Goal: Task Accomplishment & Management: Manage account settings

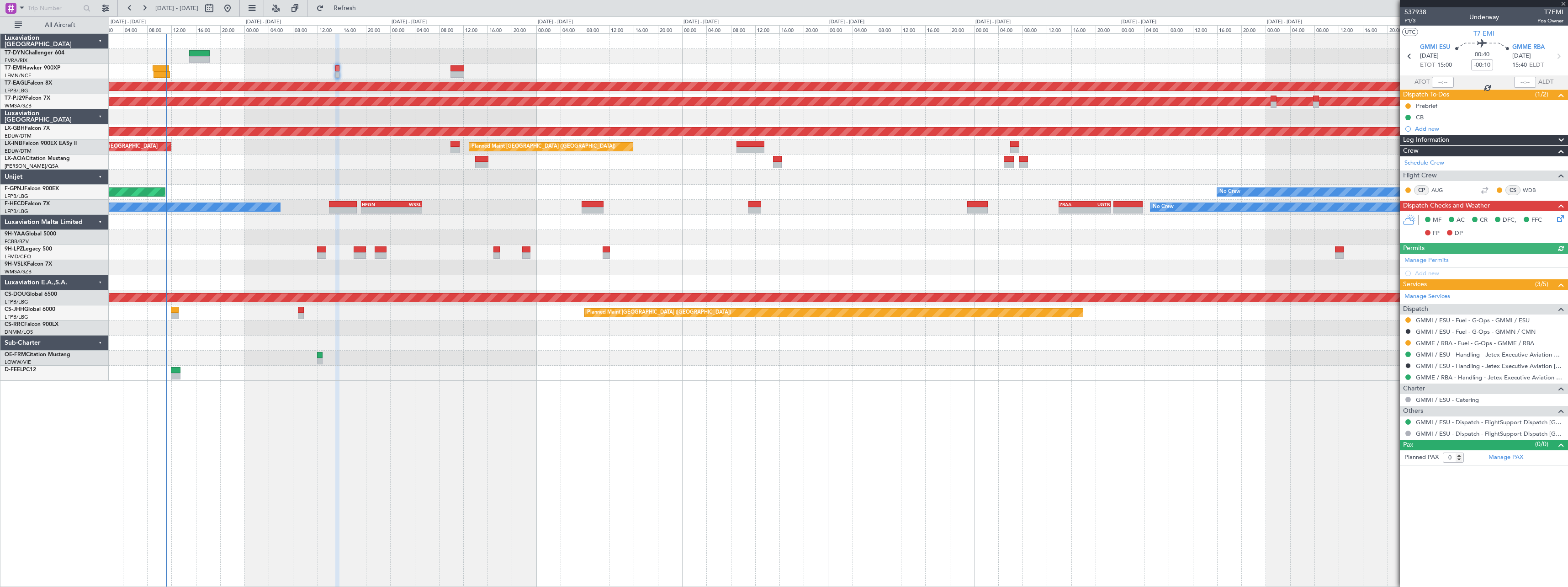
click at [364, 7] on span "Refresh" at bounding box center [345, 8] width 38 height 7
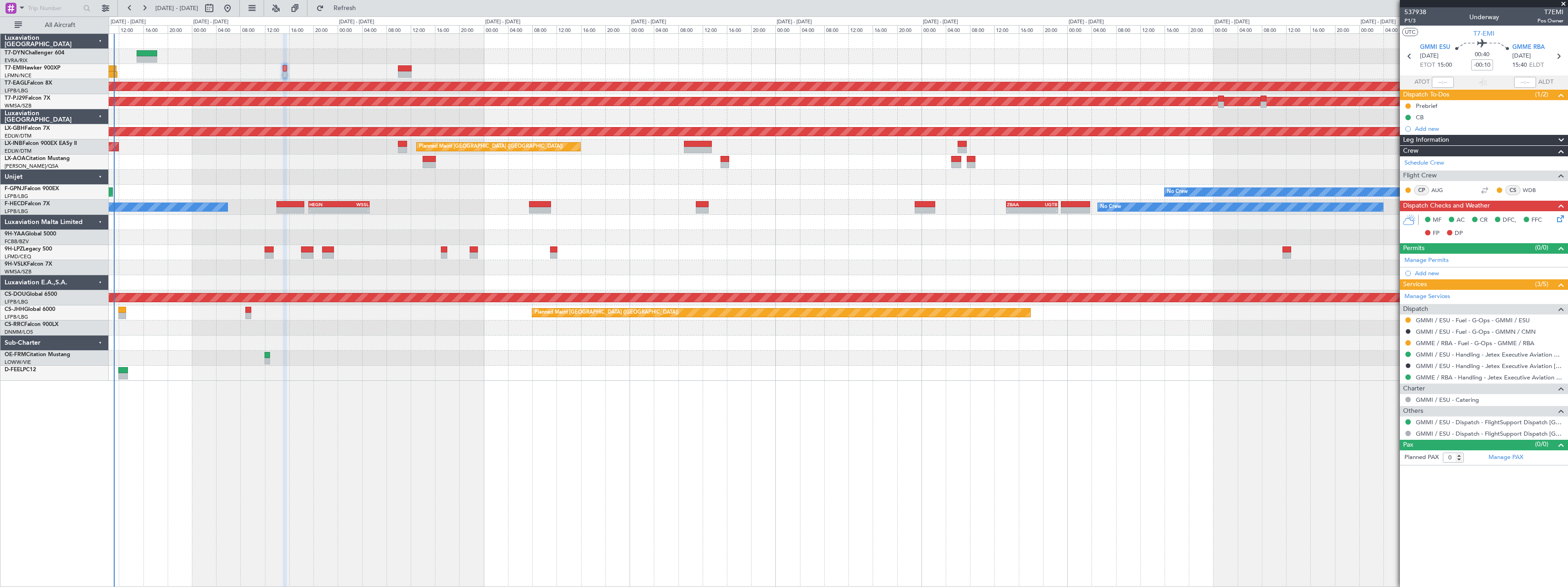
click at [350, 232] on div "No Crew Planned Maint Dubai (Al Maktoum Intl) Planned Maint Kuala Lumpur (Sulta…" at bounding box center [838, 208] width 1459 height 347
click at [362, 13] on button "Refresh" at bounding box center [340, 9] width 55 height 15
click at [1561, 5] on span at bounding box center [1563, 4] width 9 height 9
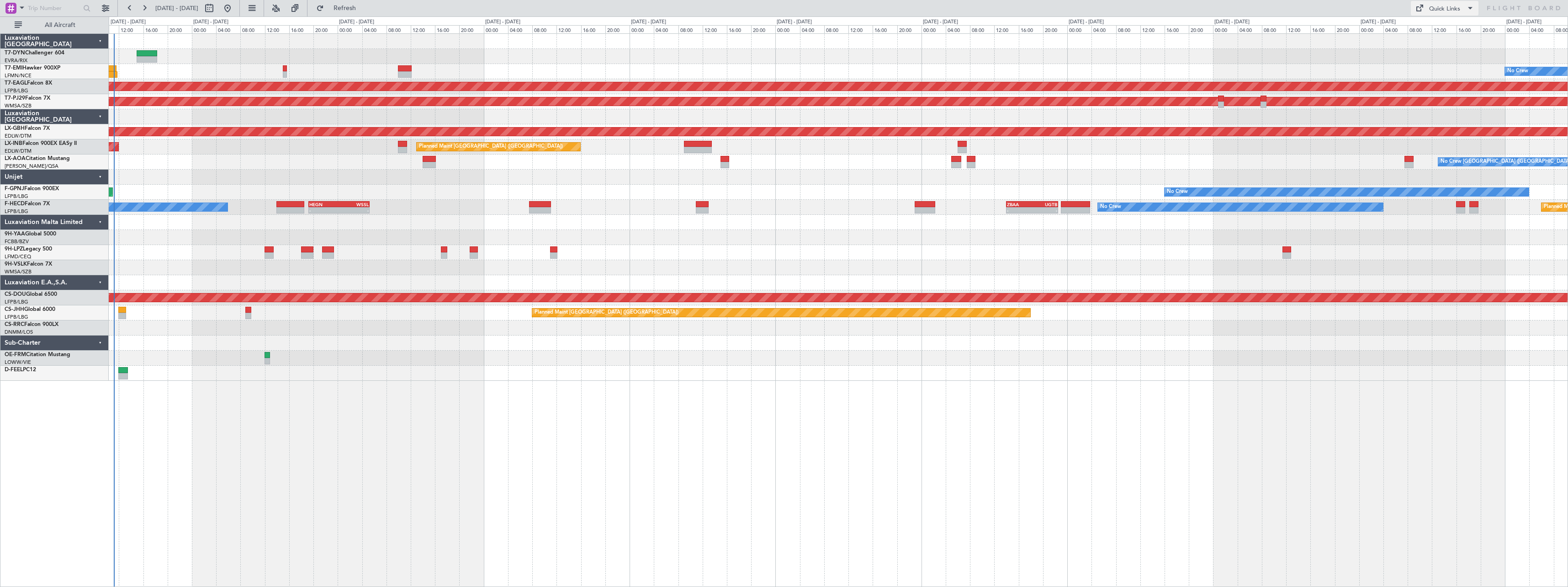
click at [1469, 8] on span at bounding box center [1470, 9] width 11 height 11
click at [1435, 26] on button "Trip Builder" at bounding box center [1445, 30] width 69 height 22
click at [351, 9] on button "Refresh" at bounding box center [340, 9] width 55 height 15
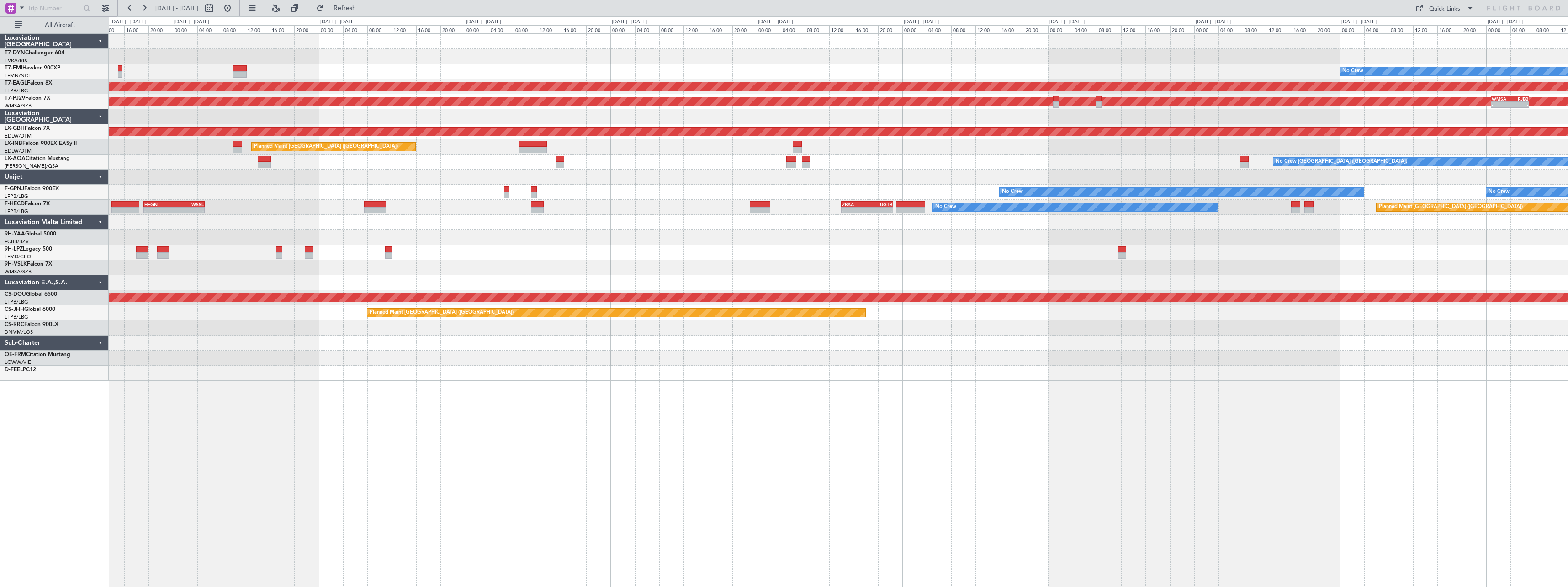
click at [584, 199] on div "No Crew No Crew No Crew Planned Maint Paris (Le Bourget)" at bounding box center [838, 192] width 1459 height 15
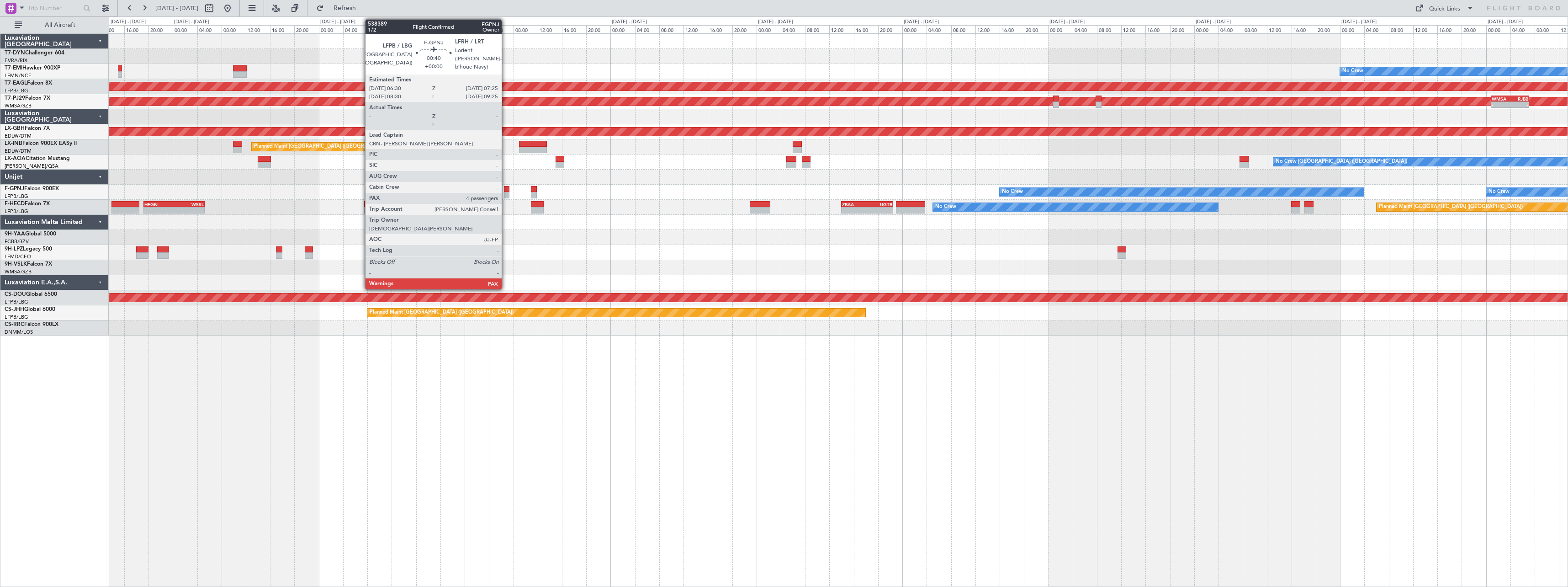
click at [506, 189] on div at bounding box center [507, 189] width 6 height 7
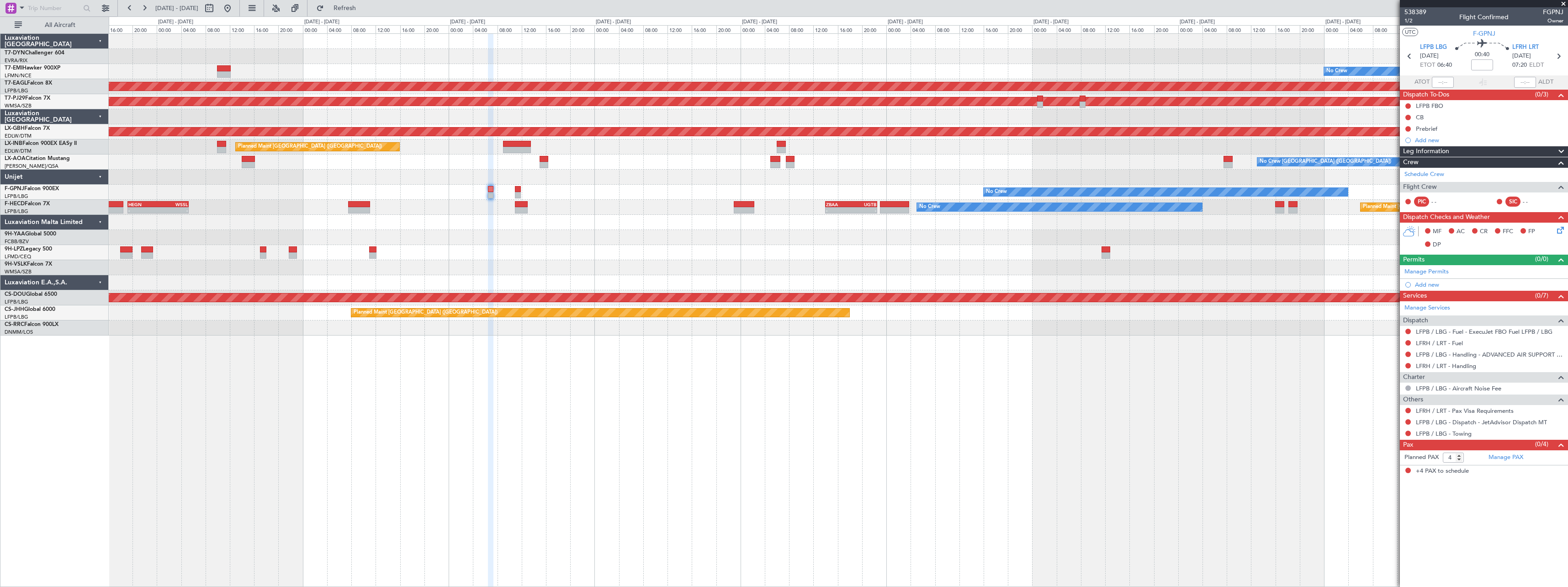
click at [639, 214] on div "No Crew Planned Maint Dubai (Al Maktoum Intl) Planned Maint Kuala Lumpur (Sulta…" at bounding box center [838, 185] width 1459 height 301
click at [1466, 365] on link "LFRH / LRT - Handling" at bounding box center [1446, 365] width 60 height 8
click at [367, 3] on button "Refresh" at bounding box center [340, 9] width 55 height 15
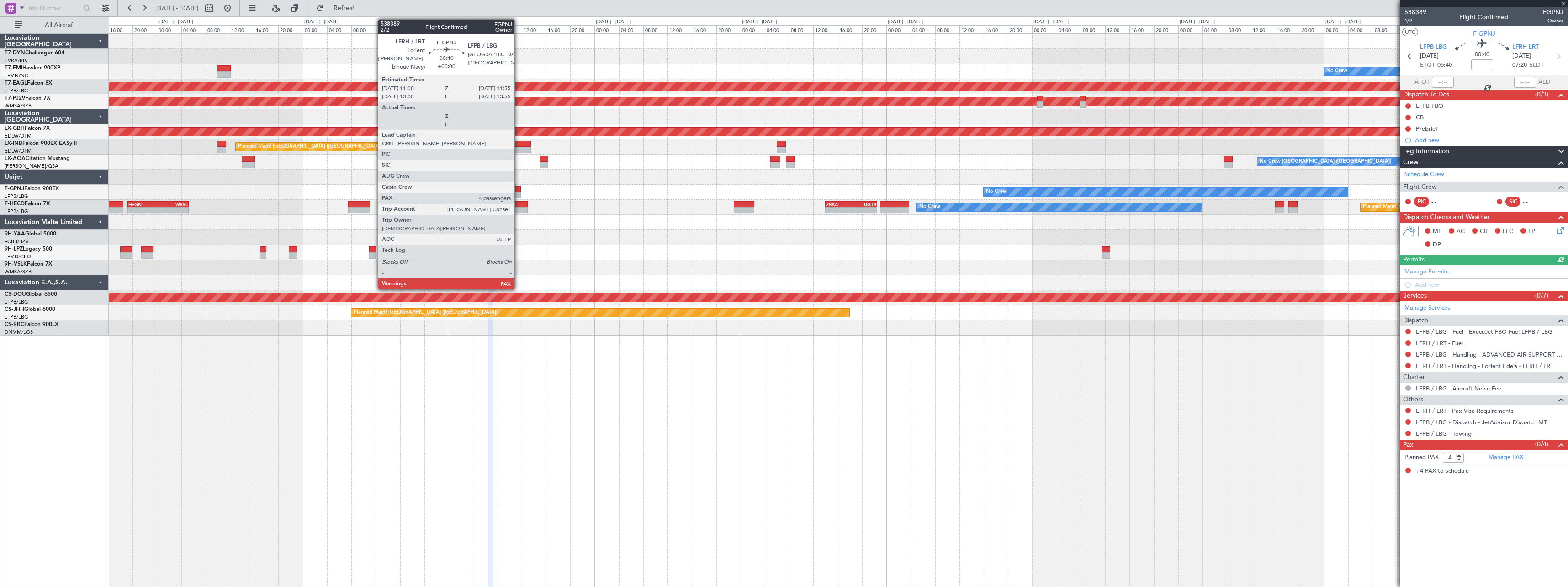
click at [519, 191] on div at bounding box center [518, 189] width 6 height 7
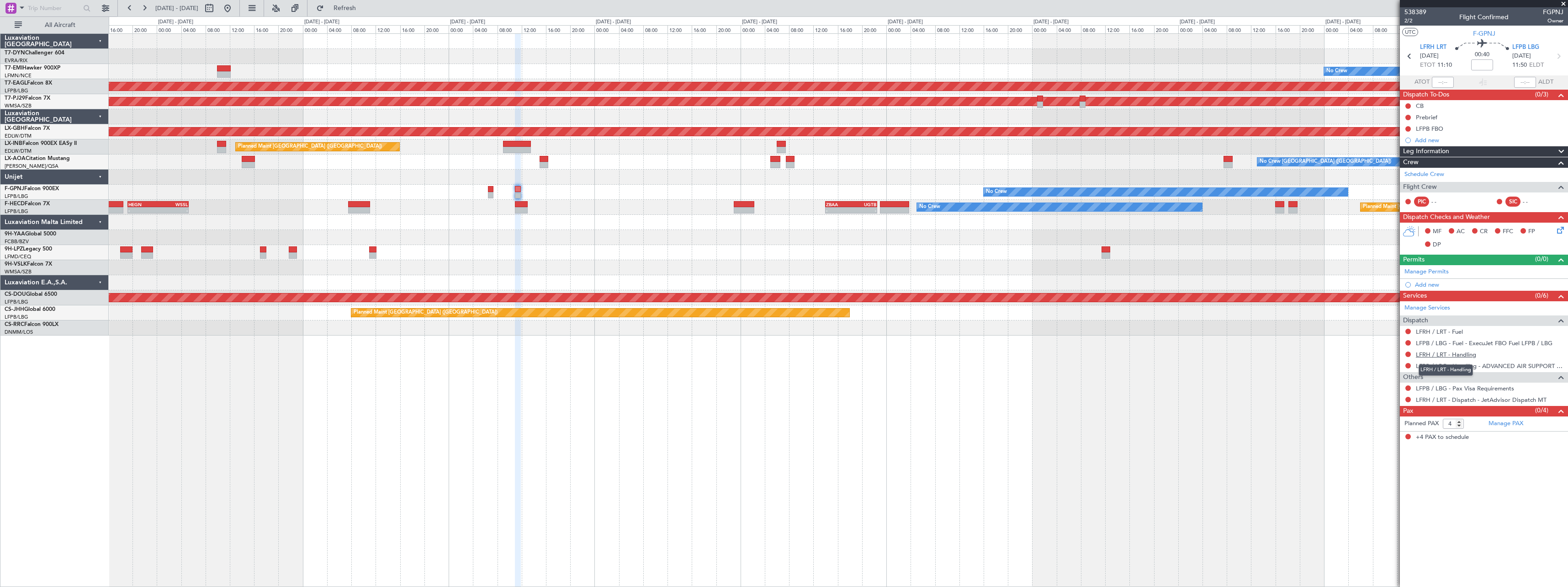
click at [1468, 354] on link "LFRH / LRT - Handling" at bounding box center [1446, 354] width 60 height 8
click at [363, 10] on span "Refresh" at bounding box center [345, 8] width 38 height 7
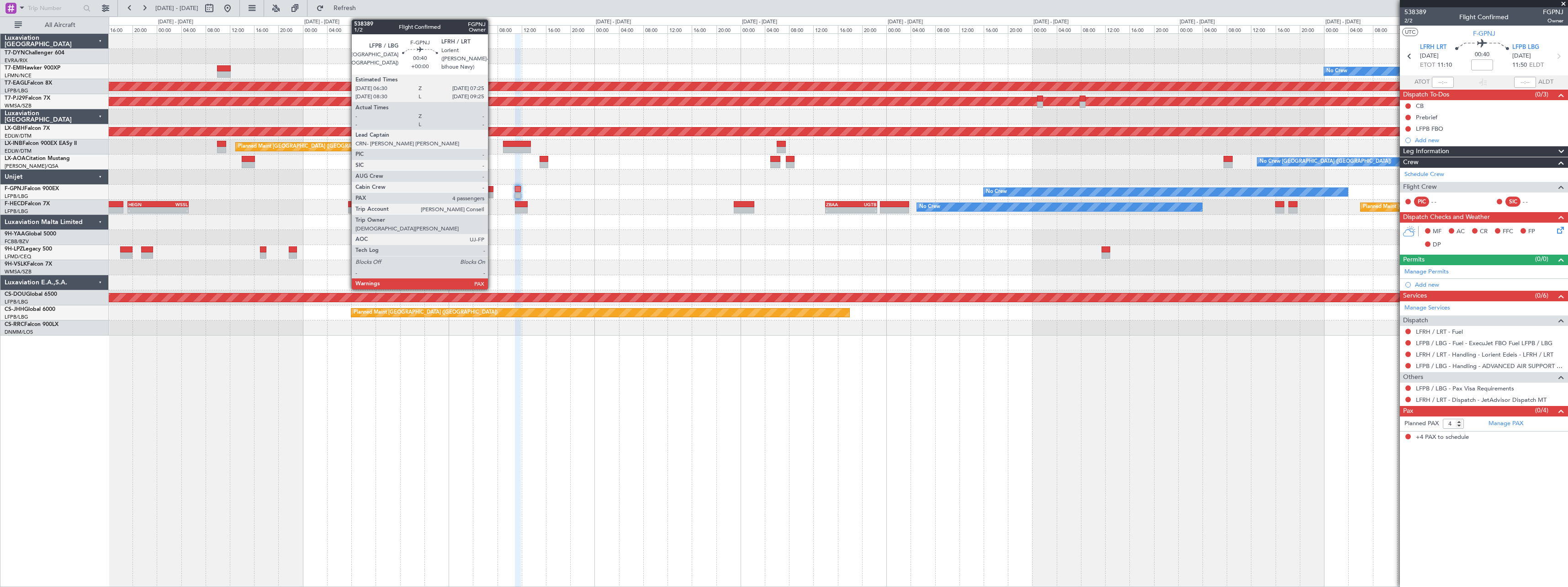
click at [492, 194] on div at bounding box center [491, 195] width 6 height 7
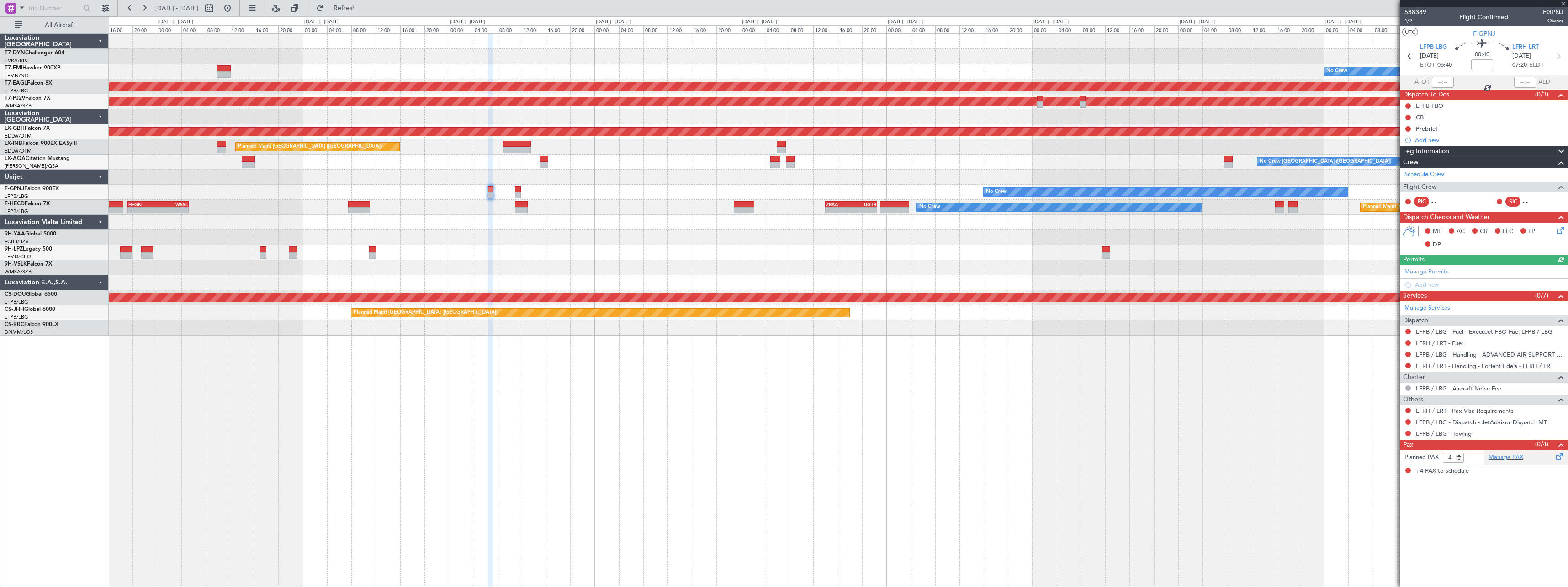
click at [1538, 457] on div "Manage PAX" at bounding box center [1526, 457] width 84 height 15
click at [353, 7] on button "Refresh" at bounding box center [340, 9] width 55 height 15
click at [347, 2] on button "Refresh" at bounding box center [340, 9] width 55 height 15
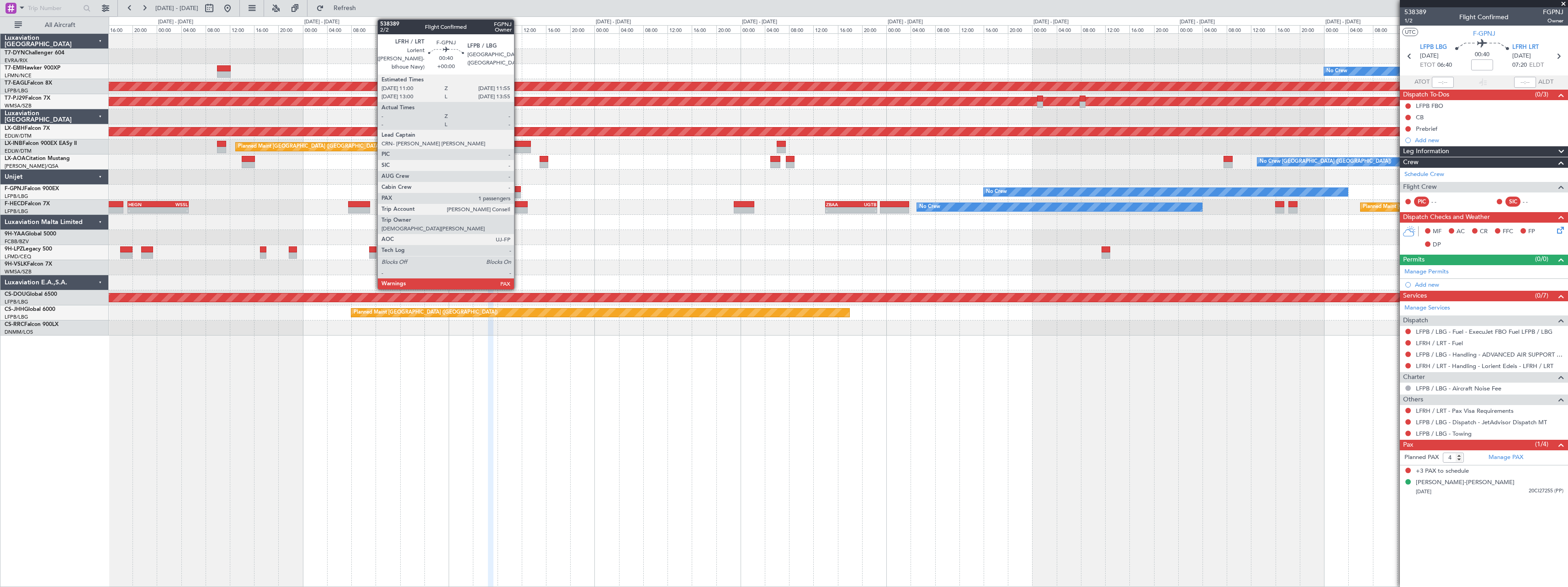
click at [517, 189] on div at bounding box center [518, 189] width 6 height 7
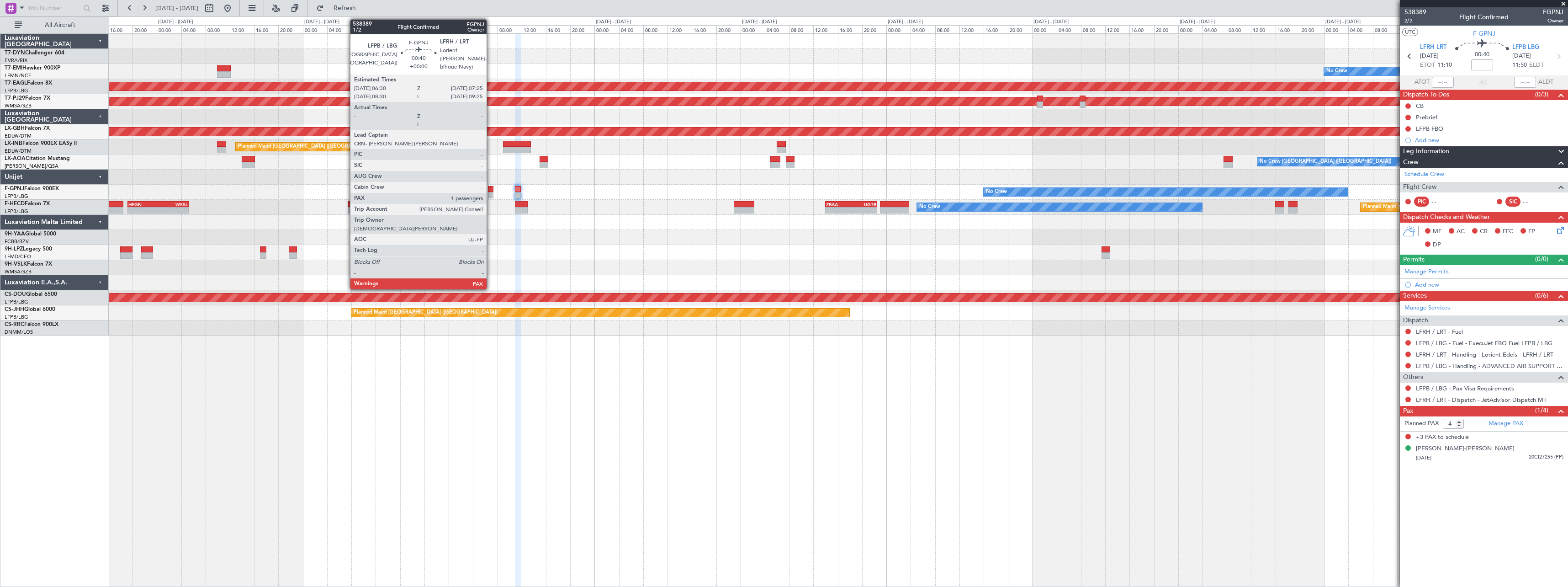
click at [491, 190] on div at bounding box center [491, 189] width 6 height 7
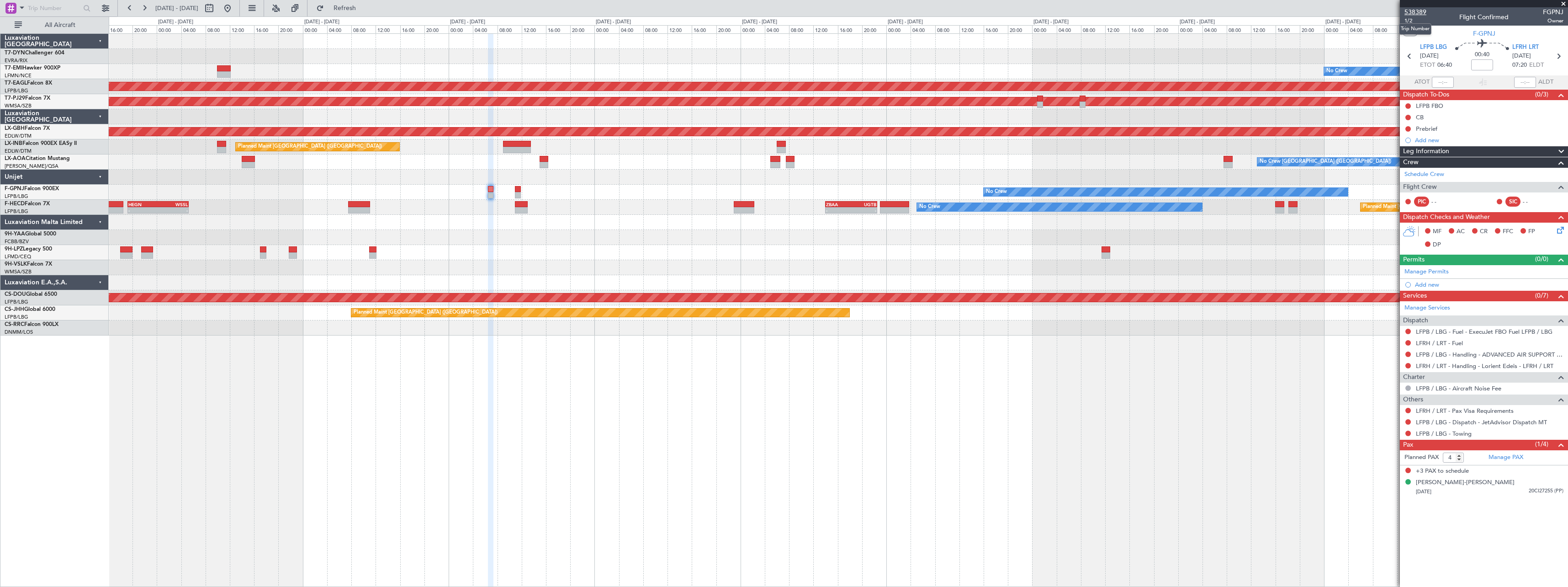
click at [1418, 13] on span "538389" at bounding box center [1415, 12] width 22 height 10
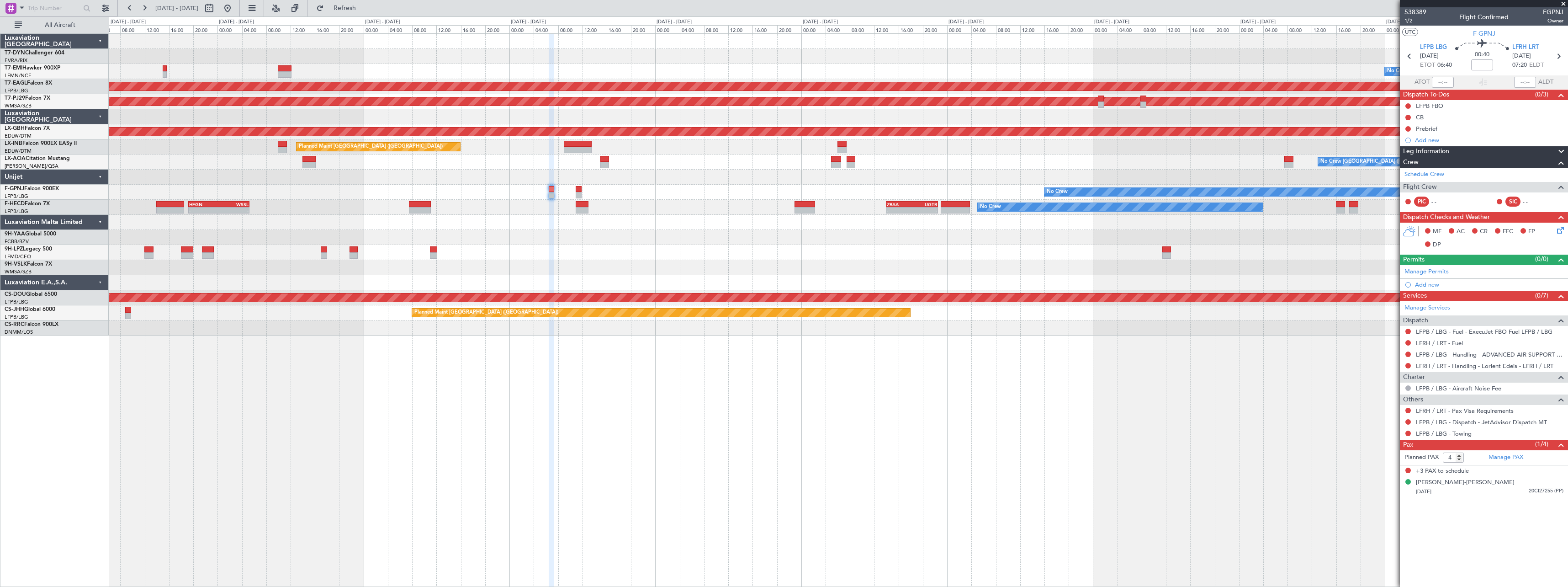
click at [286, 230] on div at bounding box center [838, 222] width 1459 height 15
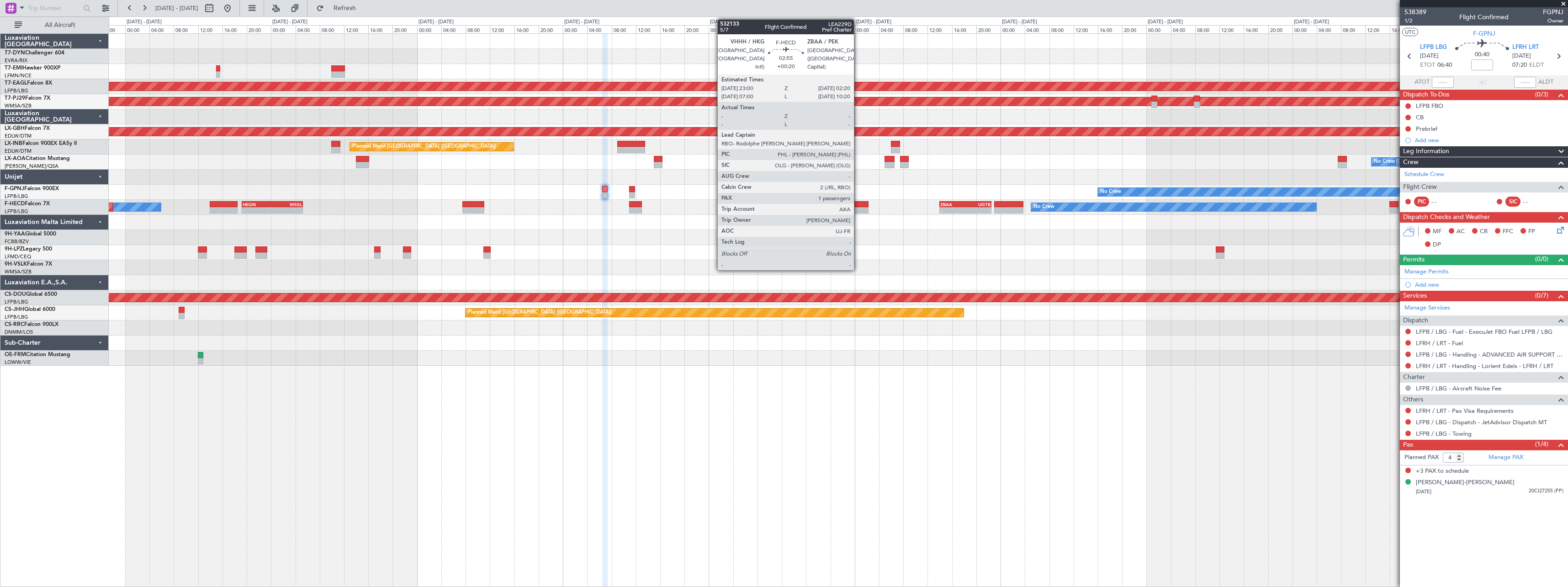
click at [858, 204] on div at bounding box center [858, 204] width 21 height 7
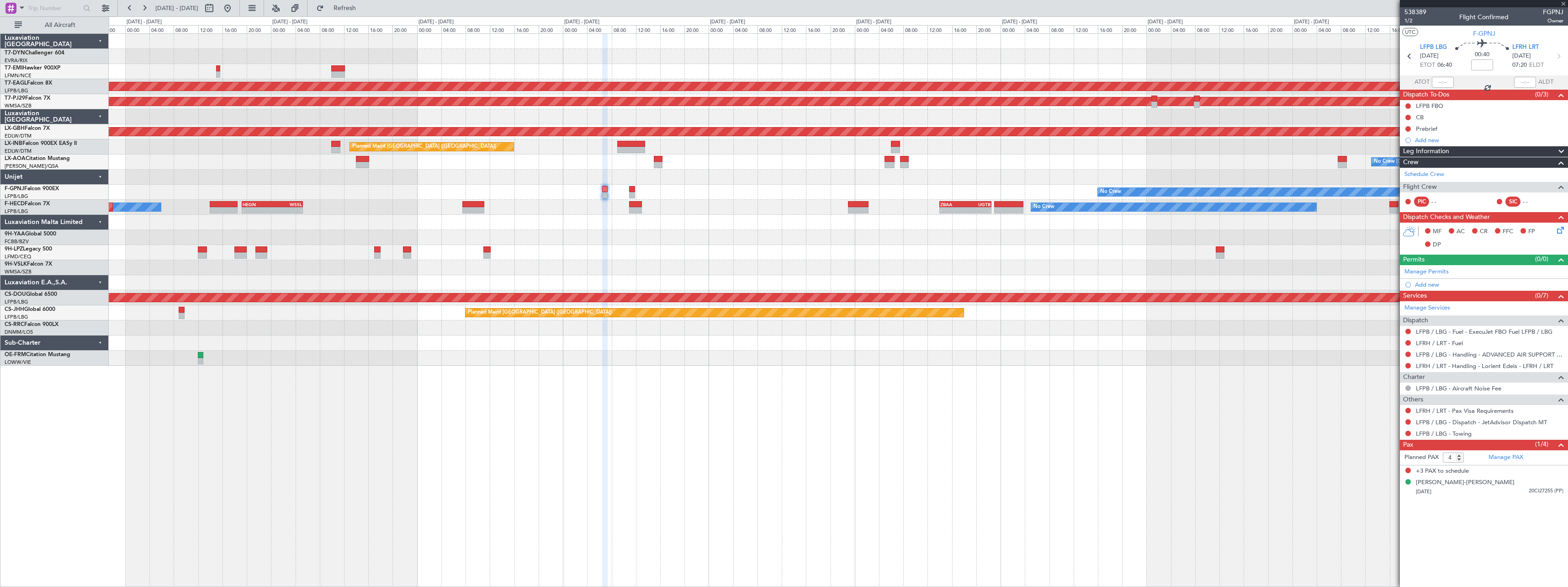
type input "+00:20"
type input "1"
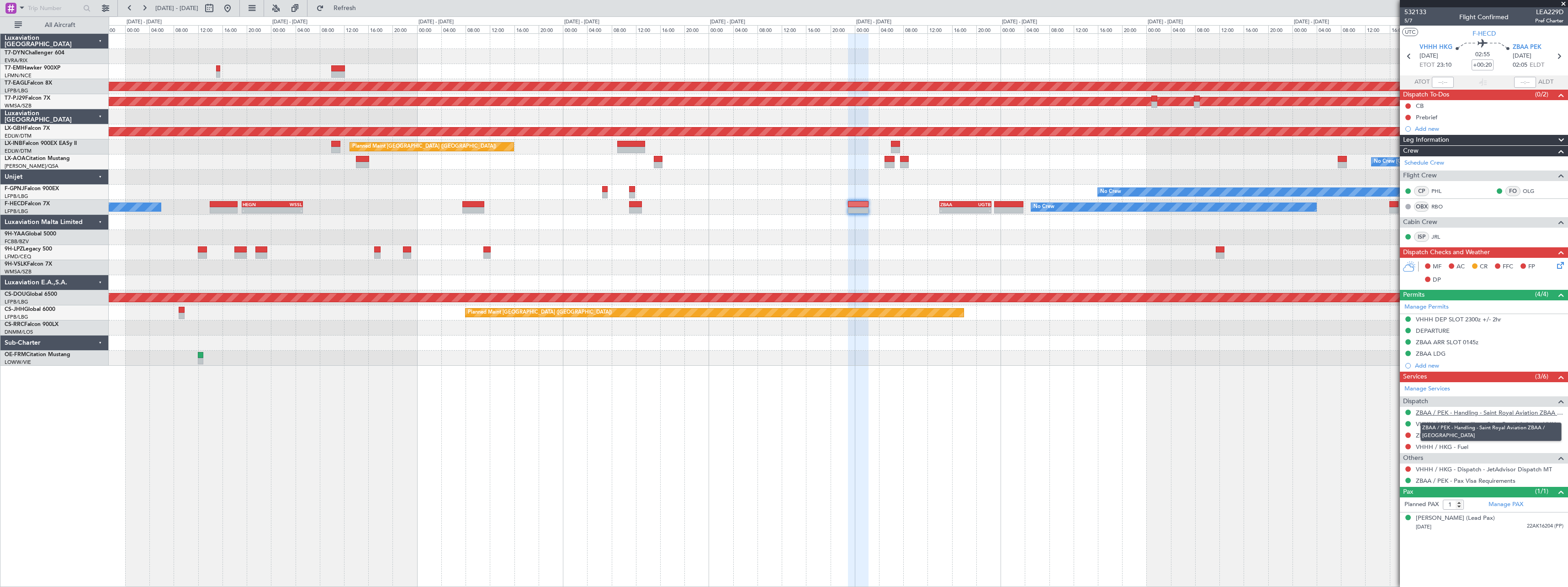
click at [1496, 412] on link "ZBAA / PEK - Handling - Saint Royal Aviation ZBAA / PEK" at bounding box center [1489, 412] width 147 height 8
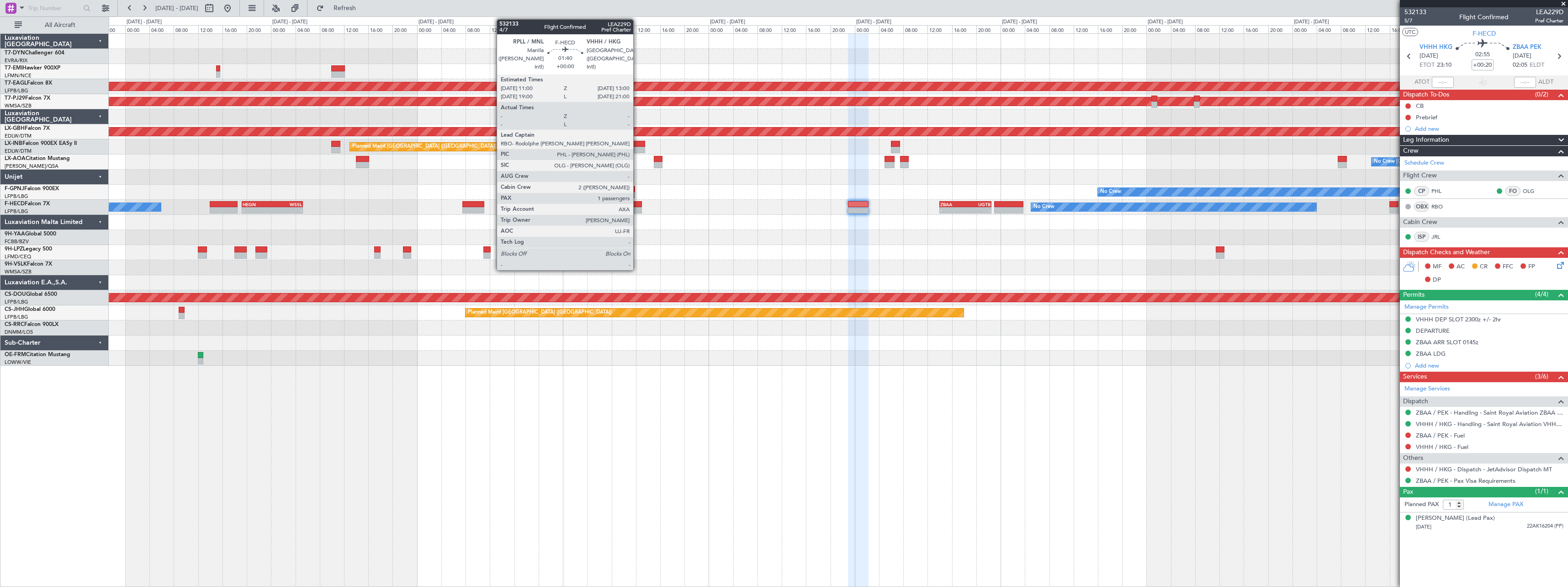
click at [637, 206] on div at bounding box center [635, 204] width 12 height 7
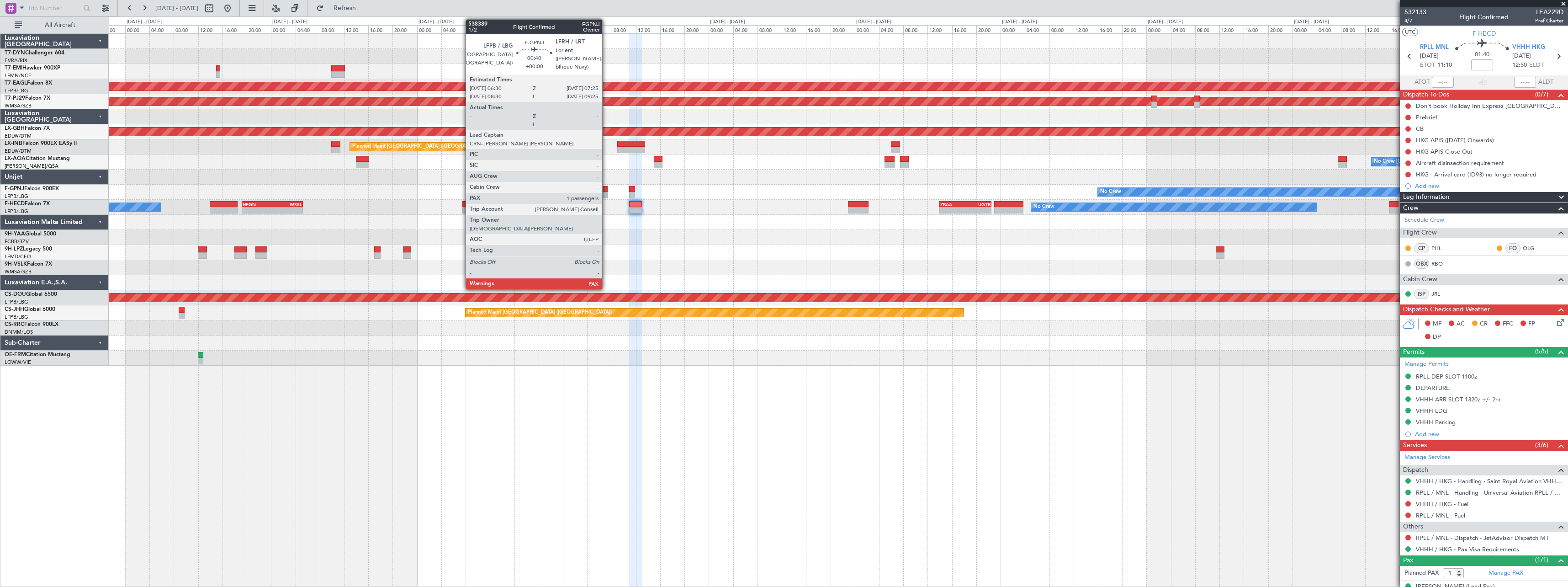
click at [606, 186] on div at bounding box center [605, 189] width 6 height 7
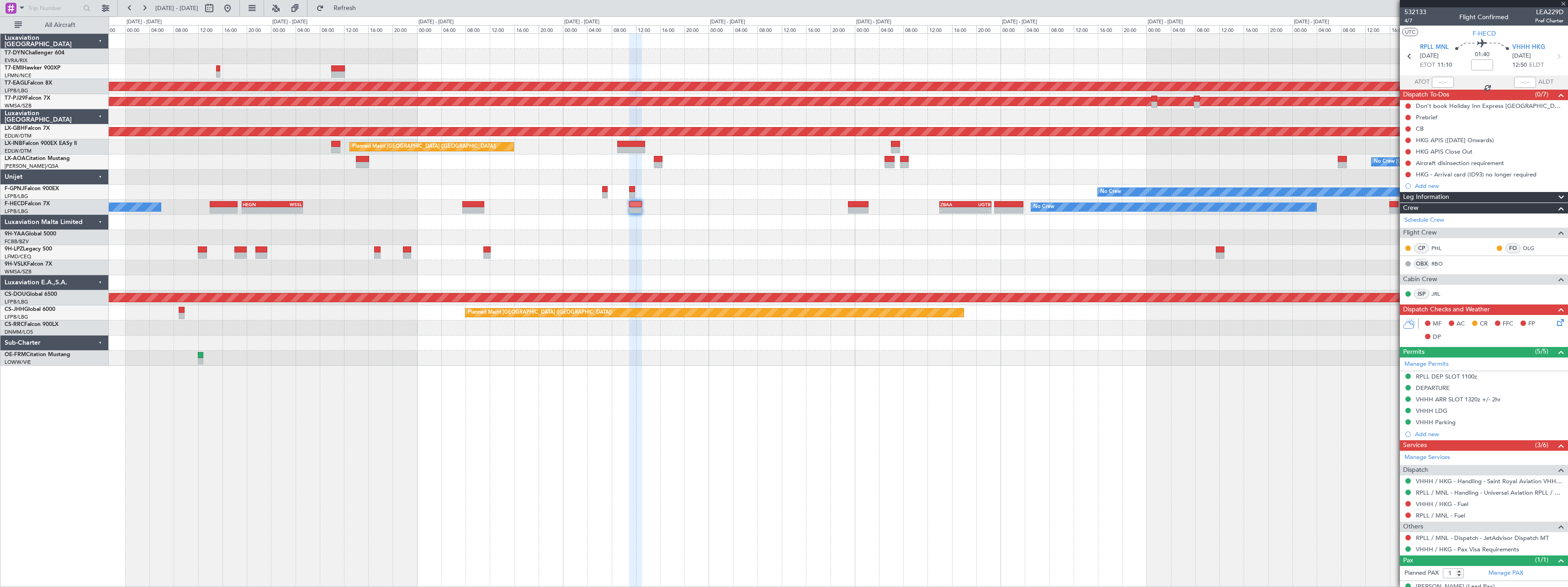
type input "4"
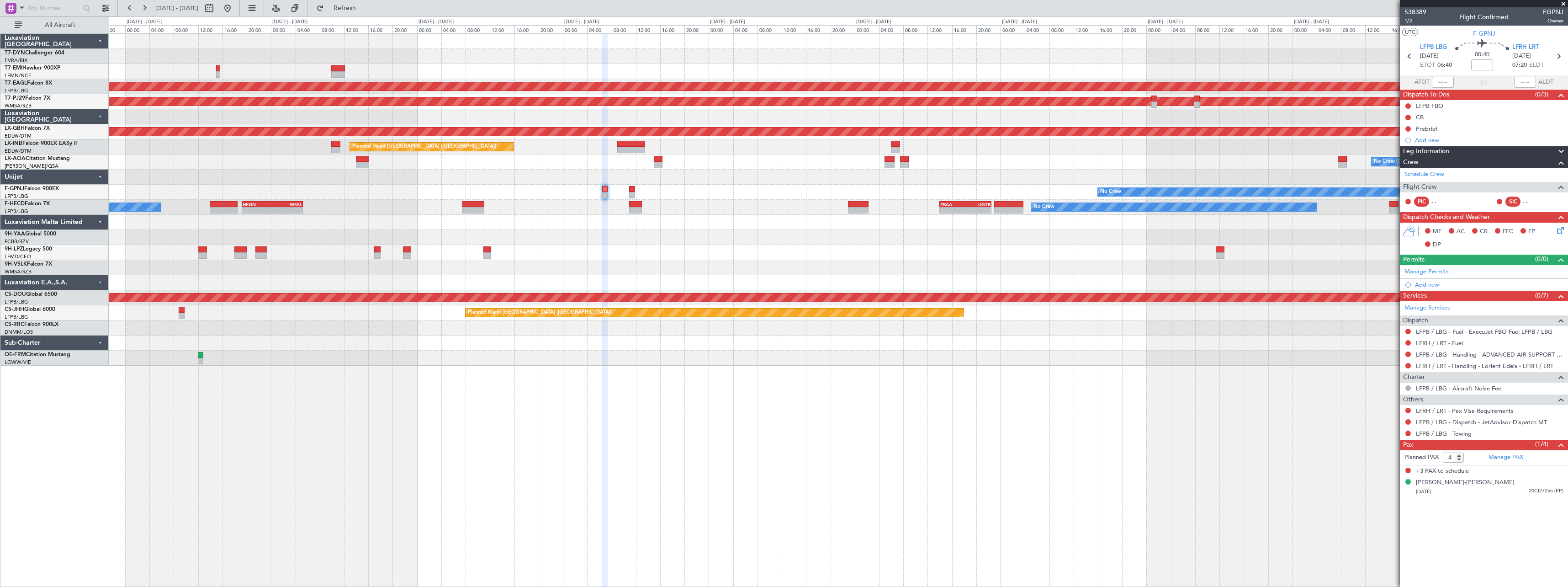
click at [713, 62] on div "No Crew Planned Maint Dubai (Al Maktoum Intl) Planned Maint Kuala Lumpur (Sulta…" at bounding box center [838, 200] width 1459 height 332
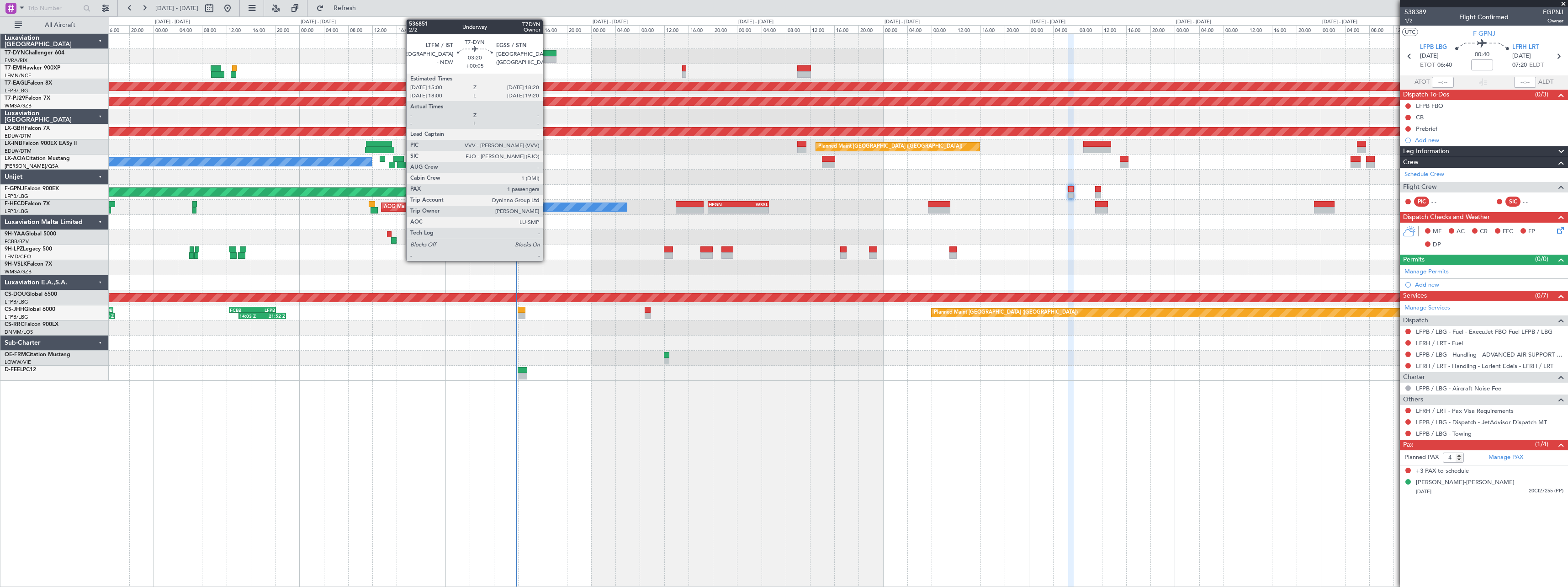
click at [547, 51] on div at bounding box center [546, 54] width 21 height 7
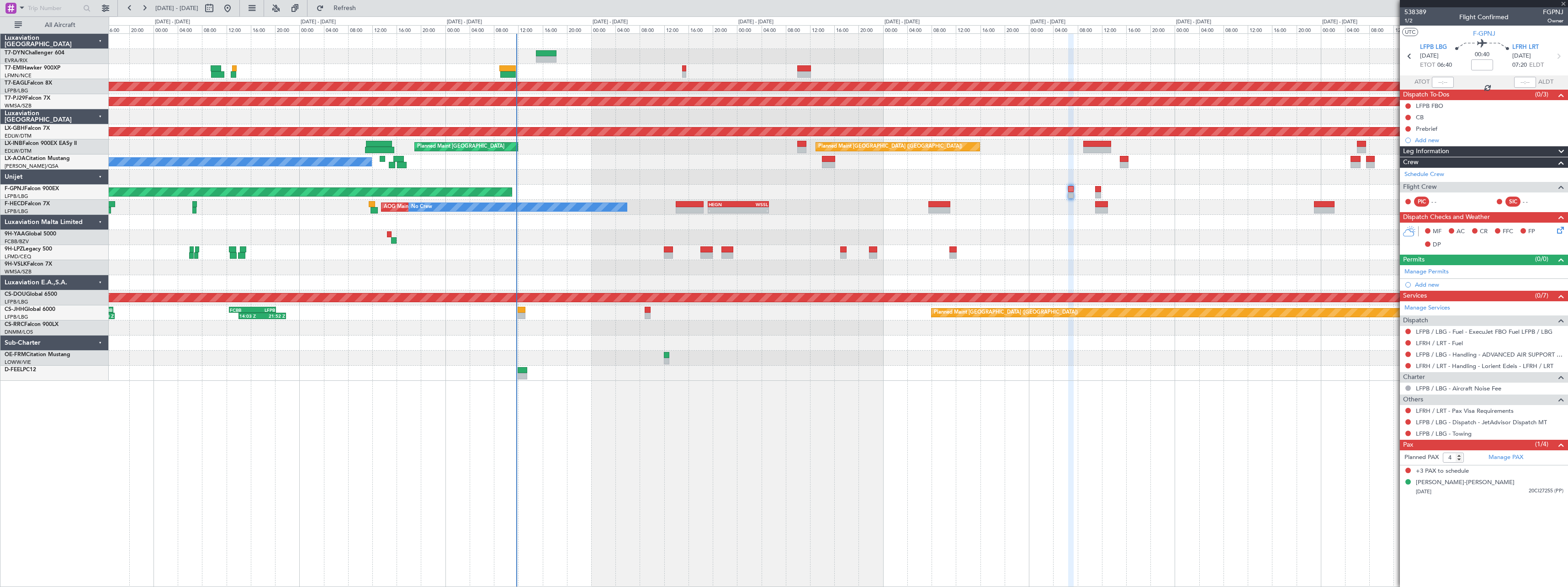
type input "+00:05"
type input "1"
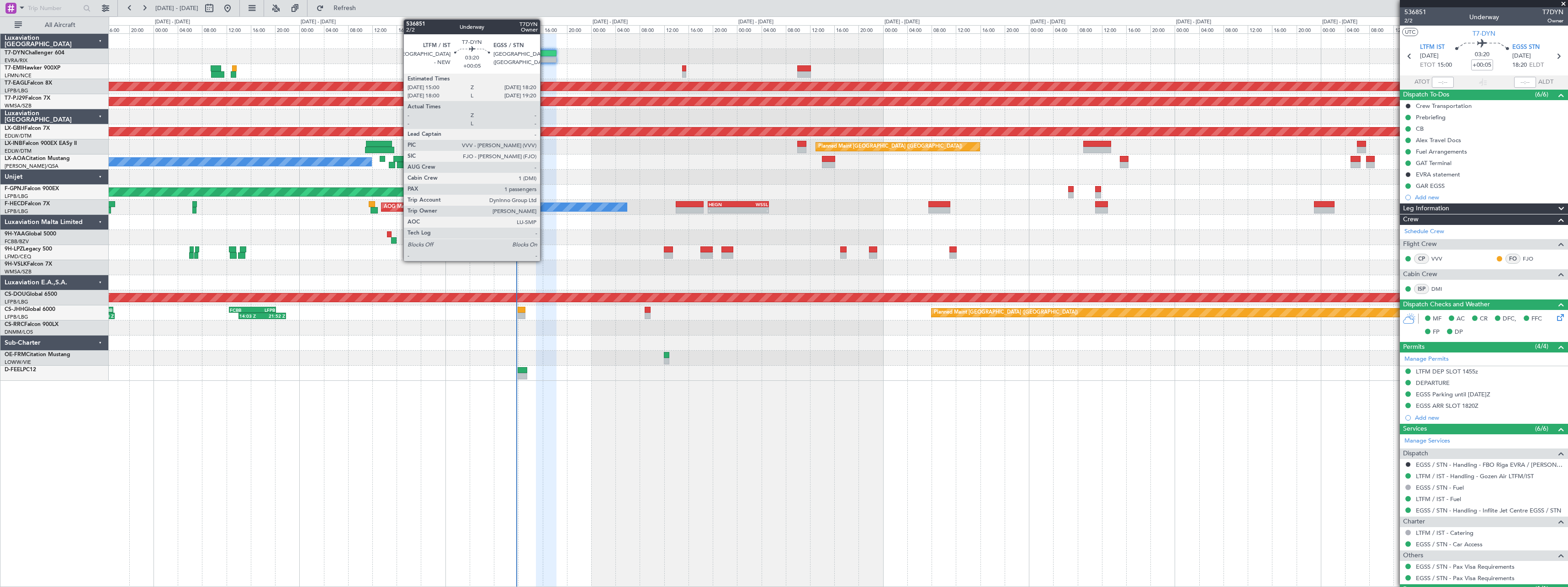
click at [544, 52] on div at bounding box center [546, 54] width 21 height 7
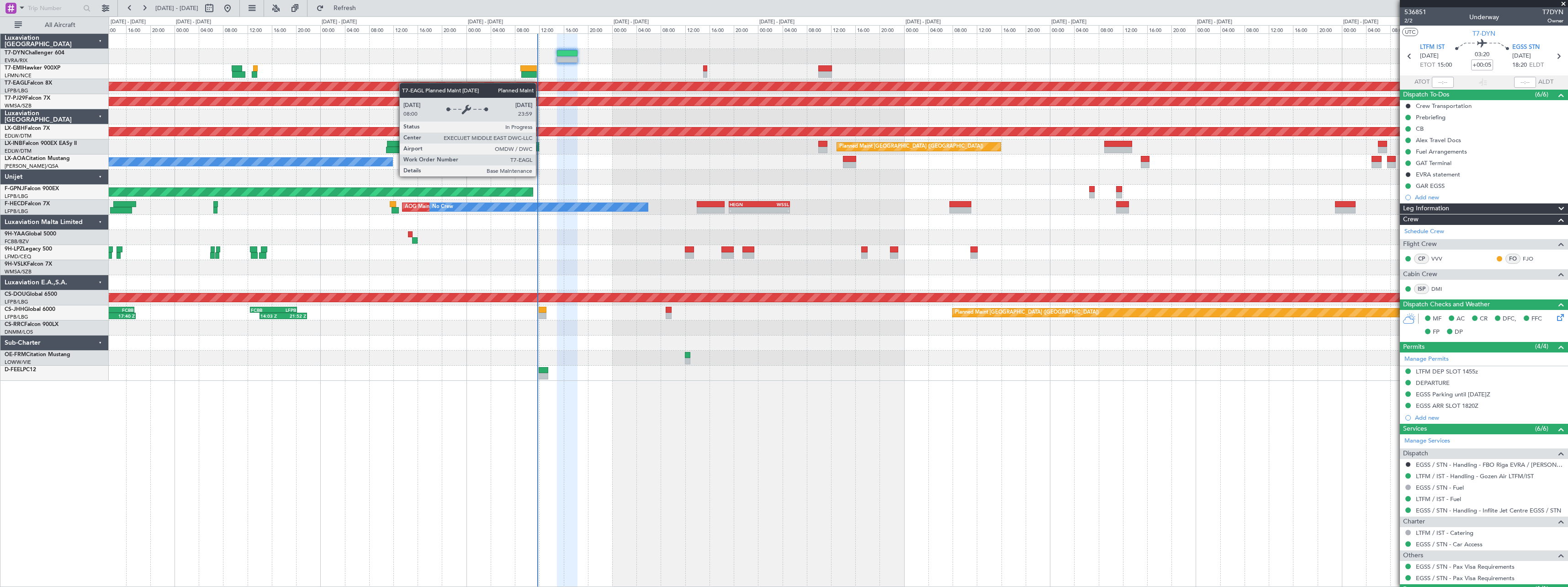
click at [355, 89] on div "No Crew Planned Maint Dubai (Al Maktoum Intl) Planned Maint Kuala Lumpur (Sulta…" at bounding box center [838, 208] width 1459 height 347
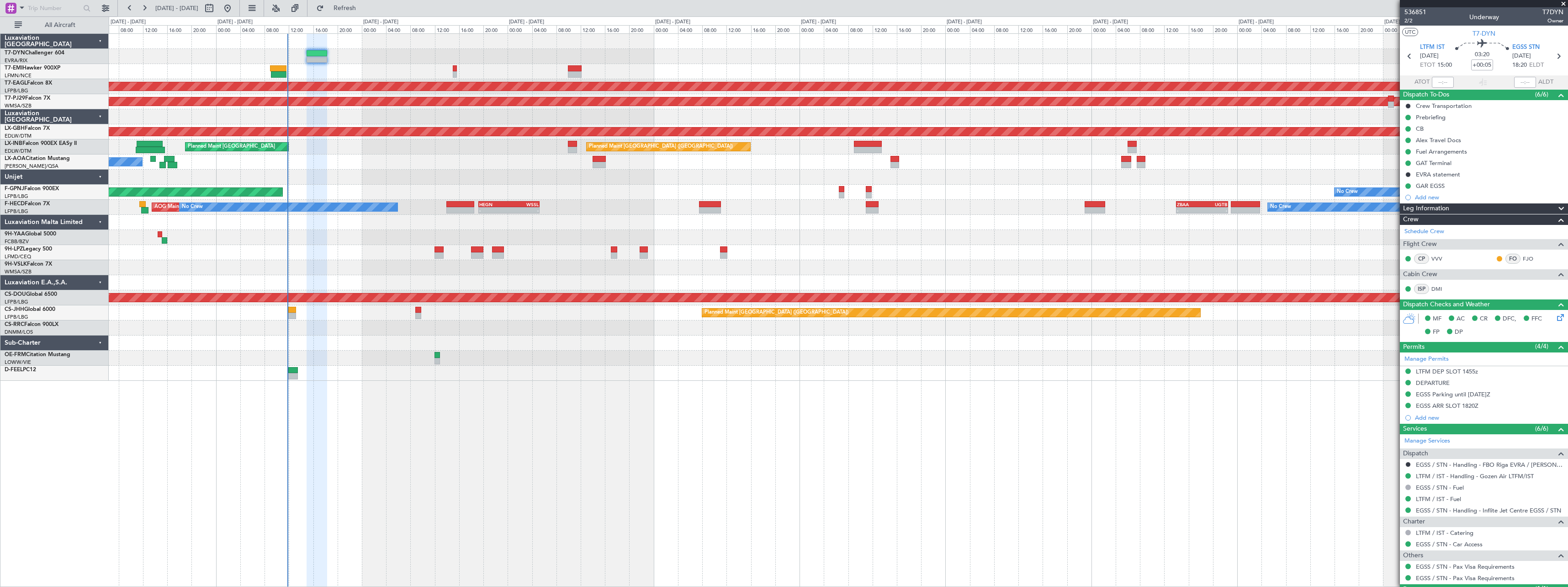
click at [801, 256] on div "No Crew Planned Maint Dubai (Al Maktoum Intl) Planned Maint Kuala Lumpur (Sulta…" at bounding box center [838, 208] width 1459 height 347
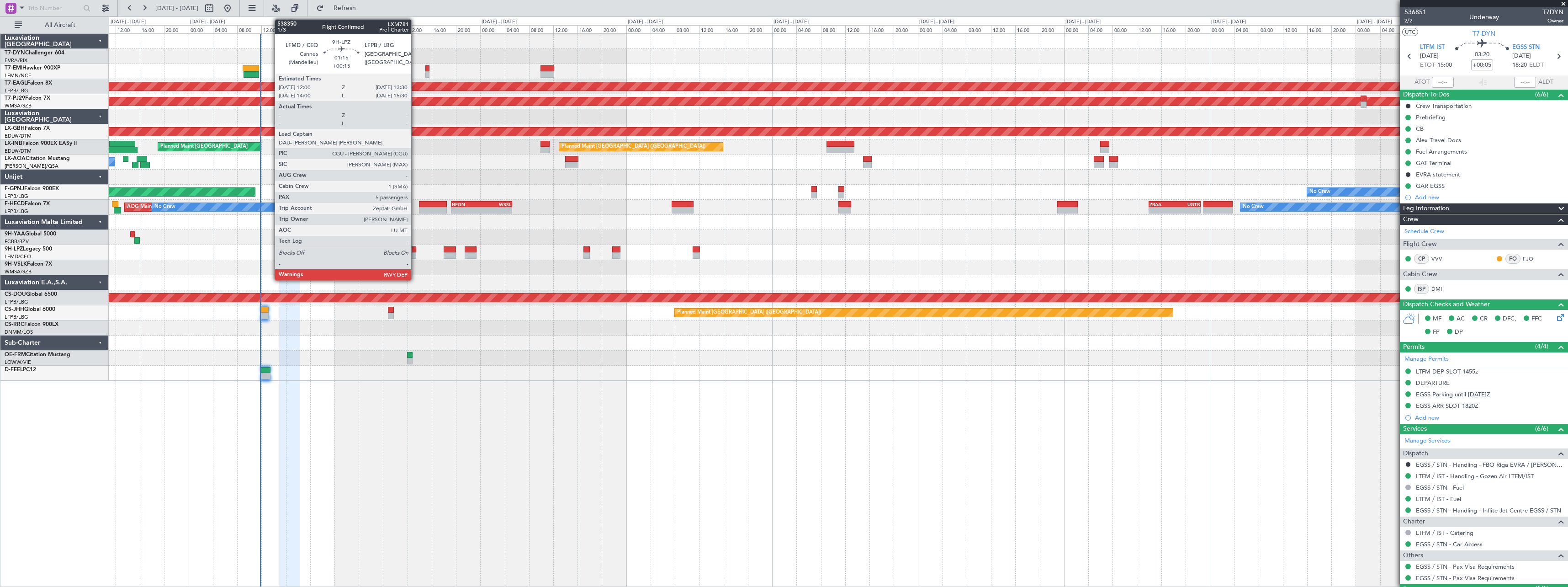
click at [415, 251] on div at bounding box center [411, 250] width 9 height 7
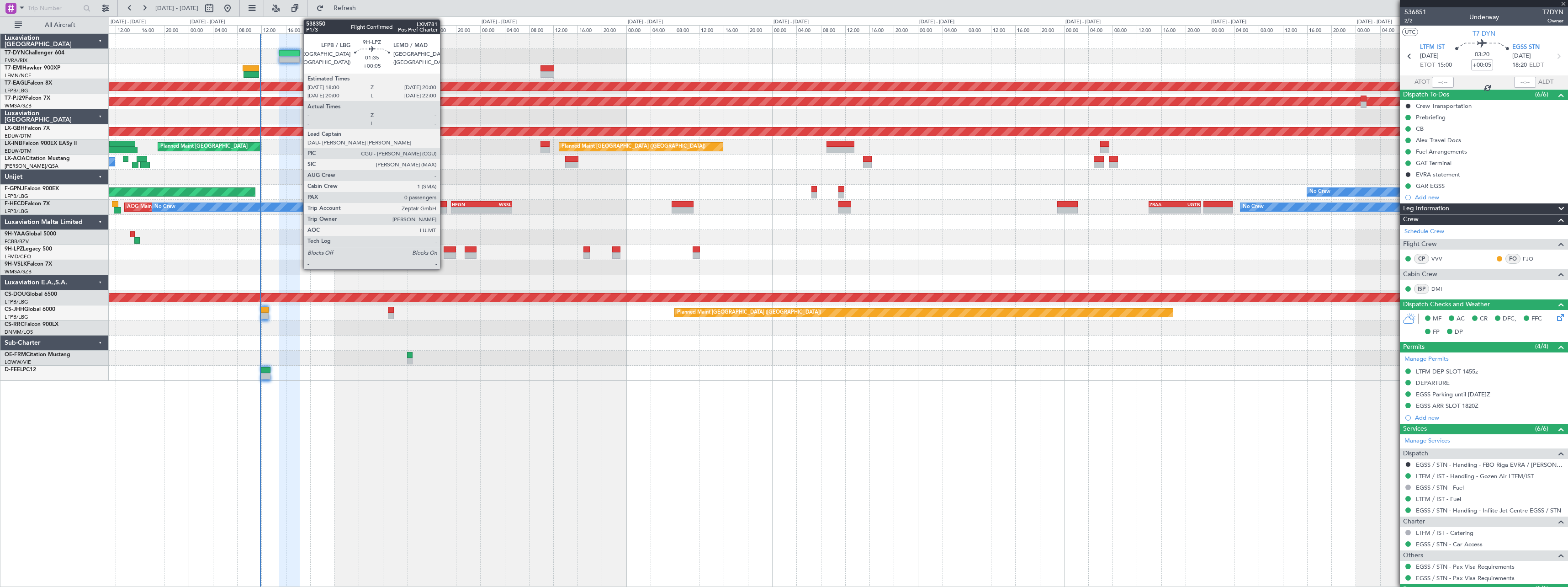
type input "+00:15"
type input "5"
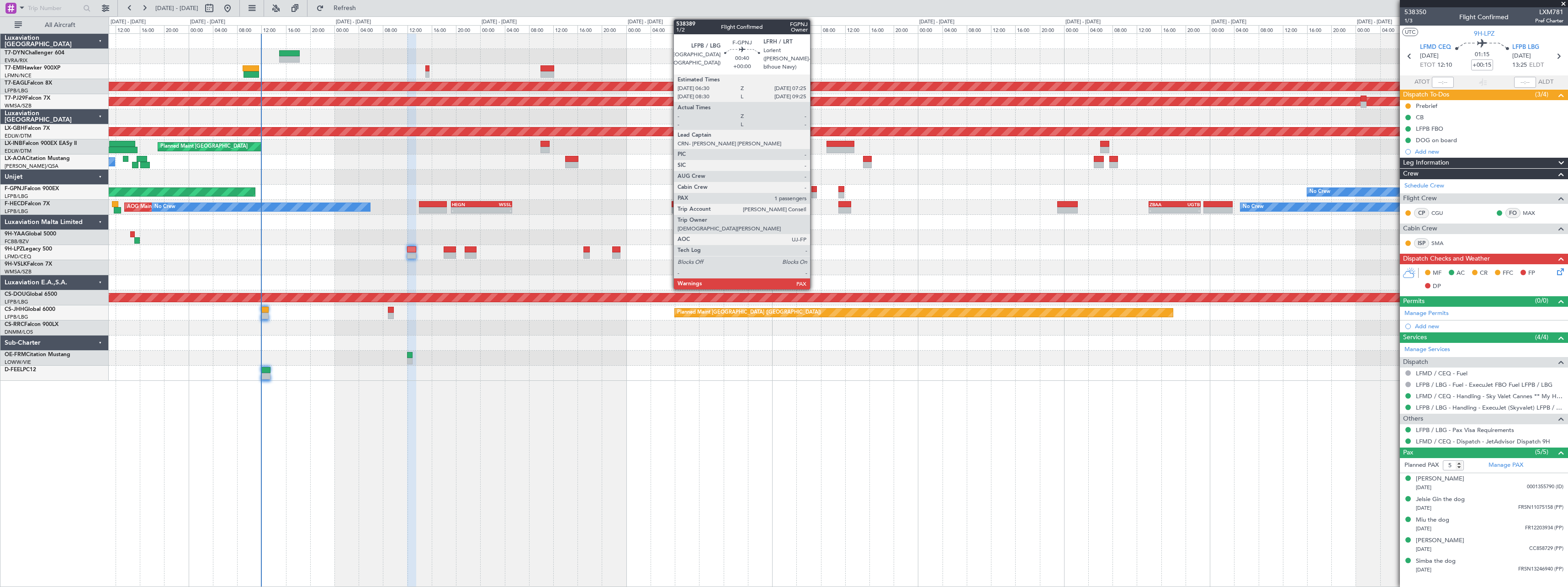
click at [813, 191] on div at bounding box center [814, 189] width 6 height 7
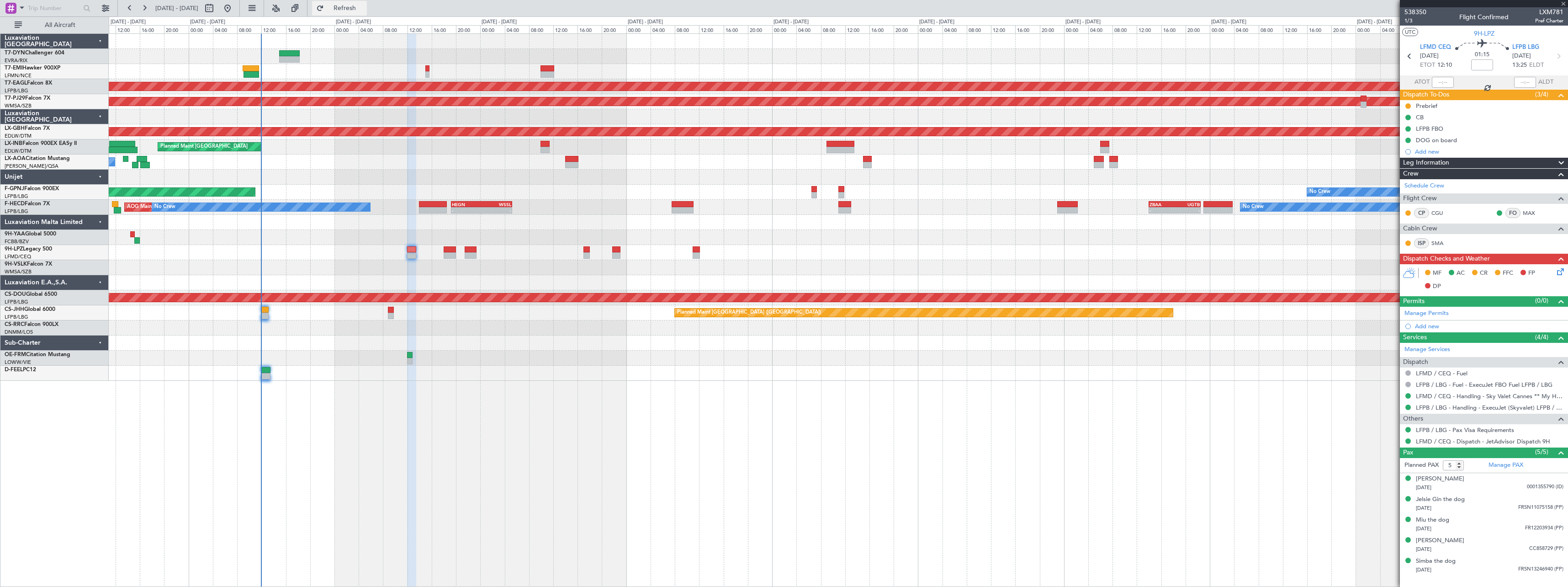
type input "4"
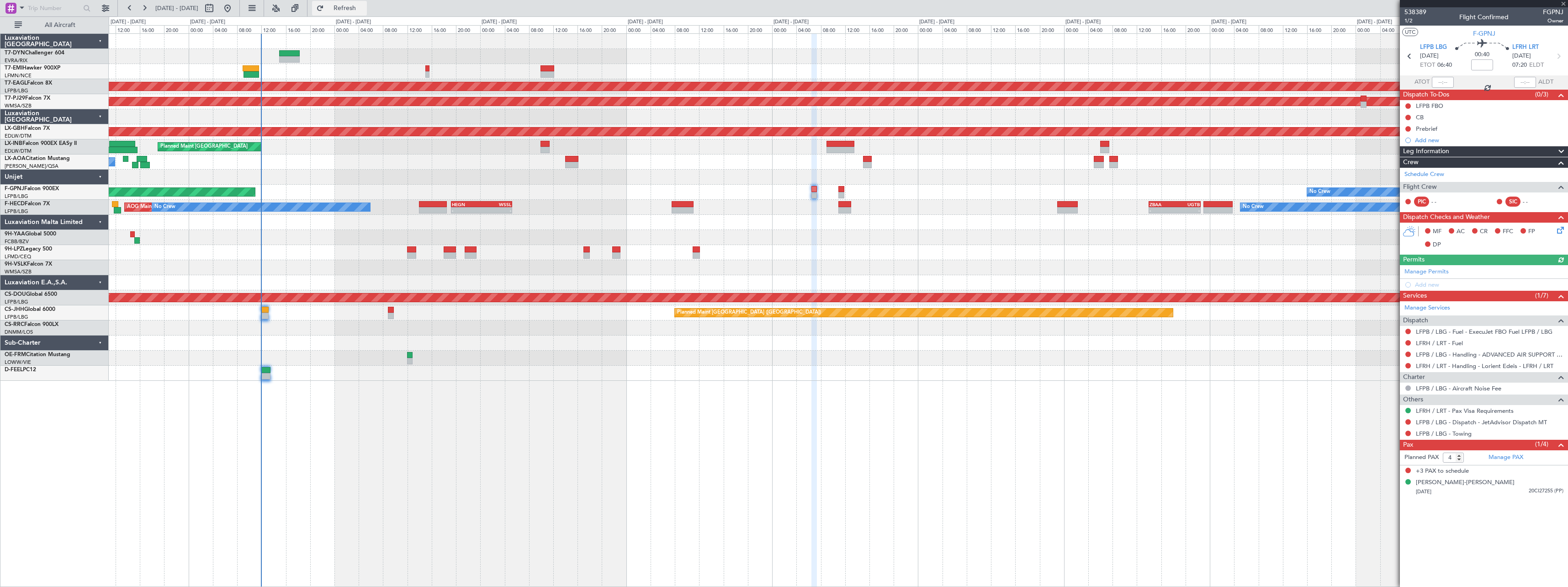
click at [364, 7] on span "Refresh" at bounding box center [345, 8] width 38 height 7
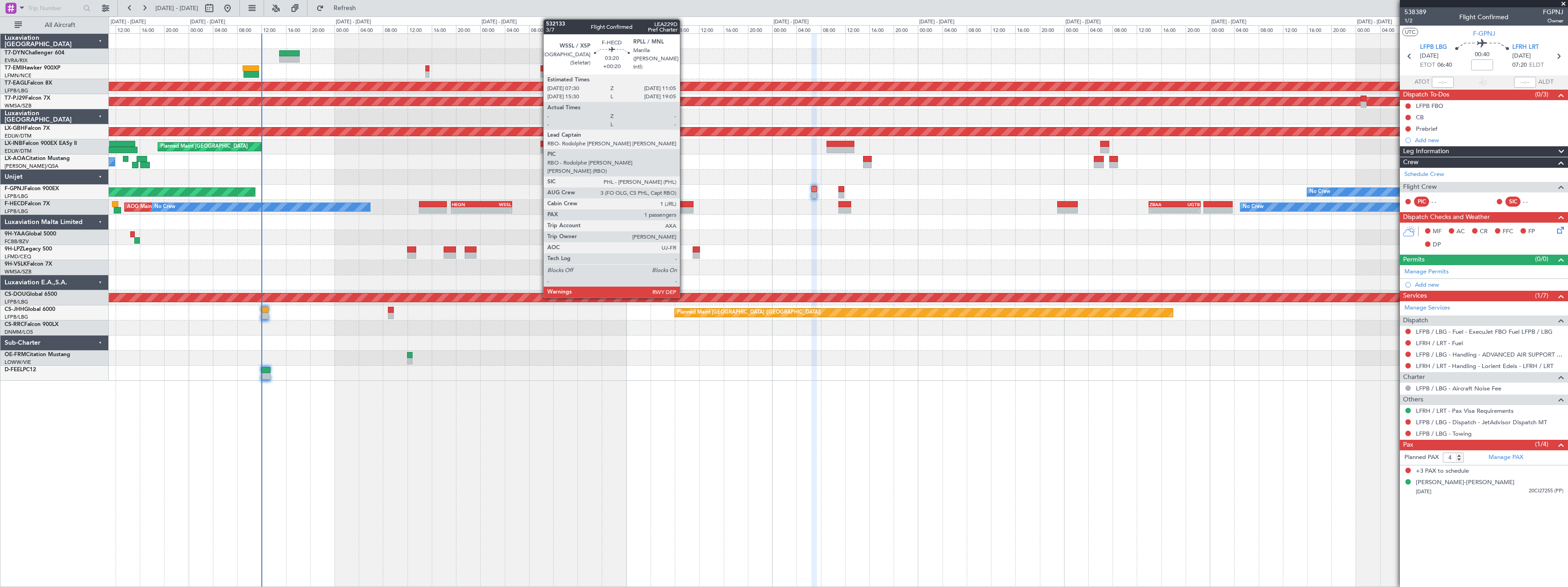
click at [684, 205] on div at bounding box center [682, 204] width 22 height 7
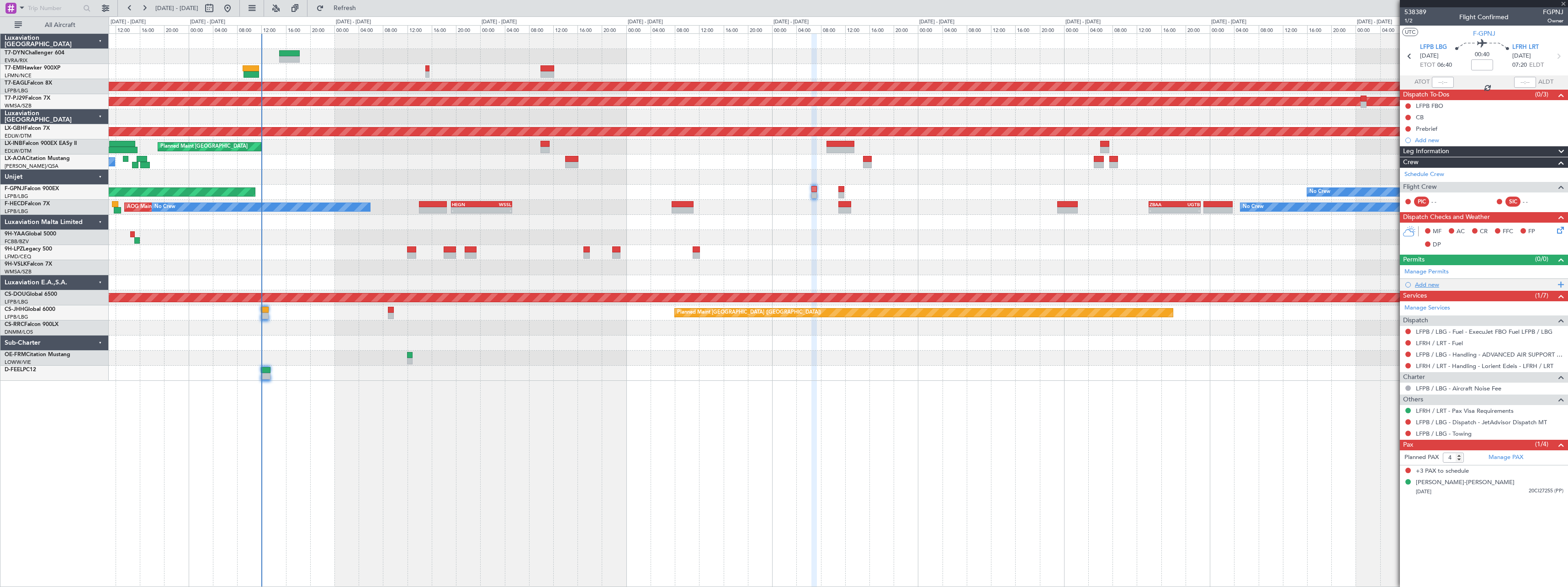
type input "+00:20"
type input "1"
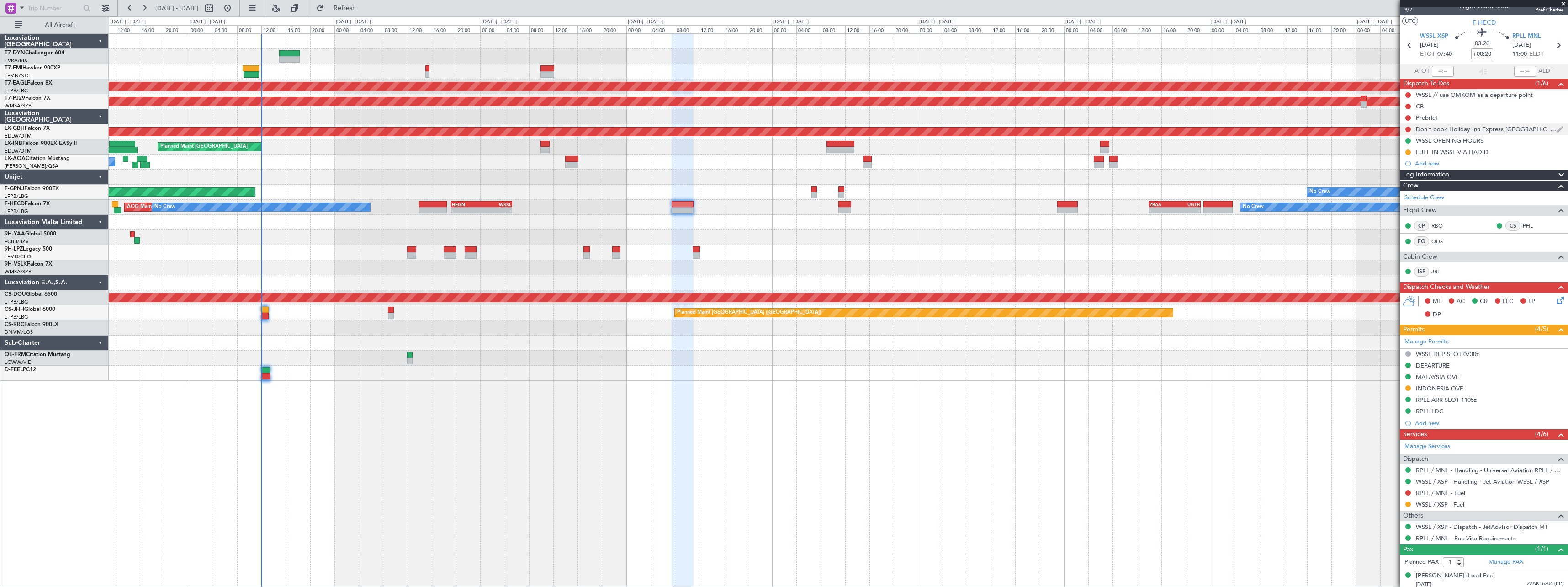
scroll to position [14, 0]
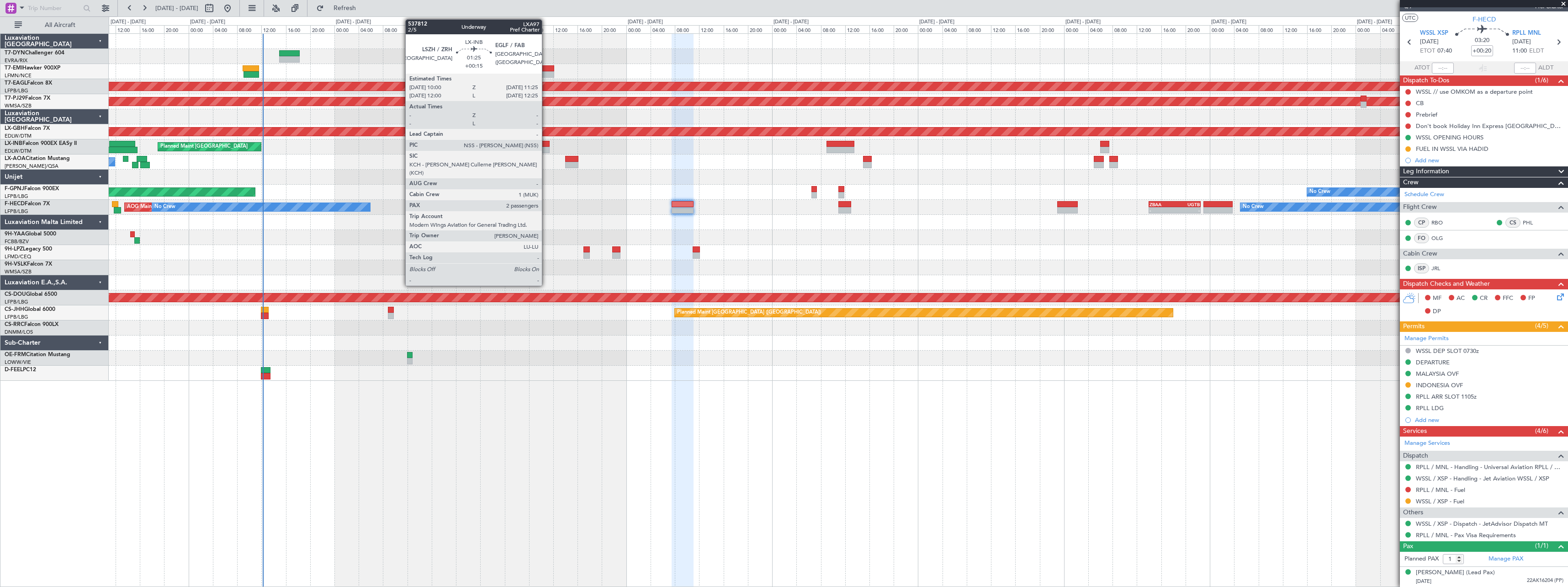
click at [546, 146] on div at bounding box center [545, 144] width 9 height 7
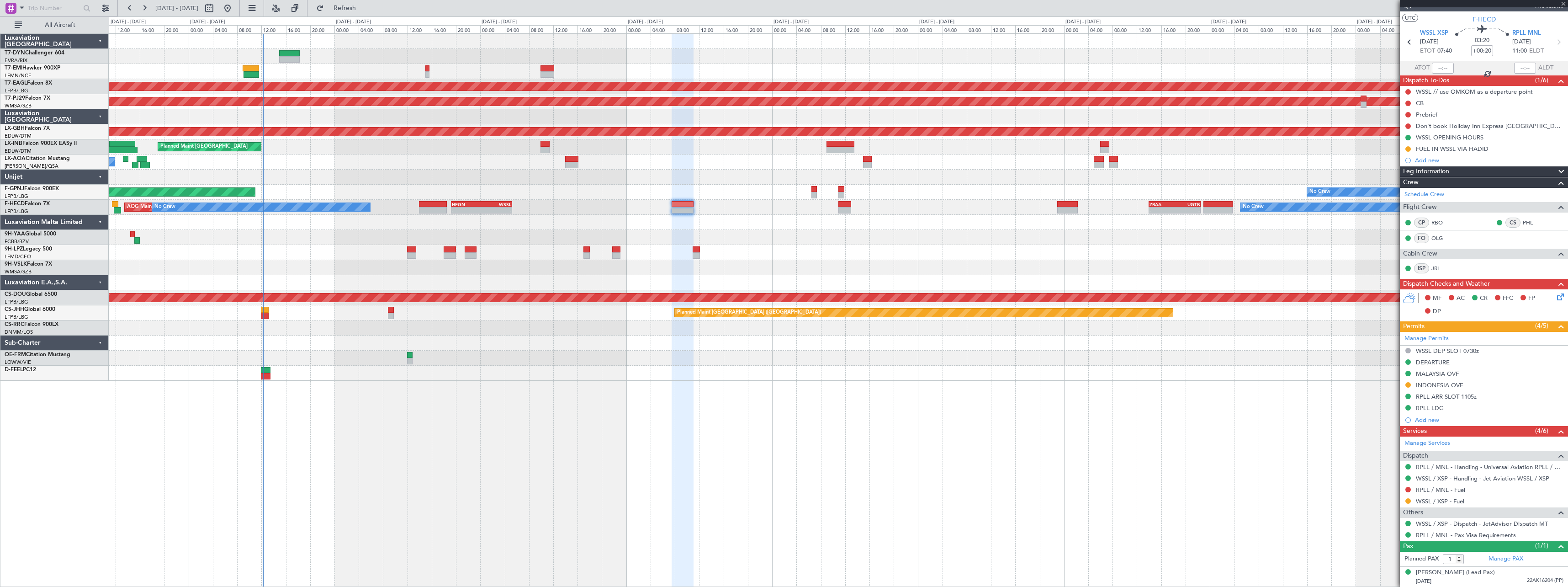
type input "+00:15"
type input "2"
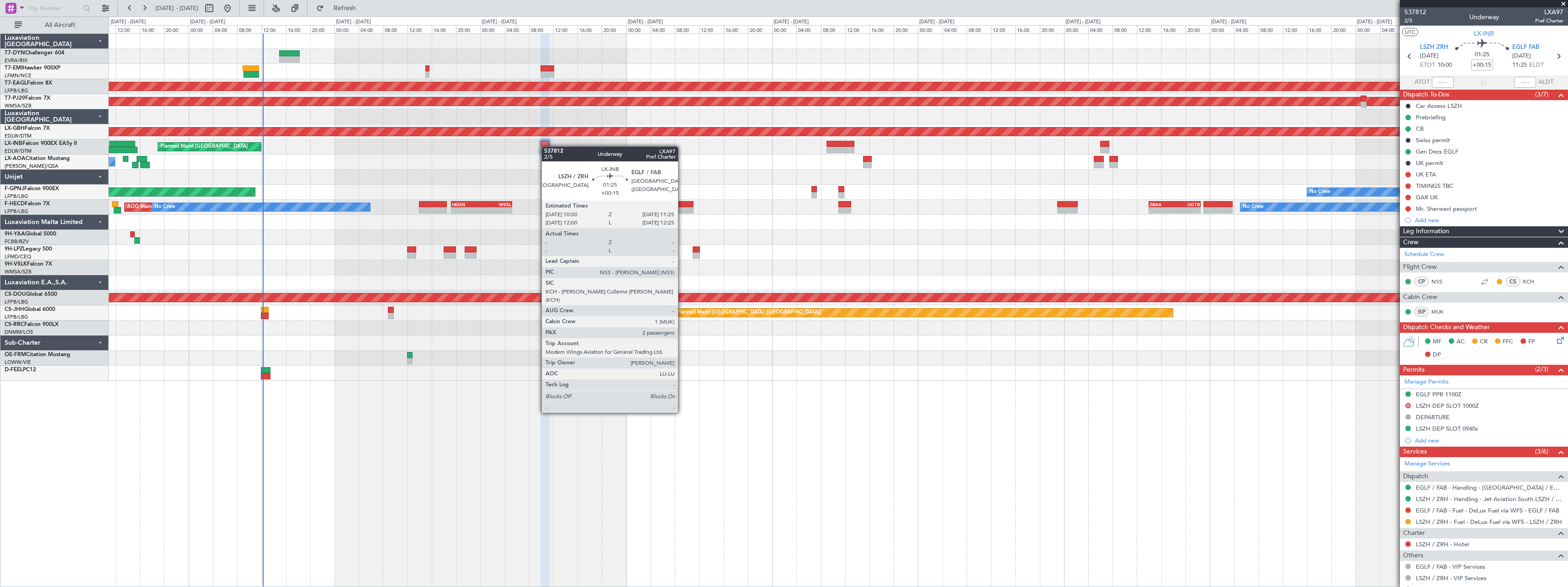
click at [546, 146] on div at bounding box center [545, 144] width 9 height 7
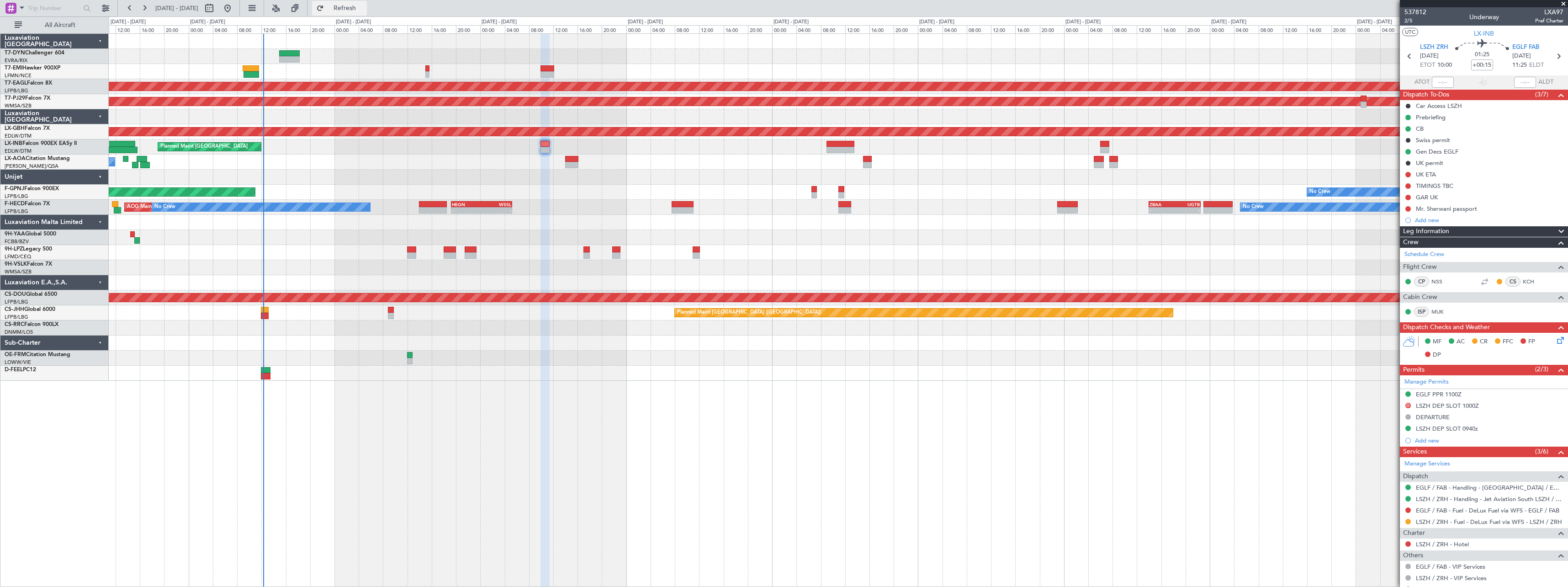
click at [354, 3] on button "Refresh" at bounding box center [340, 9] width 55 height 15
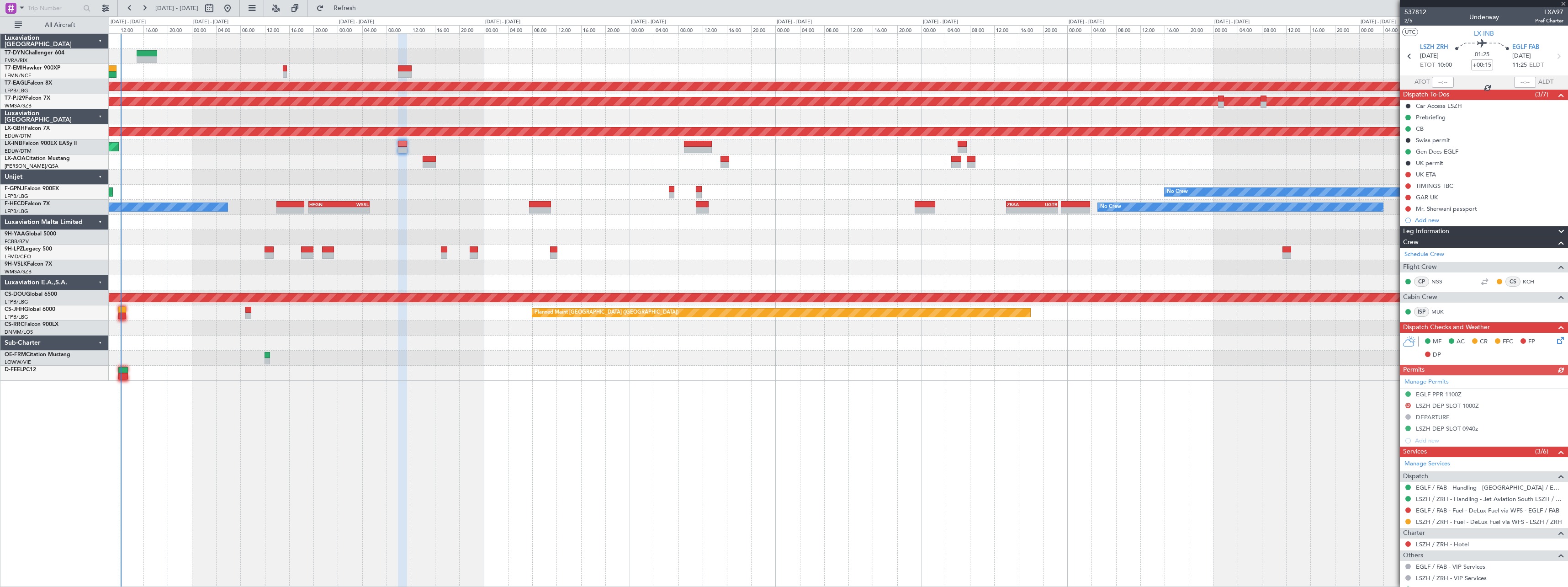
click at [450, 168] on div "No Crew Planned Maint Dubai (Al Maktoum Intl) Planned Maint Kuala Lumpur (Sulta…" at bounding box center [838, 208] width 1459 height 347
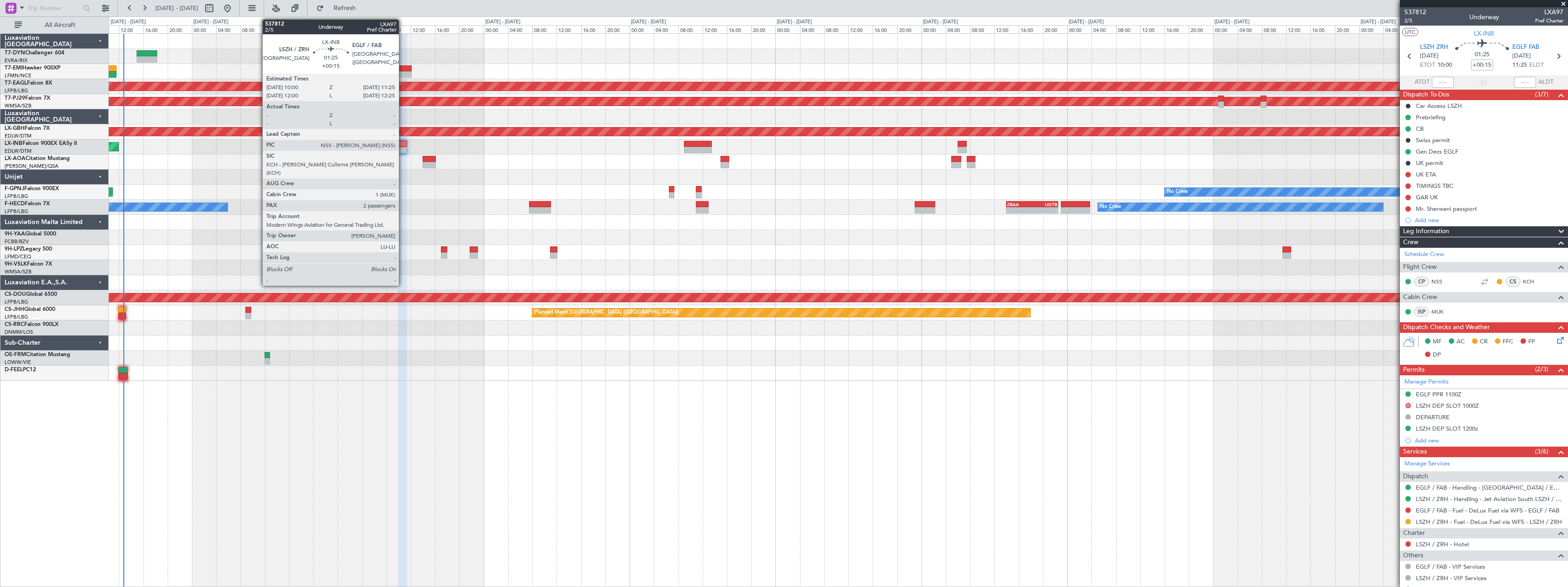
click at [403, 145] on div at bounding box center [402, 144] width 9 height 7
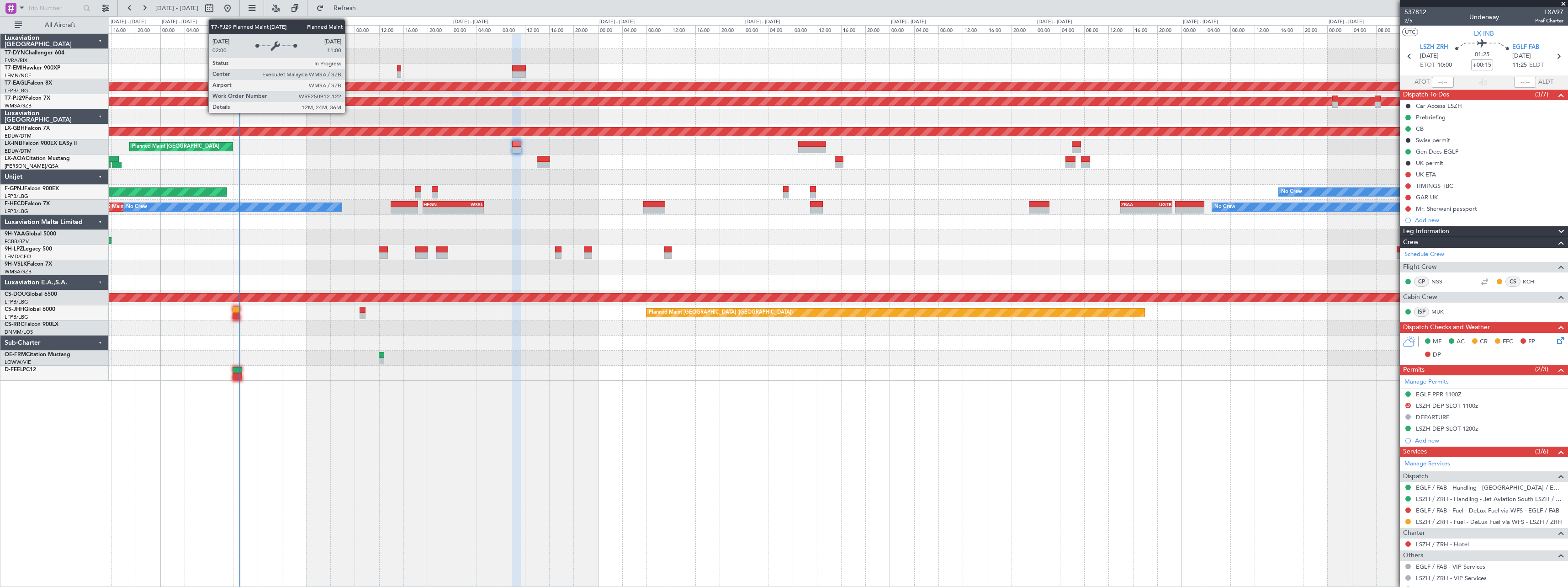
click at [381, 172] on div at bounding box center [838, 177] width 1459 height 15
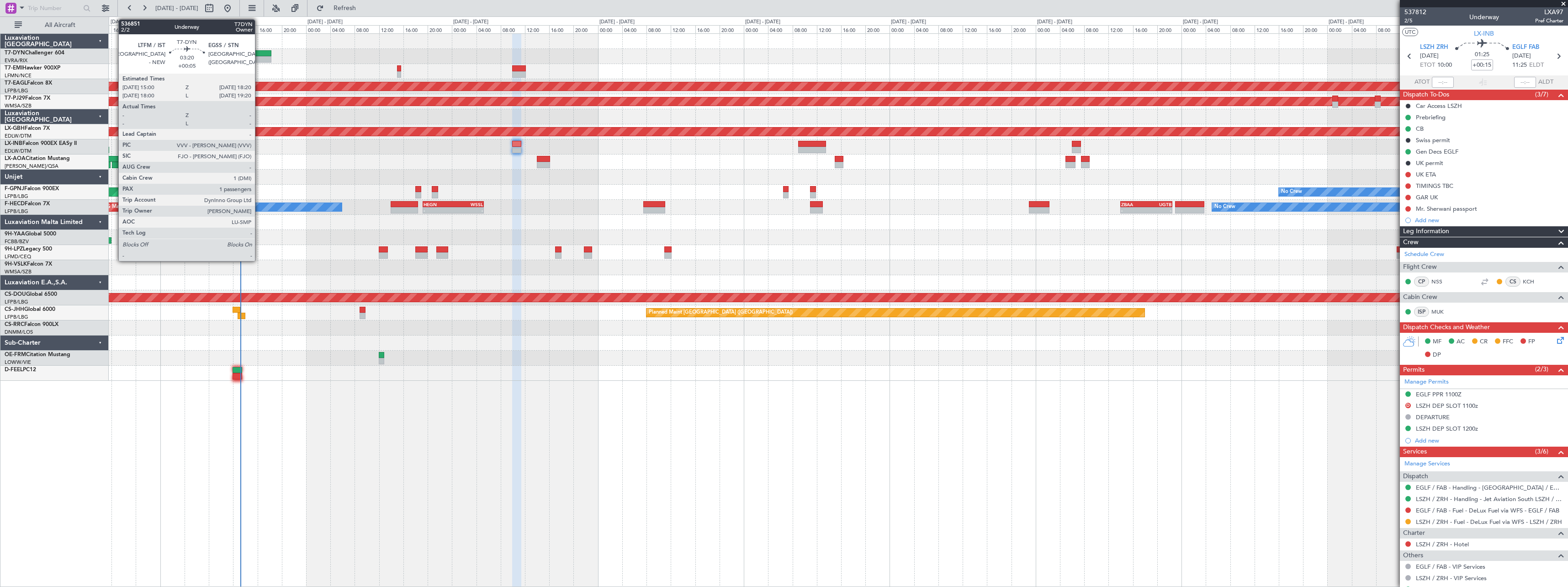
click at [259, 54] on div at bounding box center [261, 54] width 21 height 7
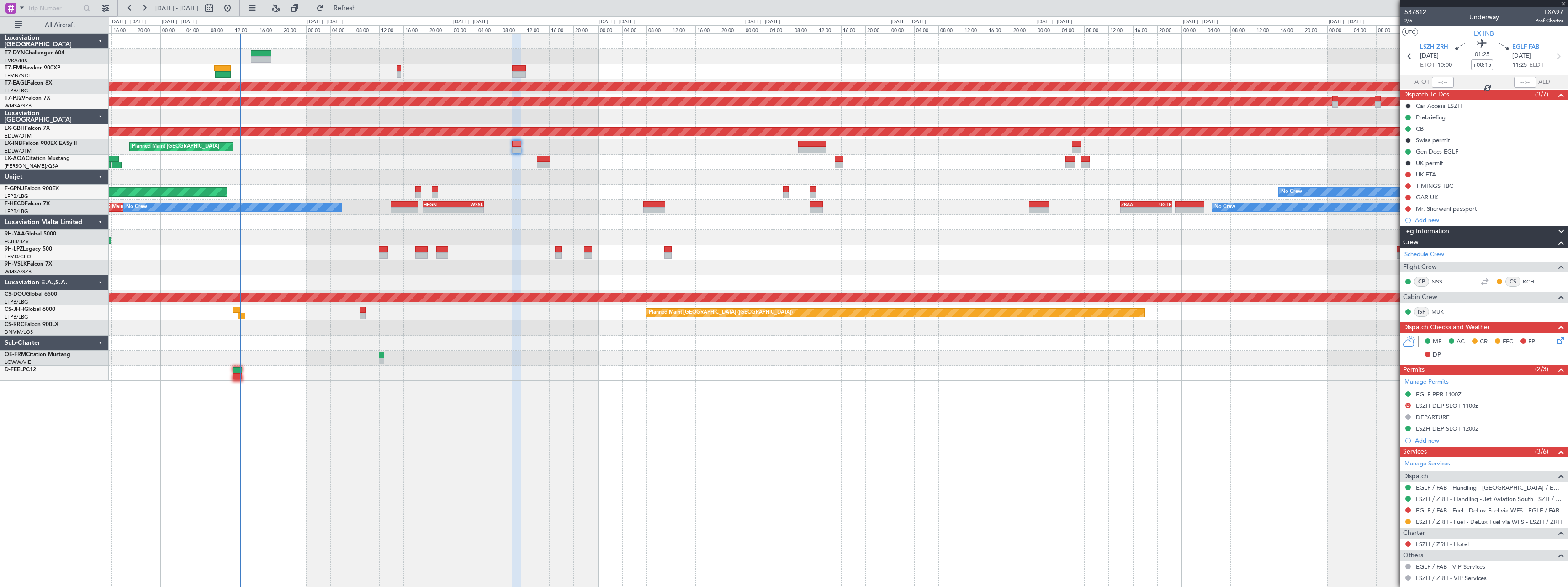
type input "+00:05"
type input "1"
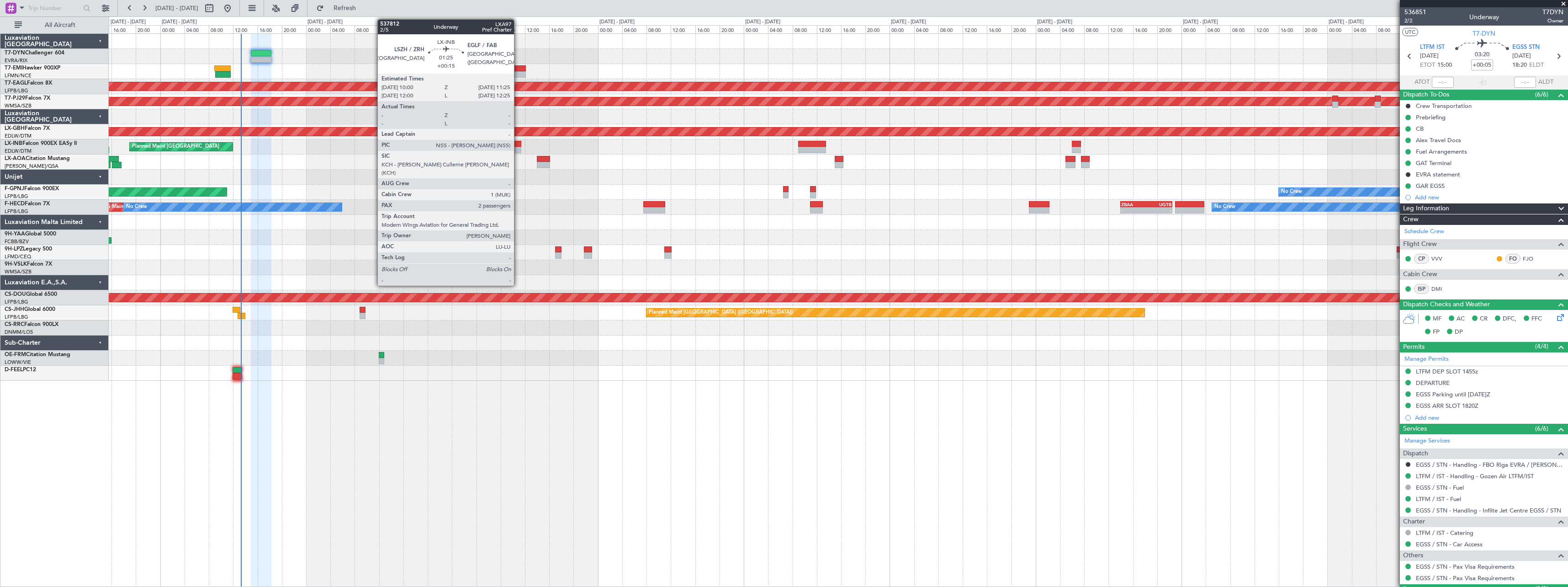
click at [518, 141] on div at bounding box center [516, 144] width 9 height 7
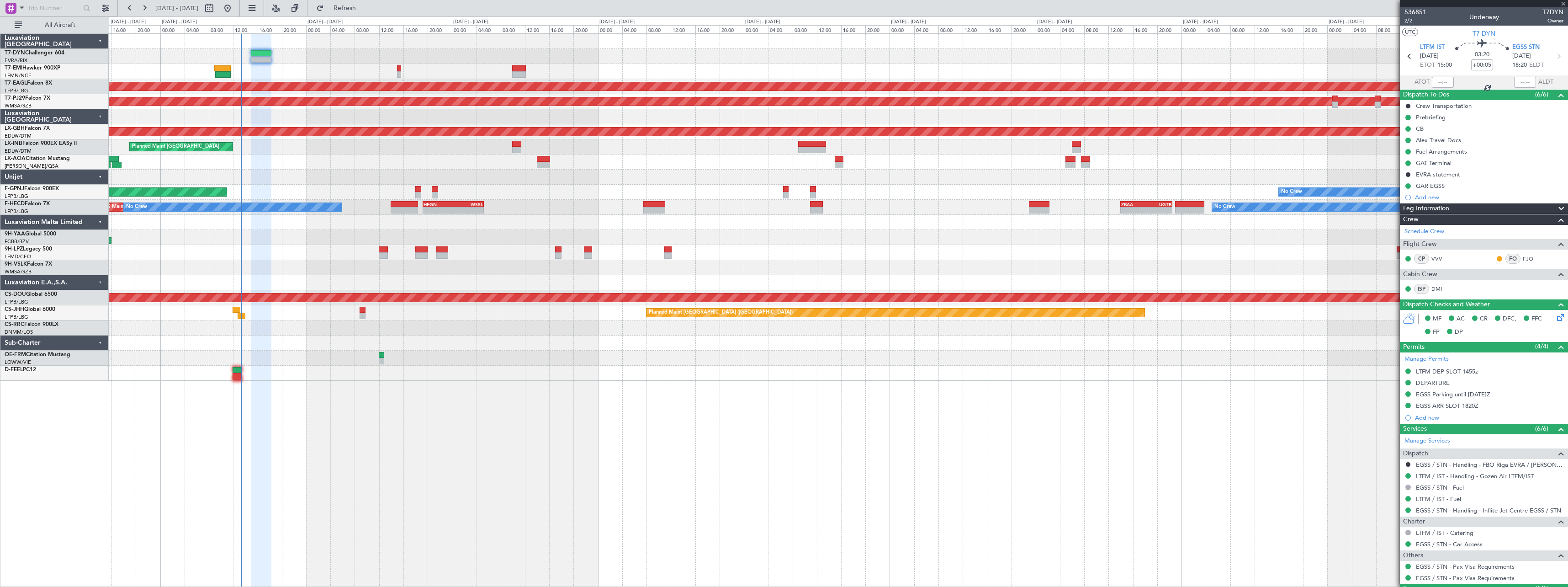
type input "+00:15"
type input "2"
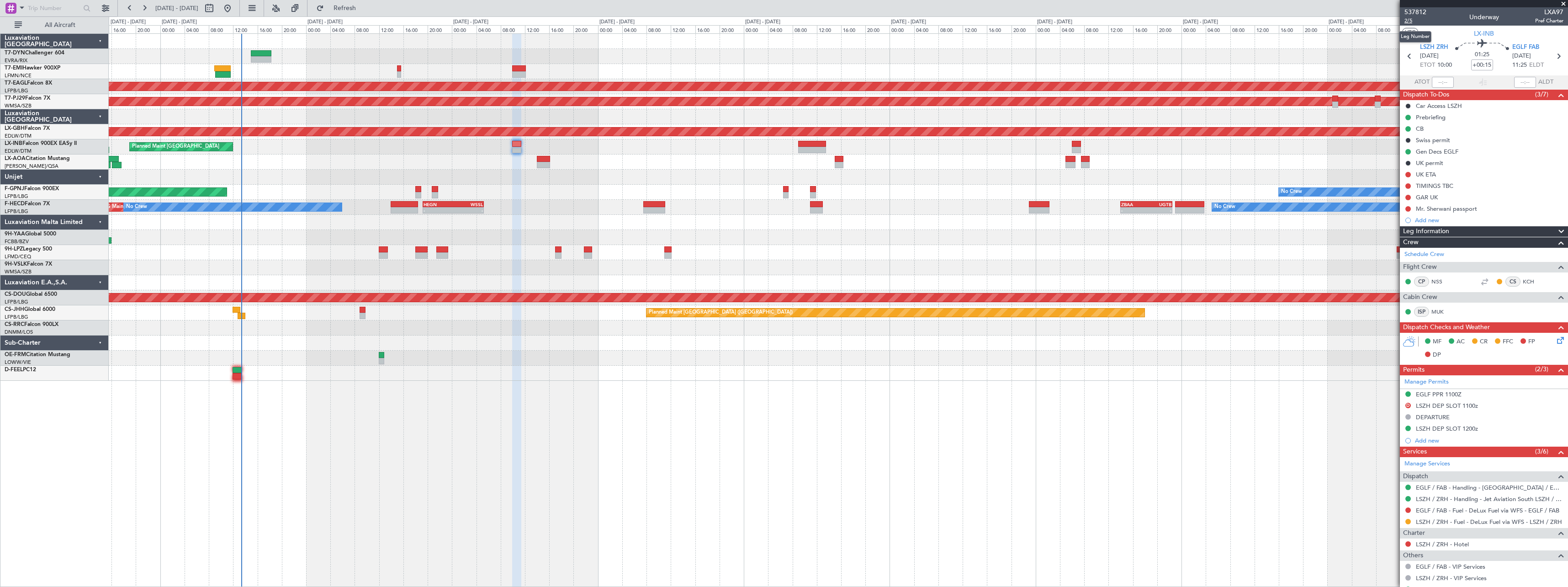
click at [1409, 19] on span "2/5" at bounding box center [1415, 21] width 22 height 8
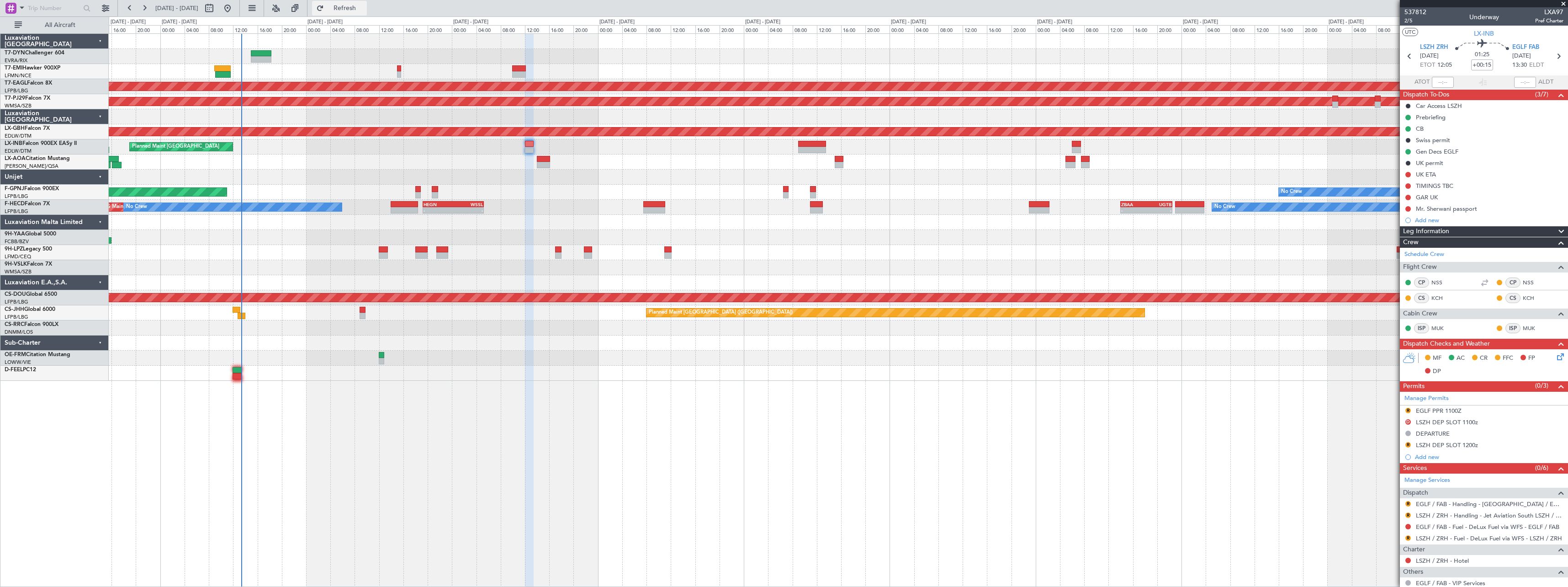
click at [364, 11] on span "Refresh" at bounding box center [345, 8] width 38 height 7
click at [1413, 14] on span "537812" at bounding box center [1415, 12] width 22 height 10
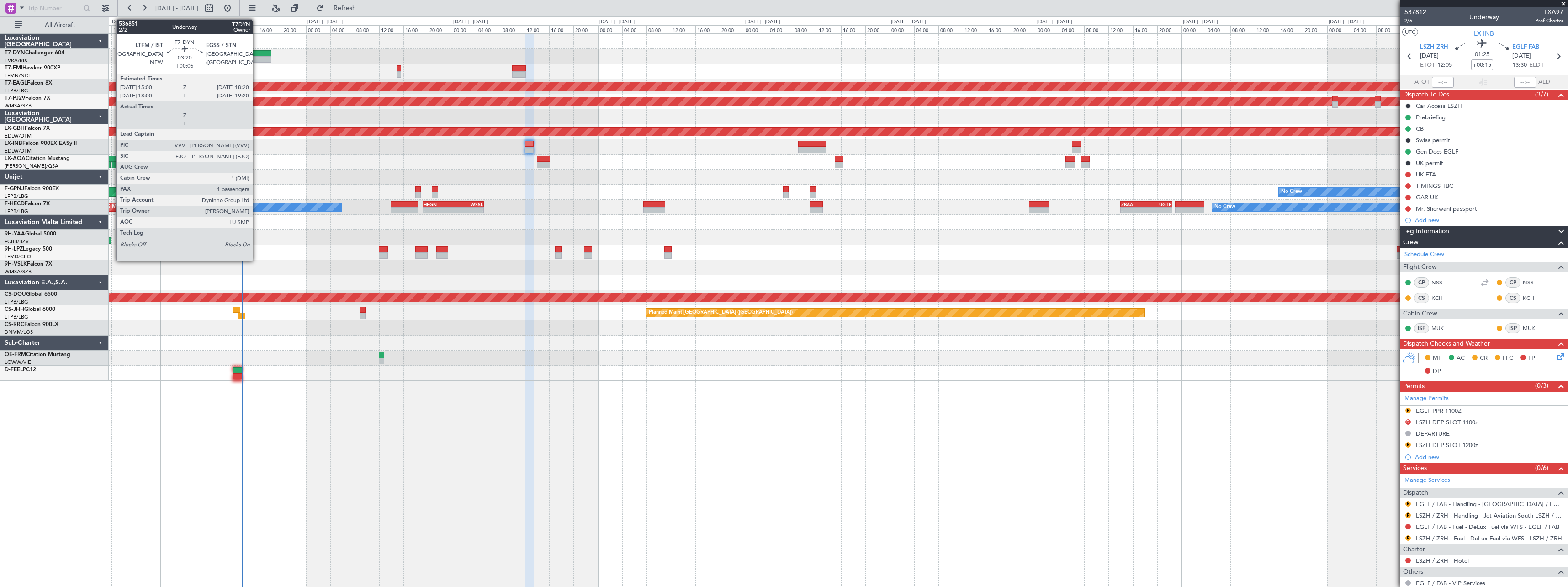
click at [256, 55] on div at bounding box center [261, 54] width 21 height 7
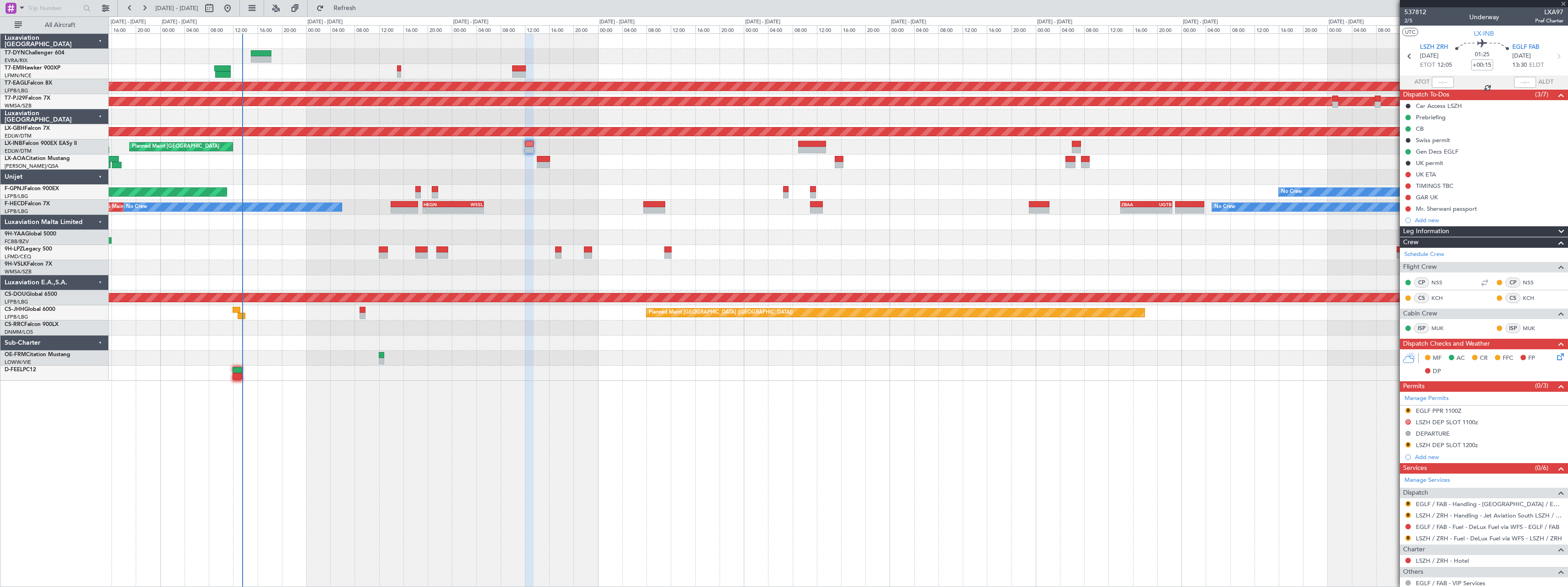
type input "+00:05"
type input "1"
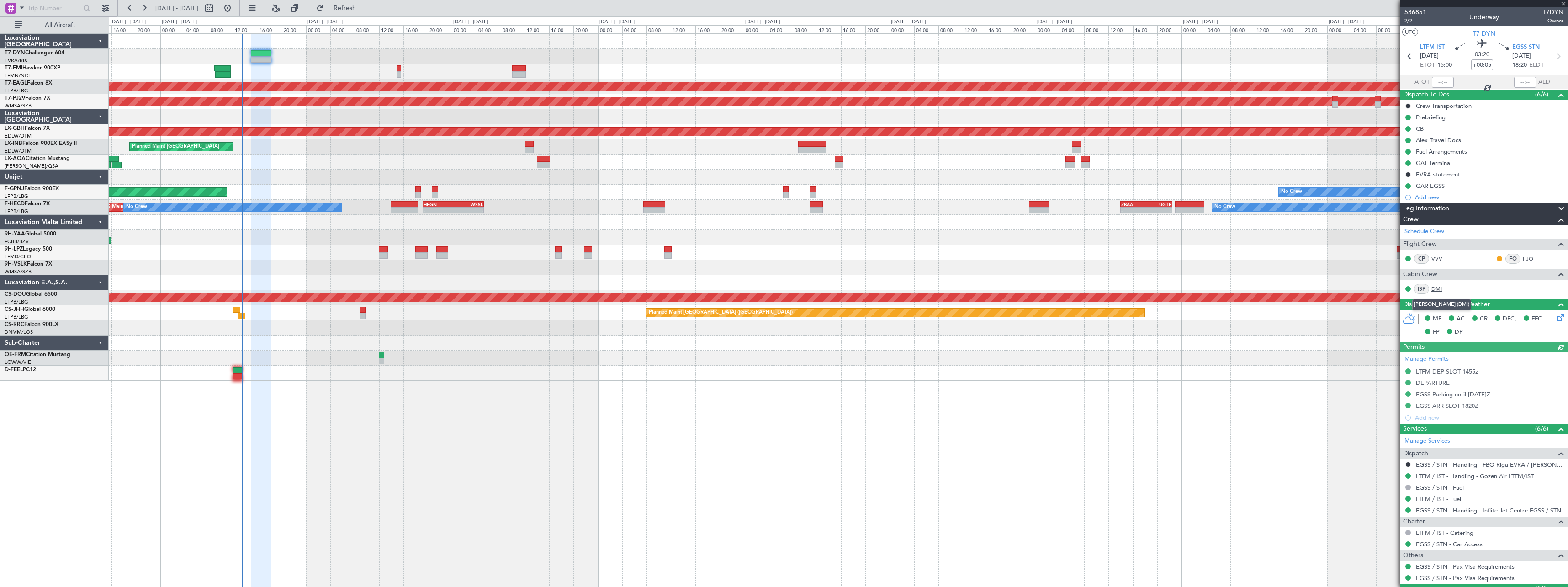
click at [1437, 287] on link "DMI" at bounding box center [1442, 289] width 21 height 9
click at [351, 4] on button "Refresh" at bounding box center [340, 9] width 55 height 15
click at [364, 12] on span "Refresh" at bounding box center [345, 8] width 38 height 7
click at [364, 8] on span "Refresh" at bounding box center [345, 8] width 38 height 7
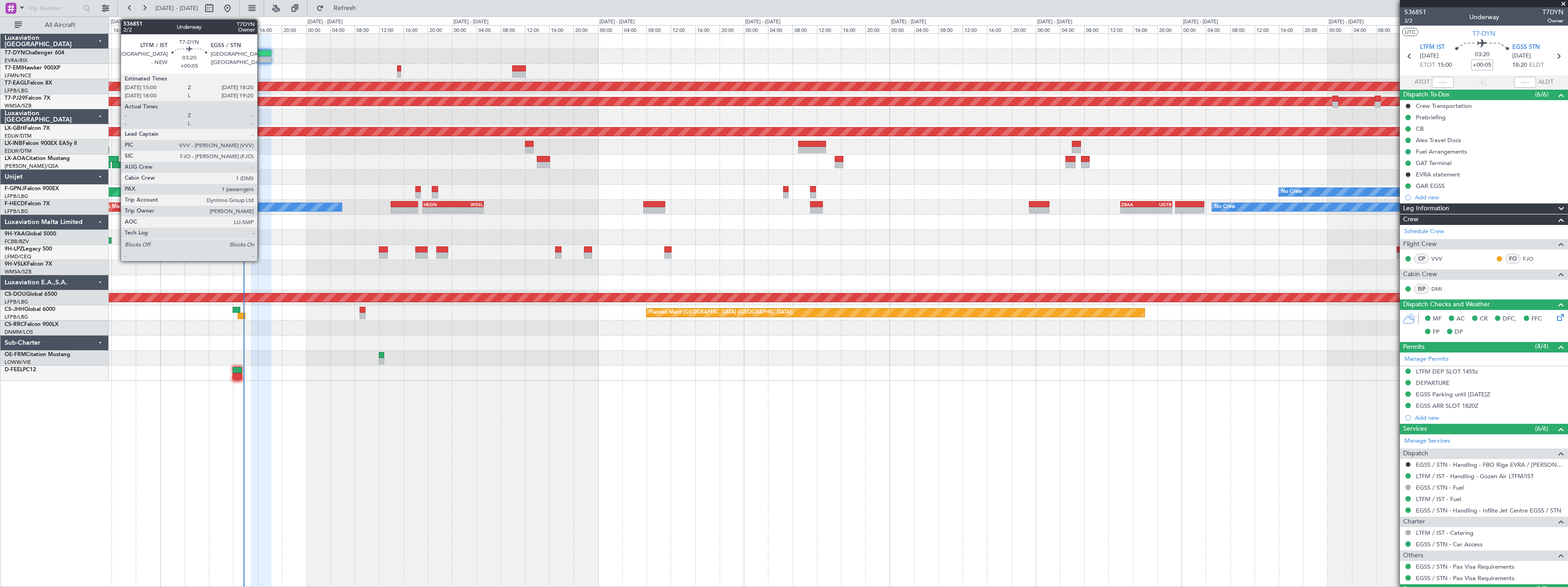
click at [261, 54] on div at bounding box center [261, 54] width 21 height 7
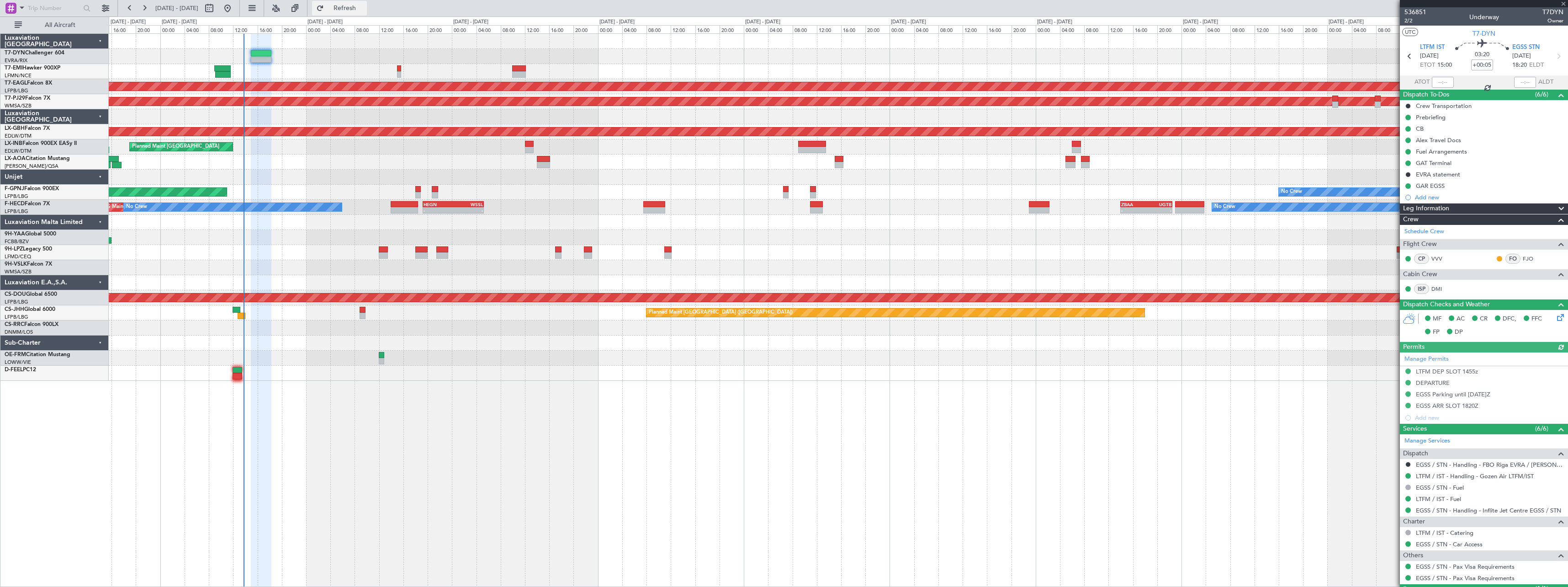
click at [351, 3] on button "Refresh" at bounding box center [340, 9] width 55 height 15
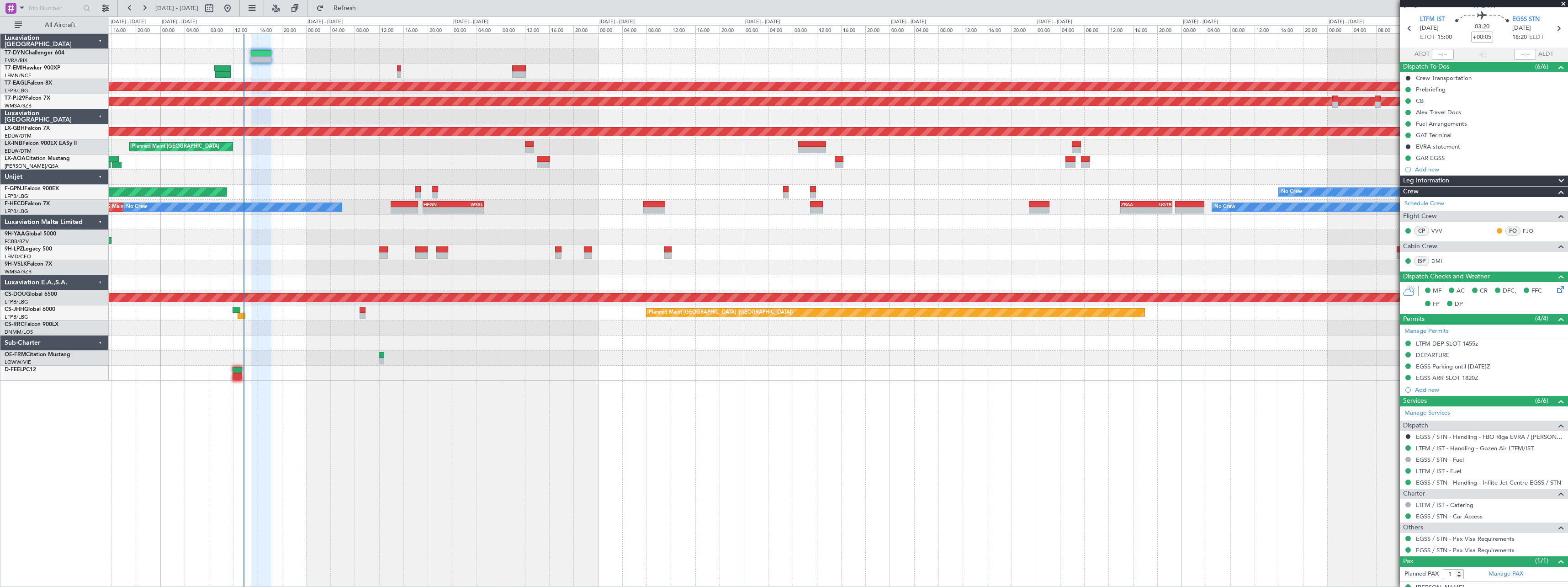
scroll to position [43, 0]
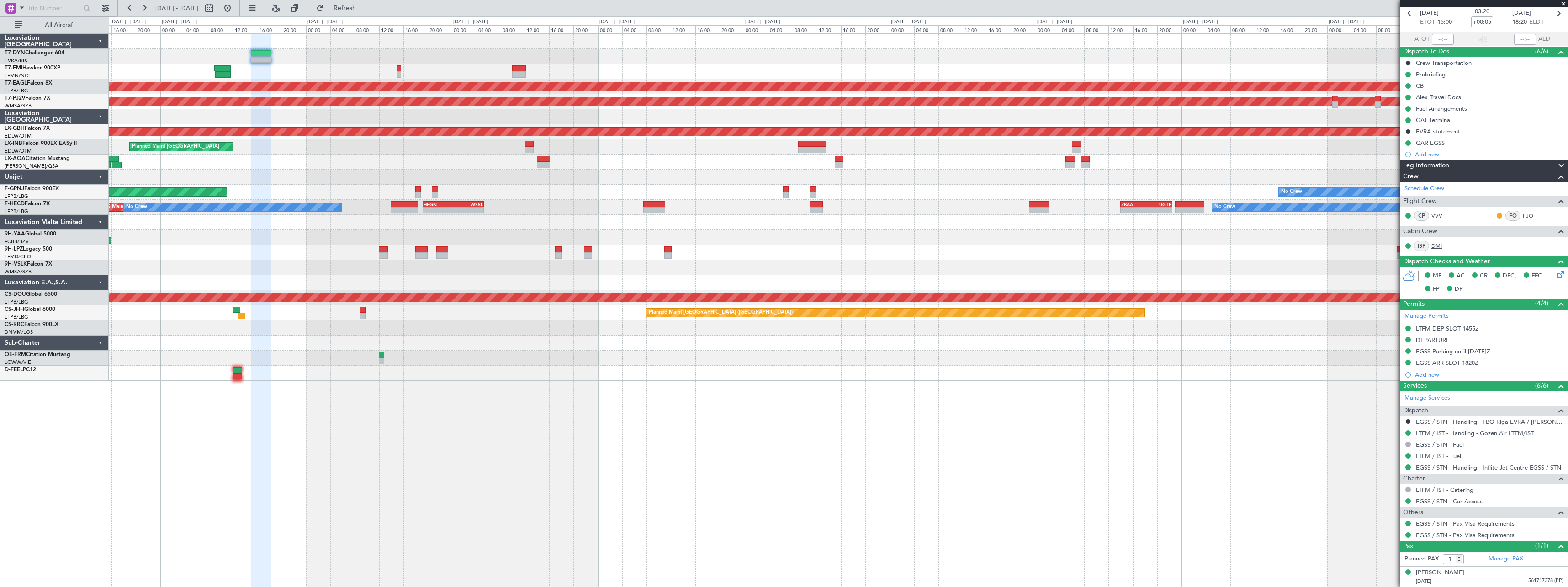
click at [1443, 248] on link "DMI" at bounding box center [1442, 246] width 21 height 9
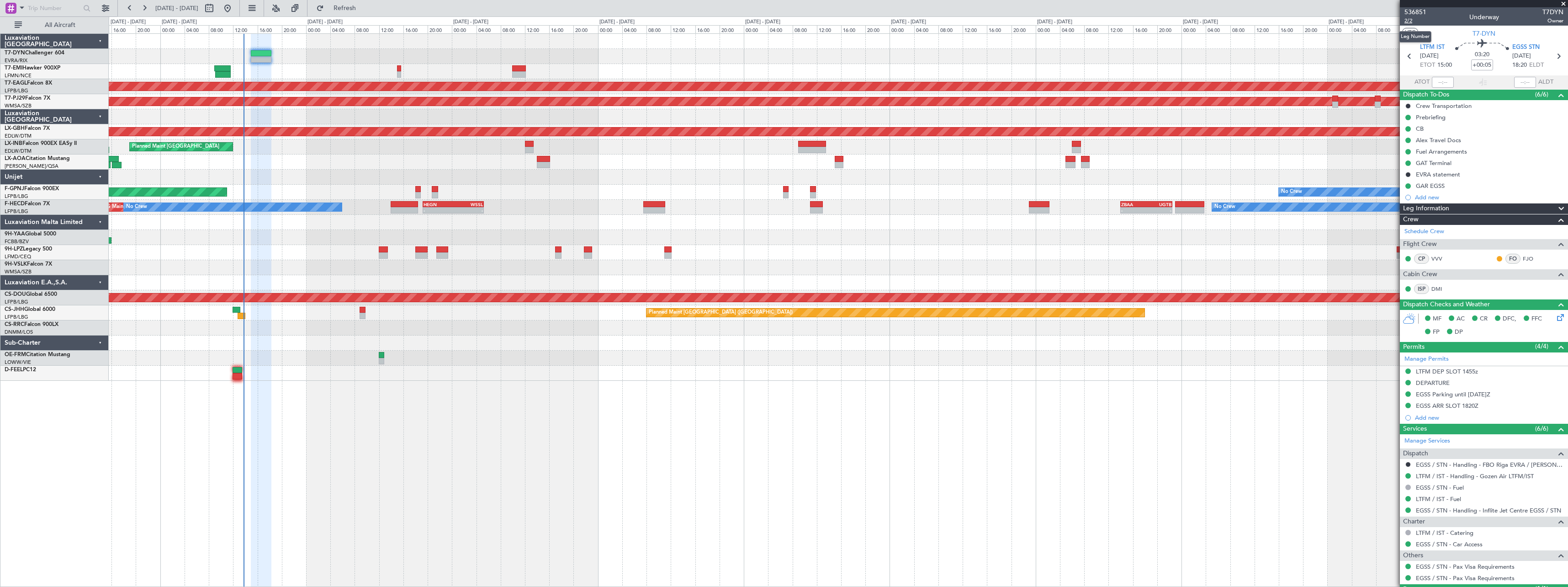
click at [1407, 18] on span "2/2" at bounding box center [1415, 21] width 22 height 8
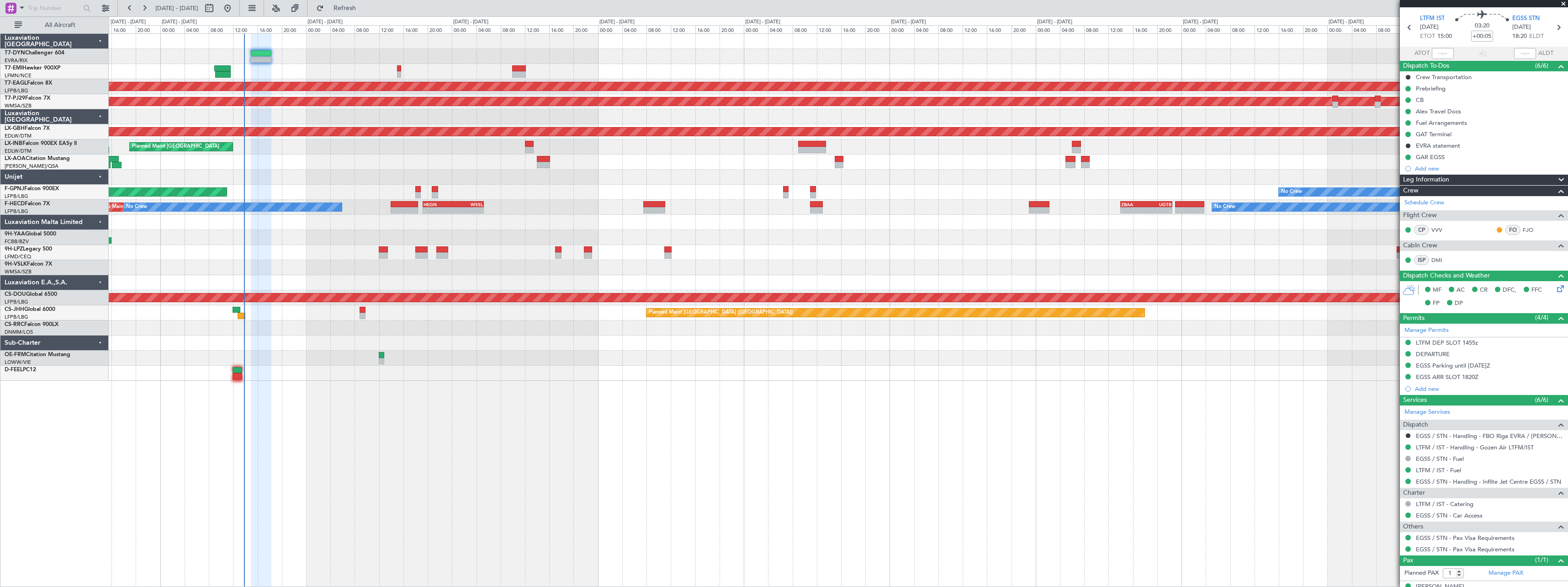
scroll to position [43, 0]
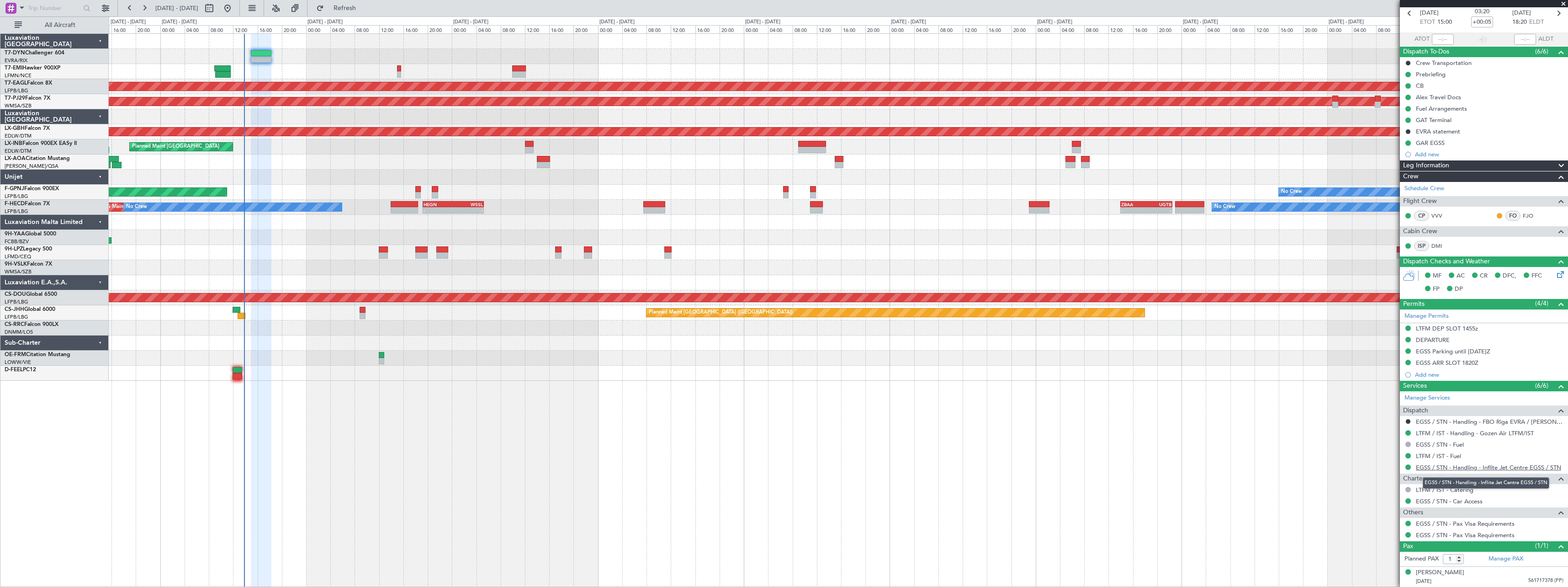
click at [1520, 468] on link "EGSS / STN - Handling - Inflite Jet Centre EGSS / STN" at bounding box center [1488, 467] width 145 height 8
click at [1473, 434] on link "LTFM / IST - Handling - Gozen Air LTFM/IST" at bounding box center [1475, 433] width 118 height 8
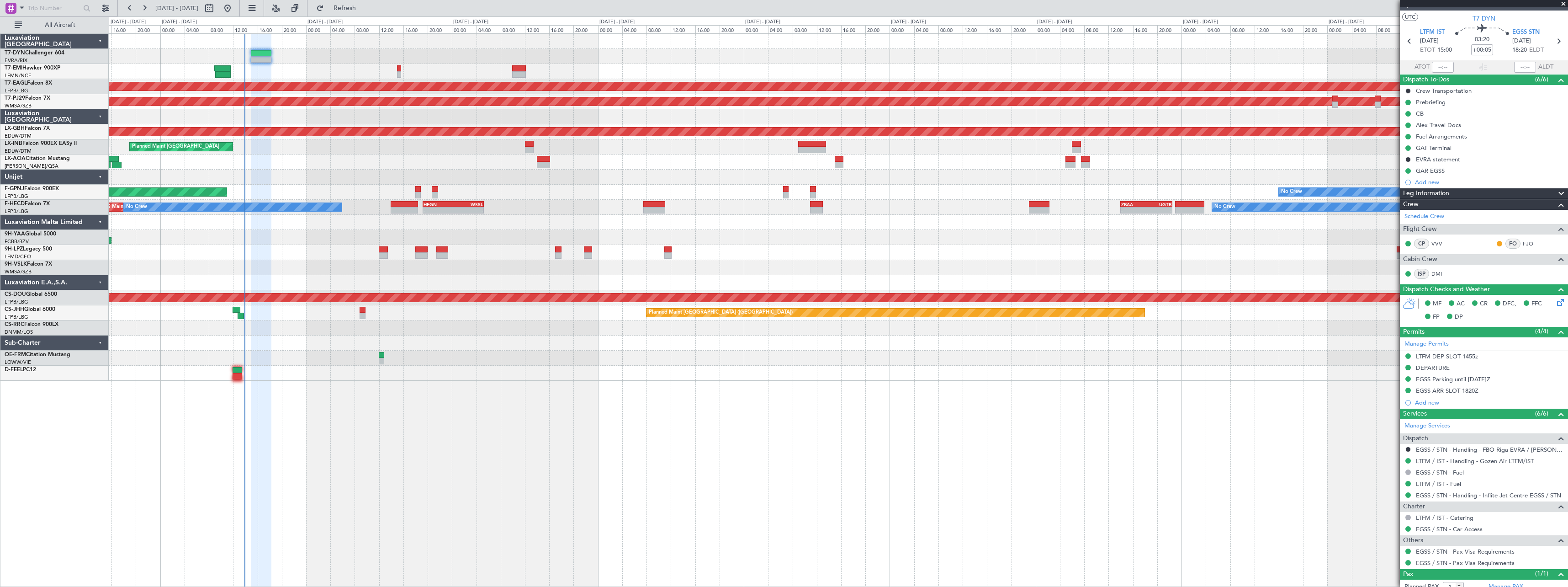
scroll to position [0, 0]
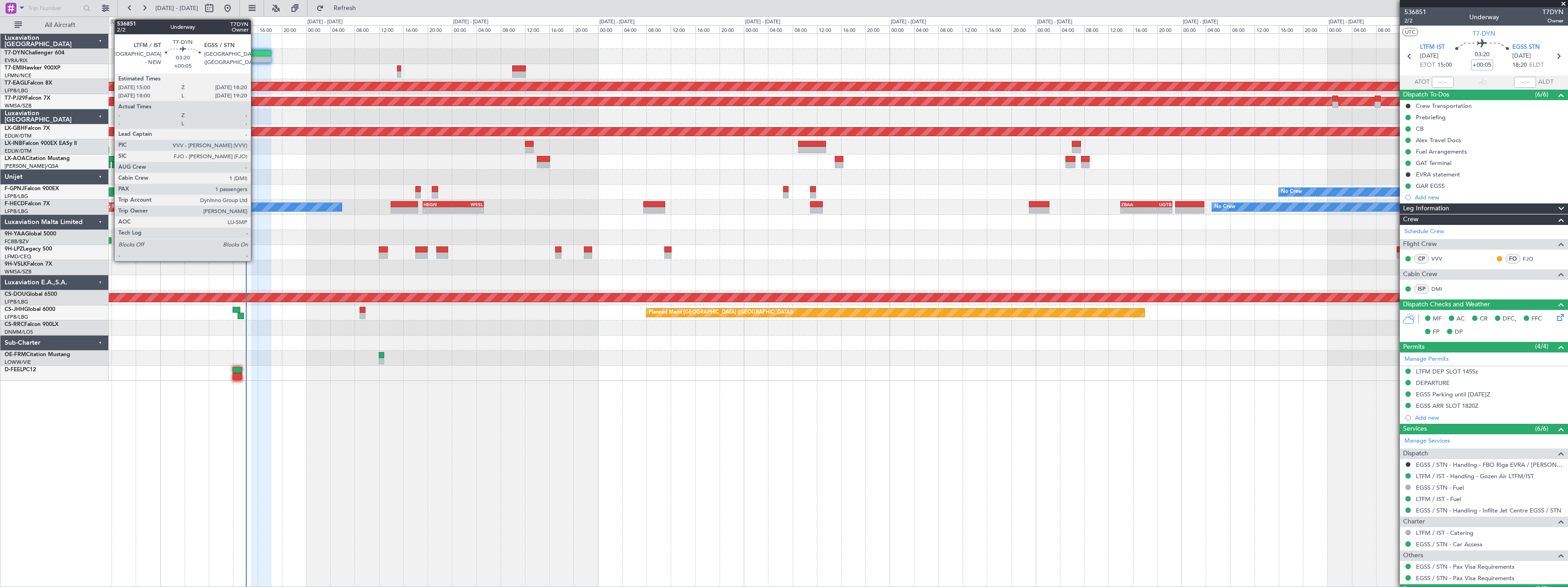
click at [255, 52] on div at bounding box center [261, 54] width 21 height 7
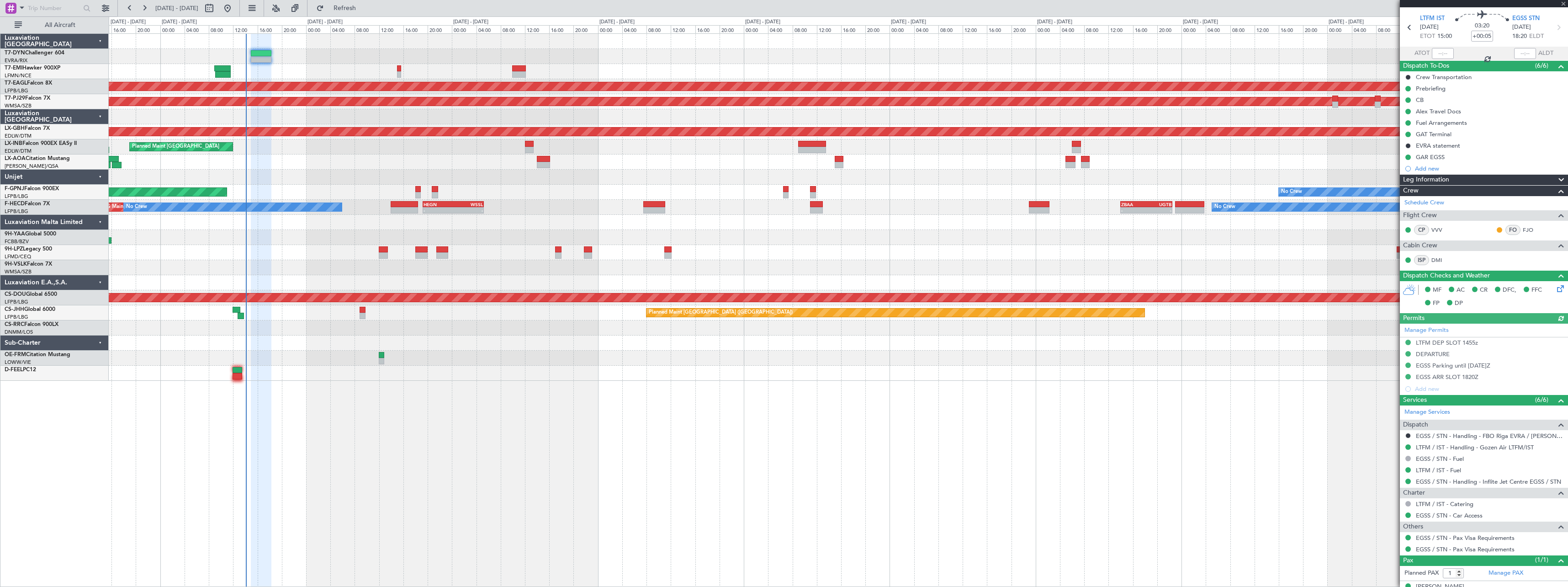
scroll to position [43, 0]
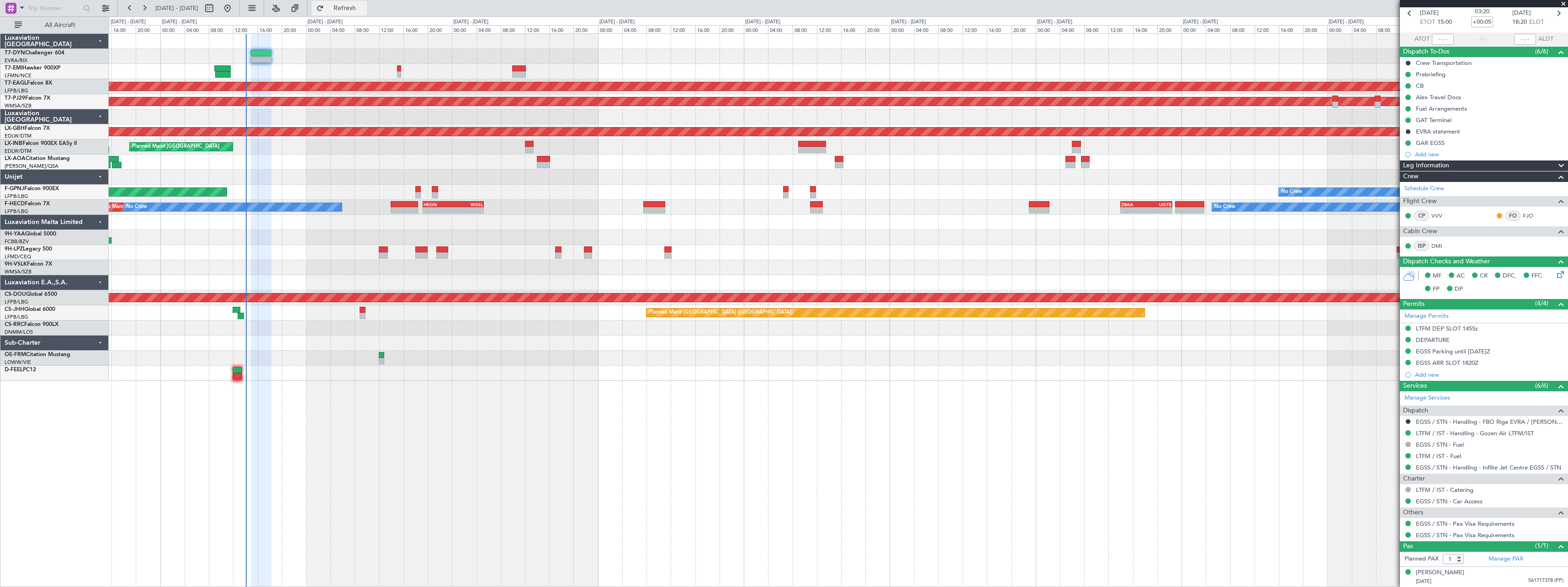
click at [364, 9] on span "Refresh" at bounding box center [345, 8] width 38 height 7
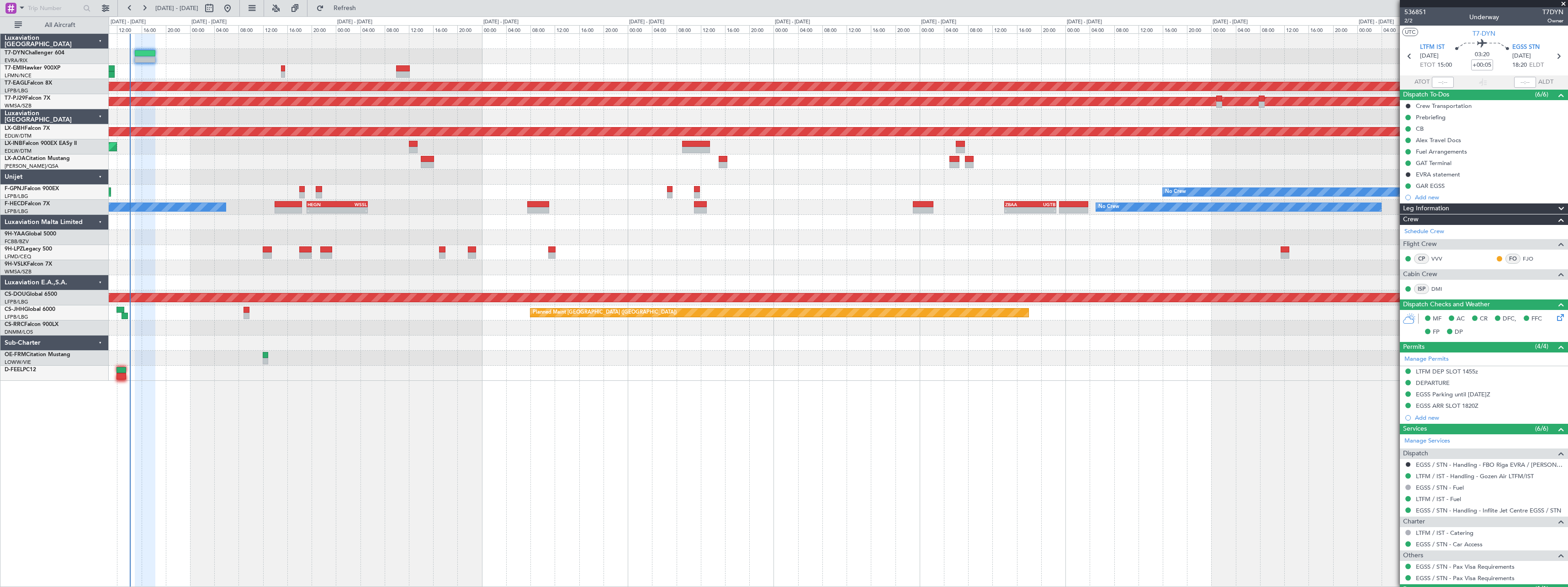
scroll to position [43, 0]
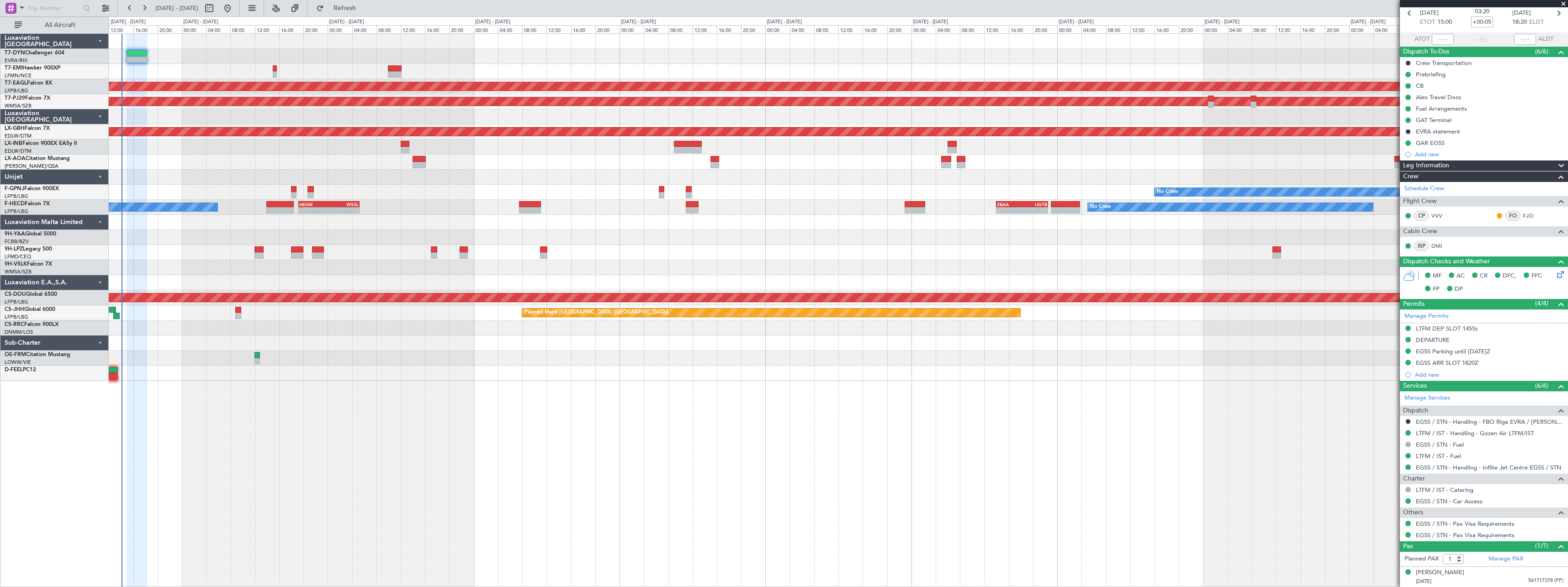
click at [189, 46] on div at bounding box center [838, 41] width 1459 height 15
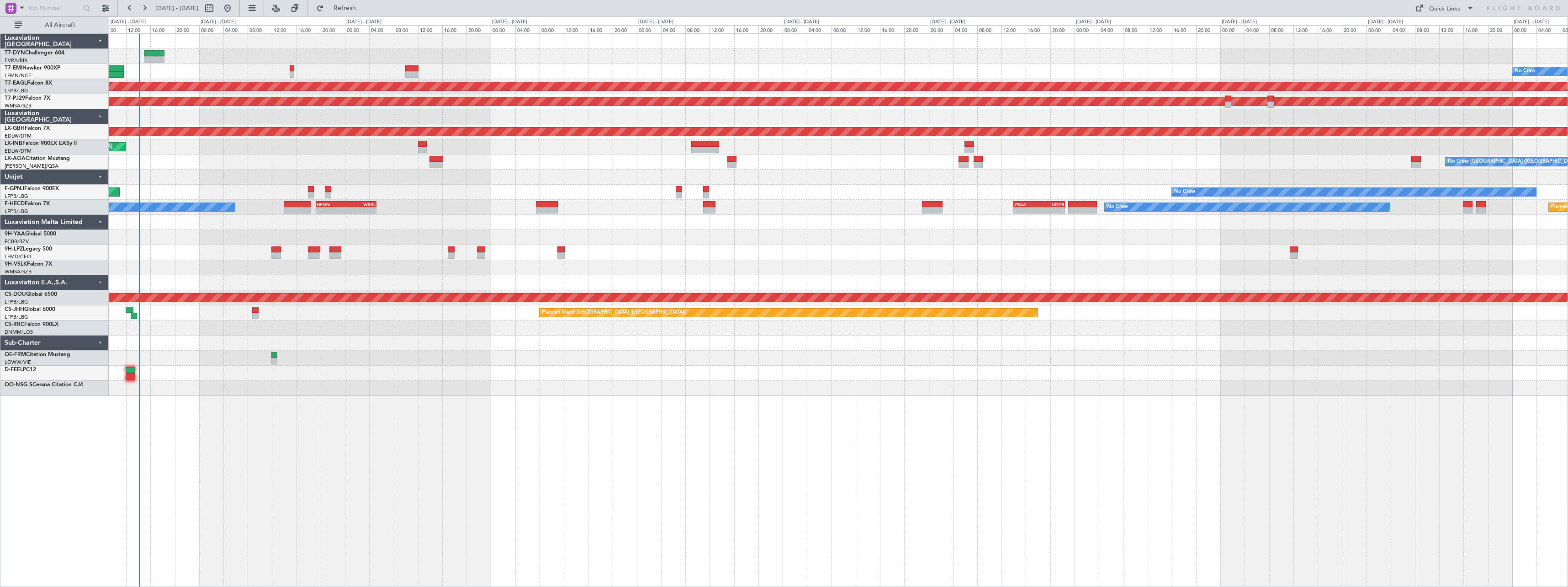
click at [233, 382] on div "No Crew Planned Maint Dubai (Al Maktoum Intl) Planned Maint Kuala Lumpur (Sulta…" at bounding box center [838, 215] width 1459 height 362
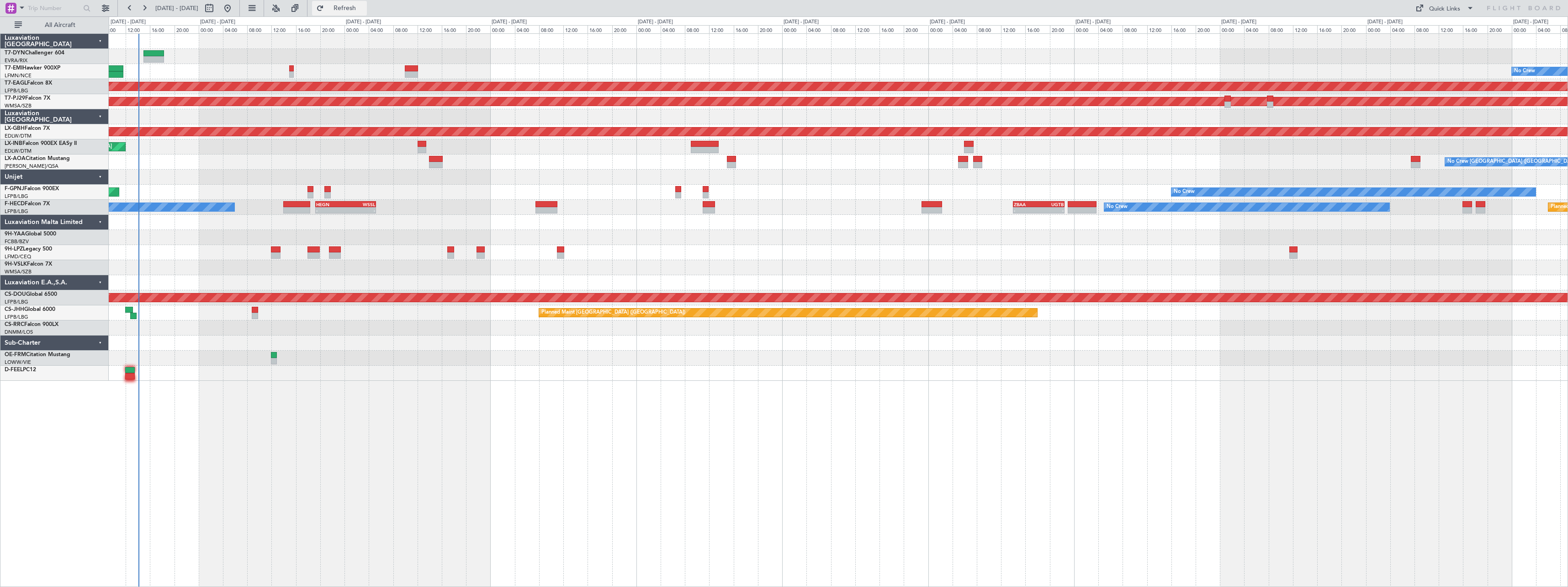
click at [357, 6] on span "Refresh" at bounding box center [345, 8] width 38 height 7
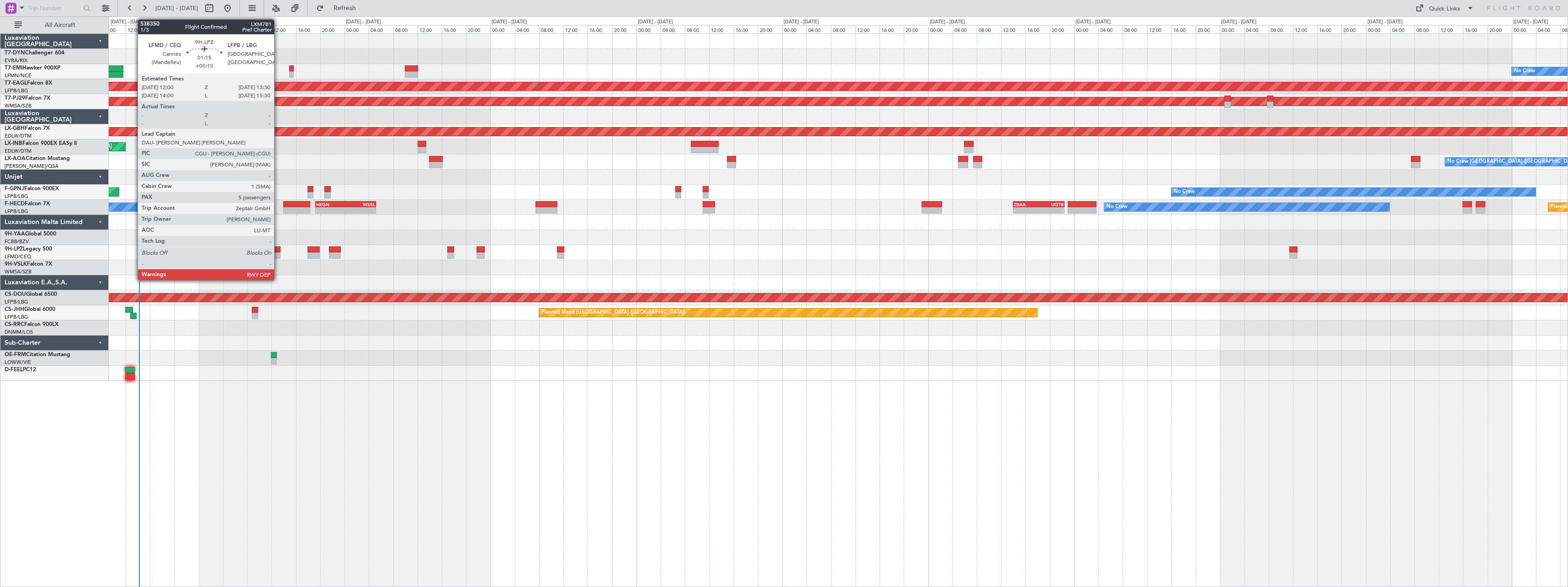
click at [278, 251] on div at bounding box center [275, 250] width 9 height 7
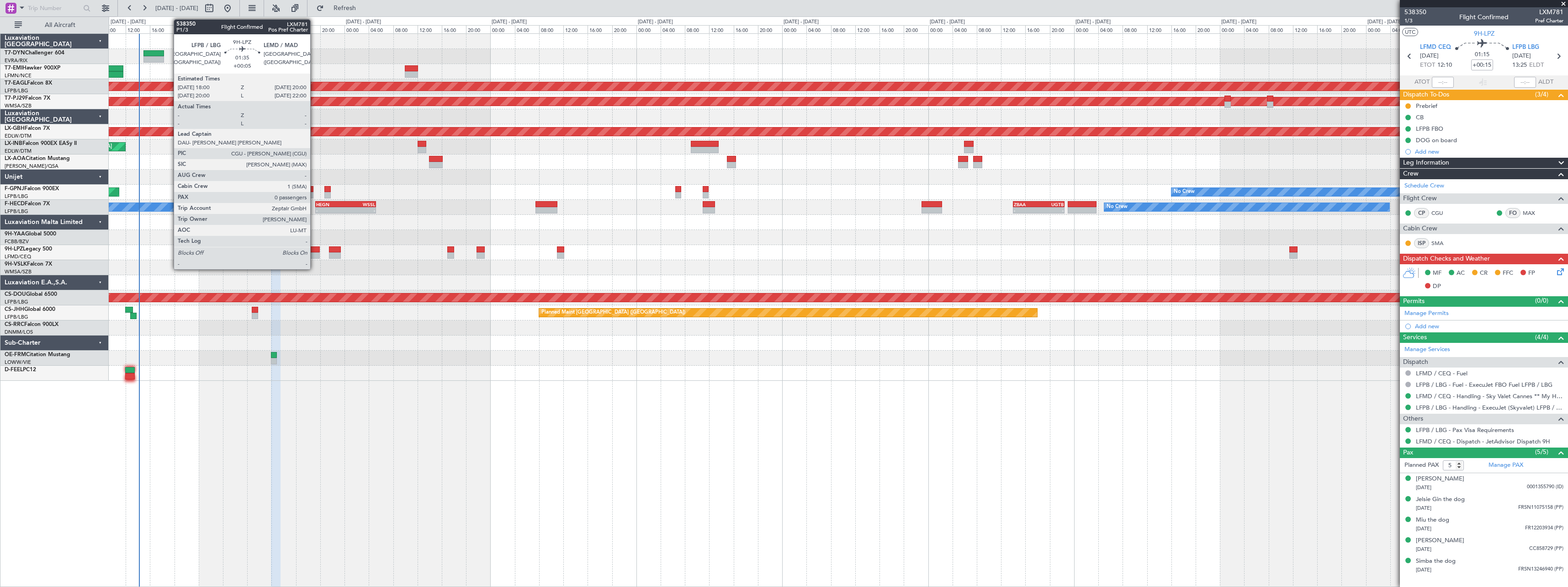
click at [314, 250] on div at bounding box center [313, 250] width 12 height 7
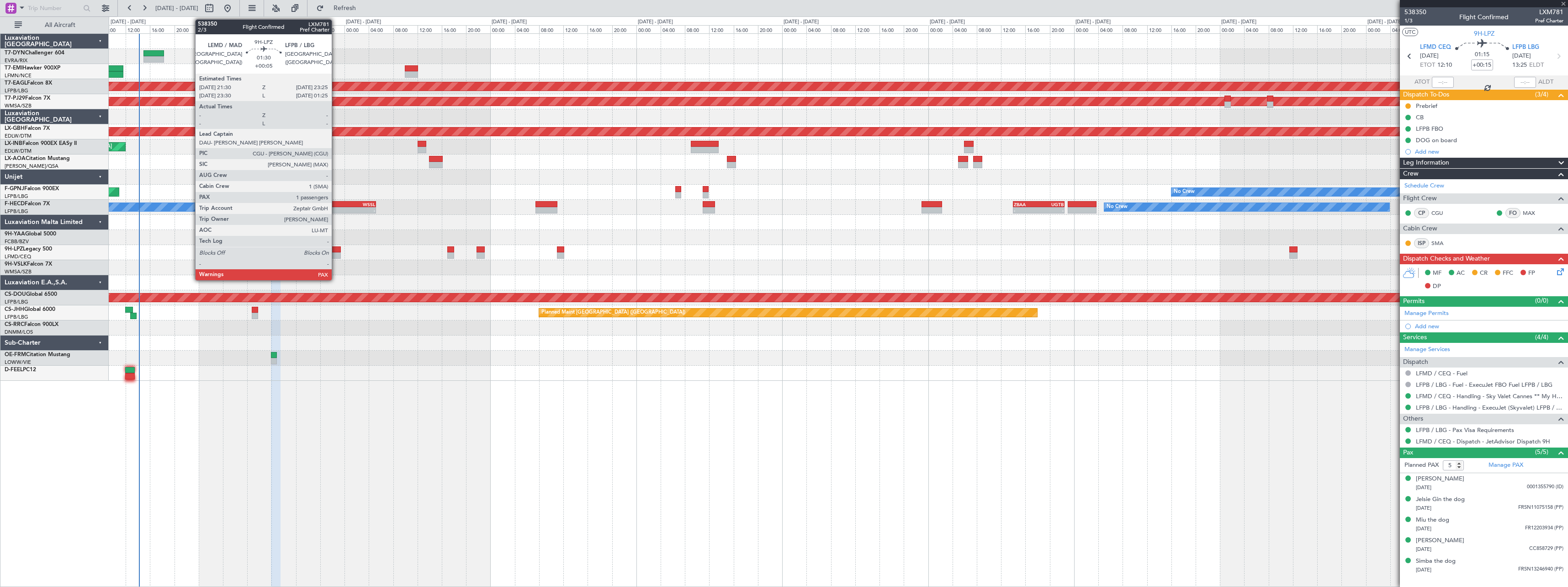
type input "+00:05"
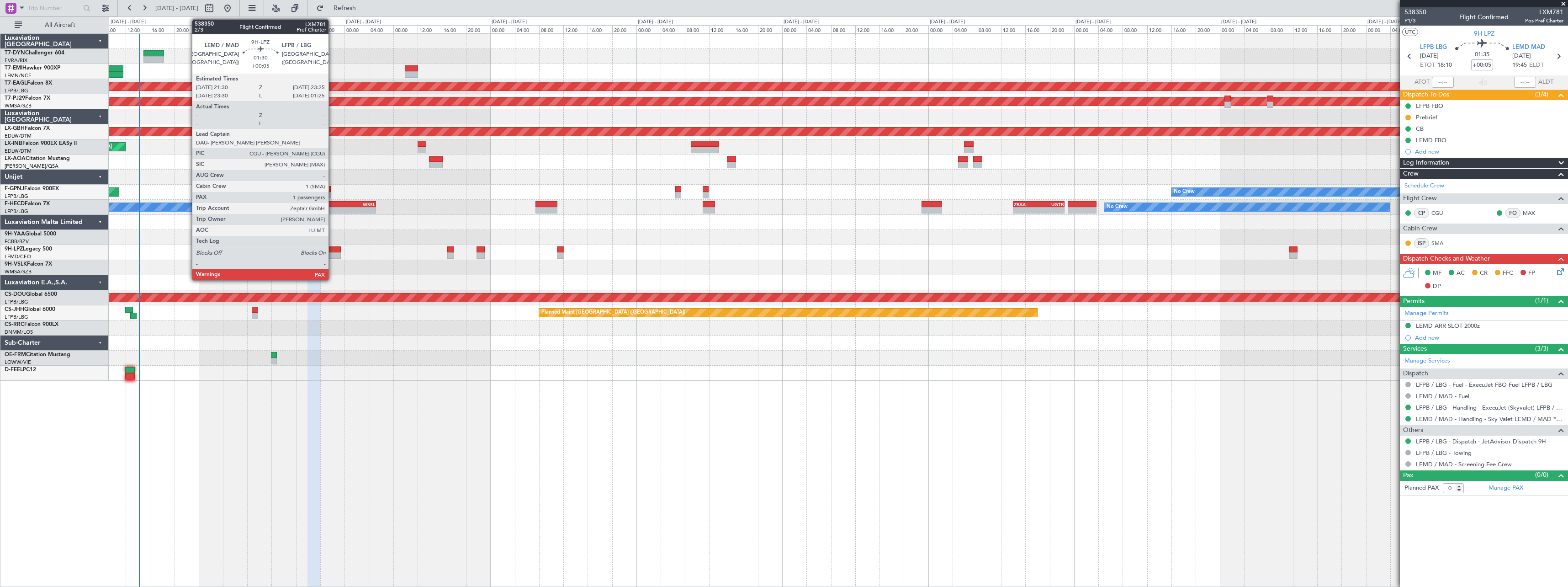
click at [332, 247] on div at bounding box center [335, 250] width 12 height 7
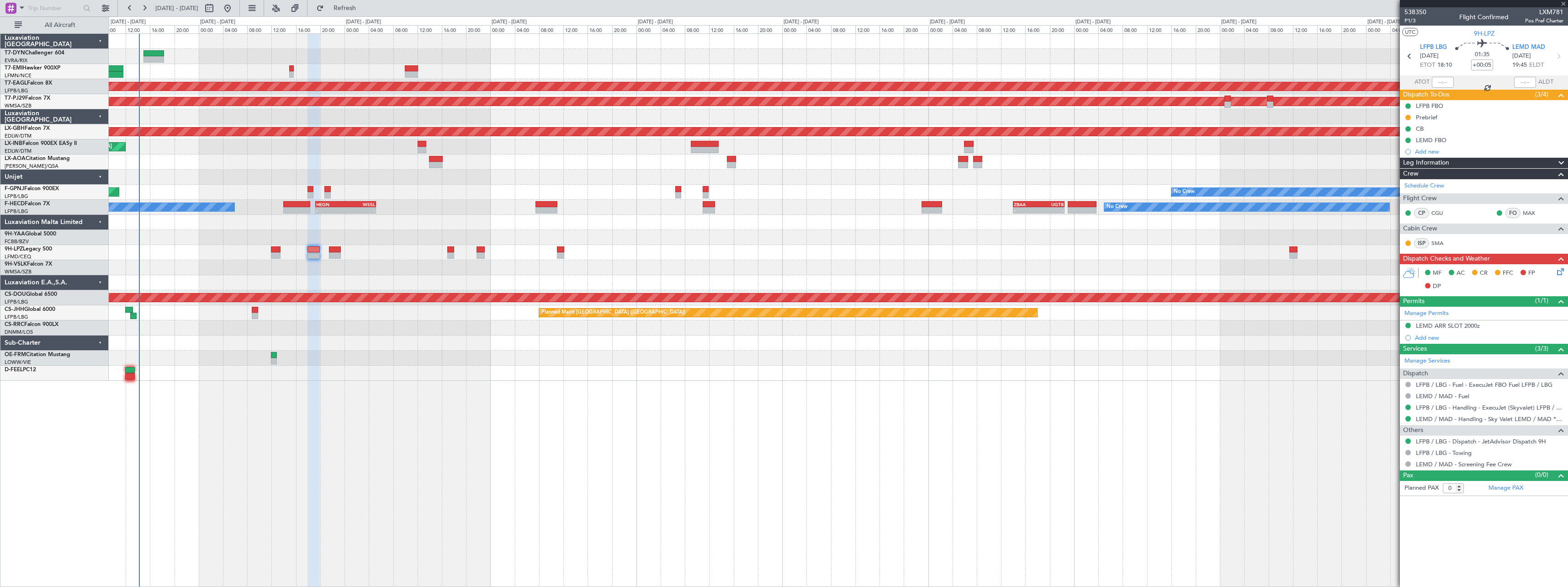
type input "1"
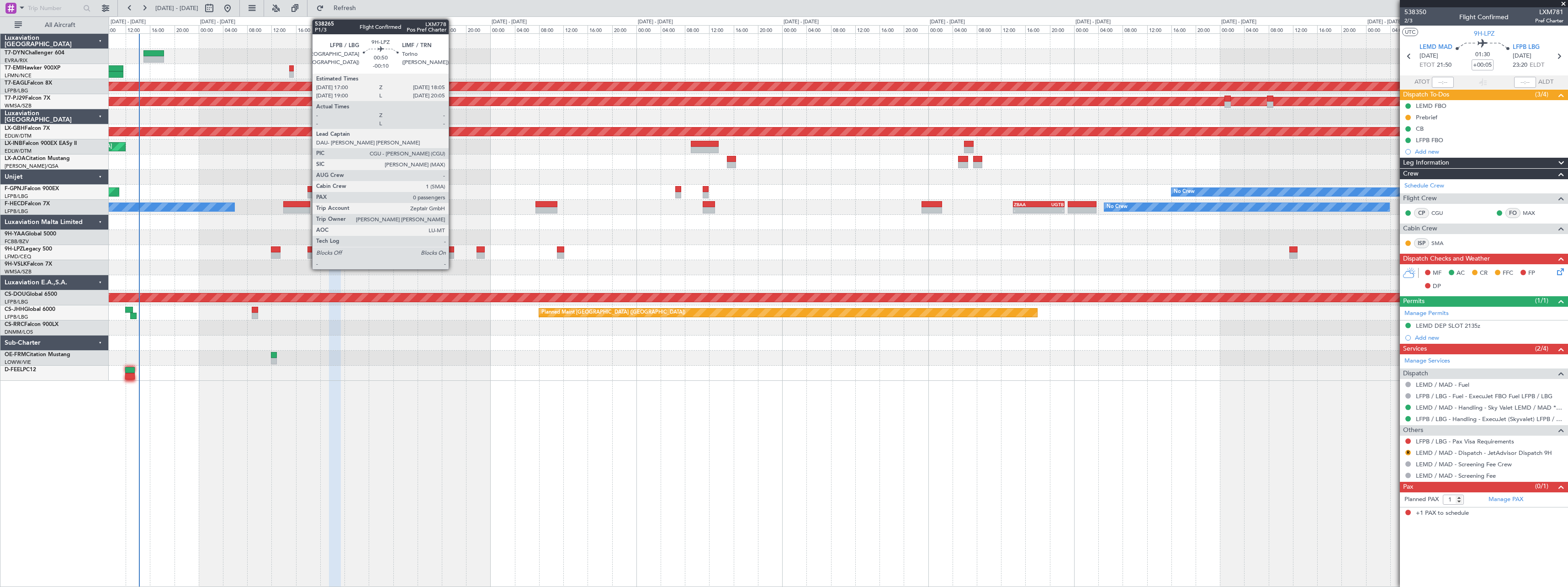
click at [453, 254] on div at bounding box center [450, 255] width 7 height 7
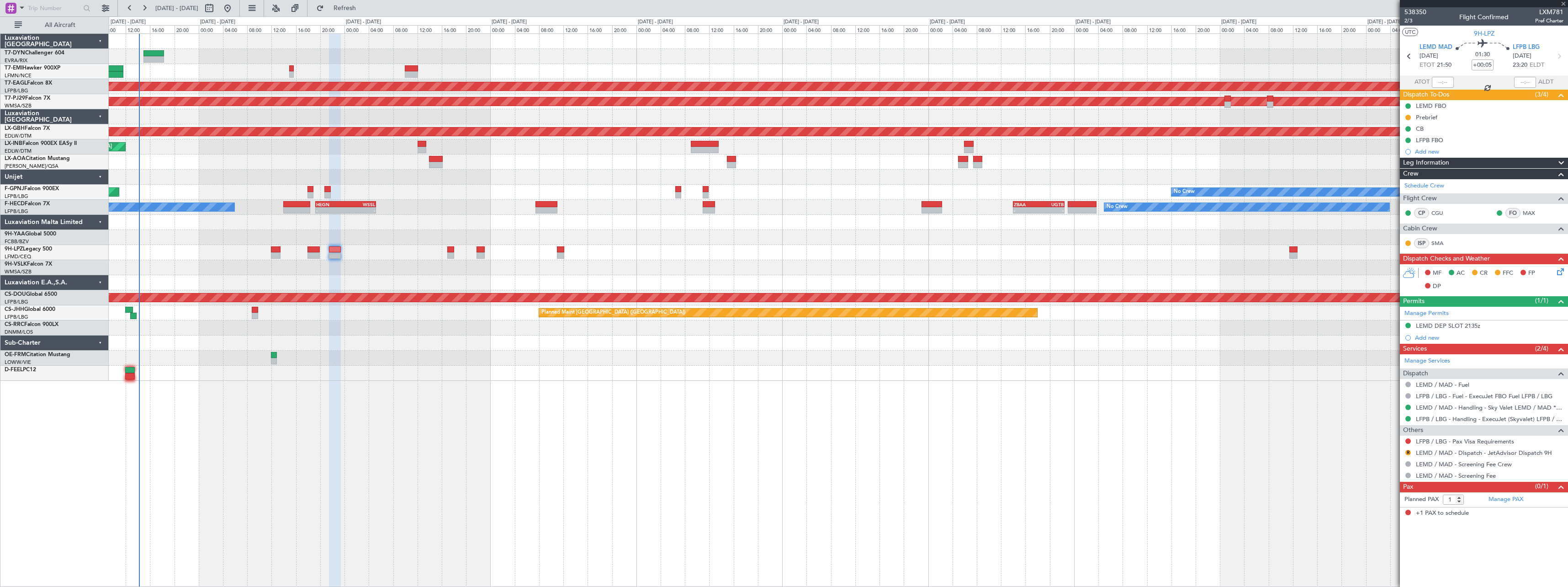
type input "-00:10"
type input "0"
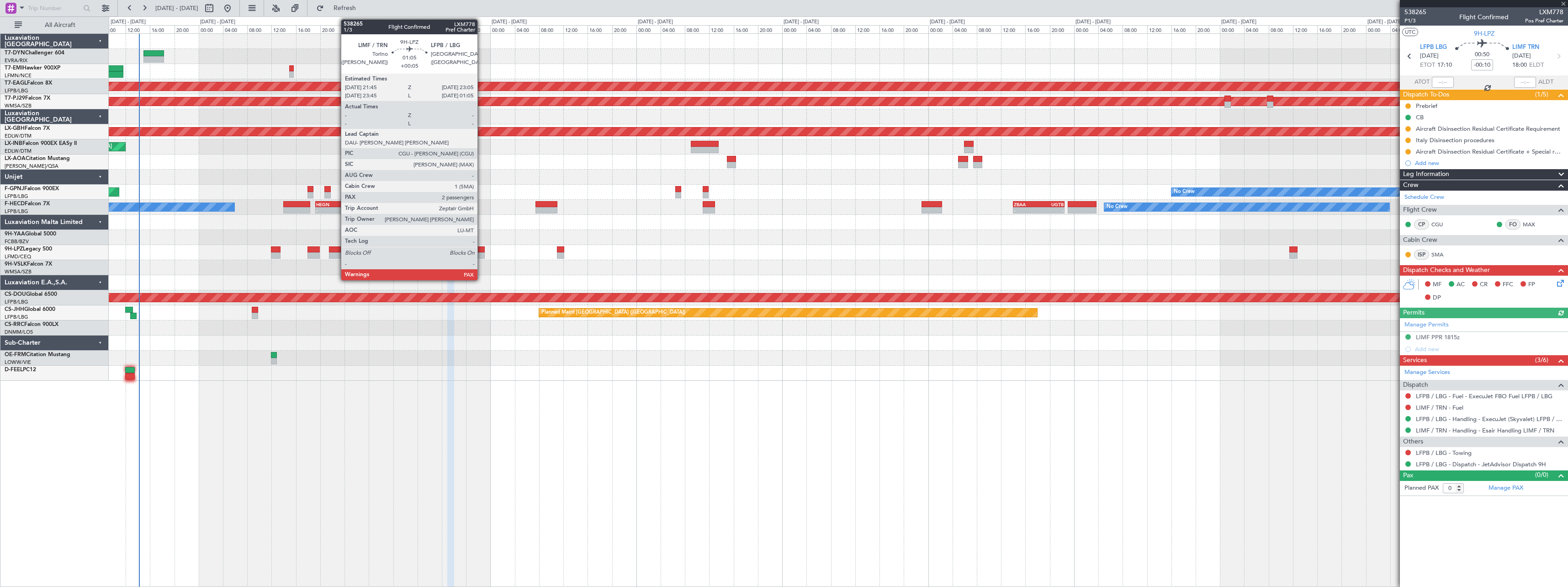
click at [481, 251] on div at bounding box center [481, 250] width 9 height 7
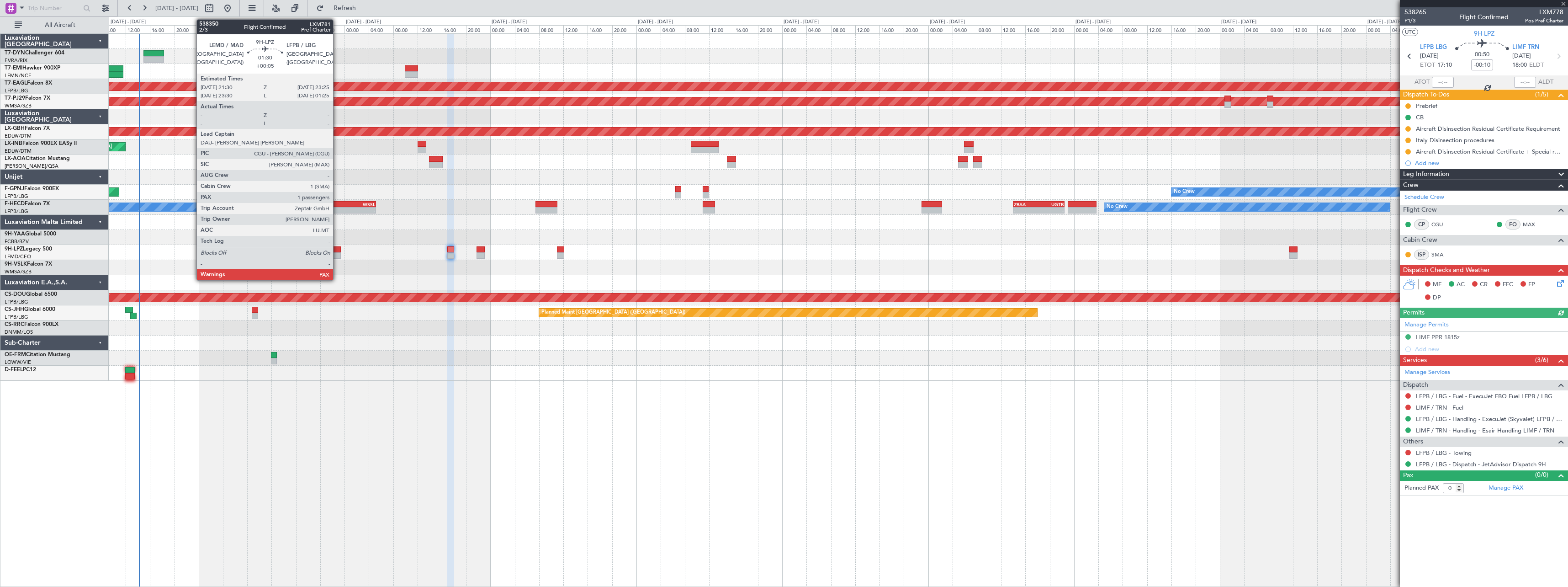
type input "+00:05"
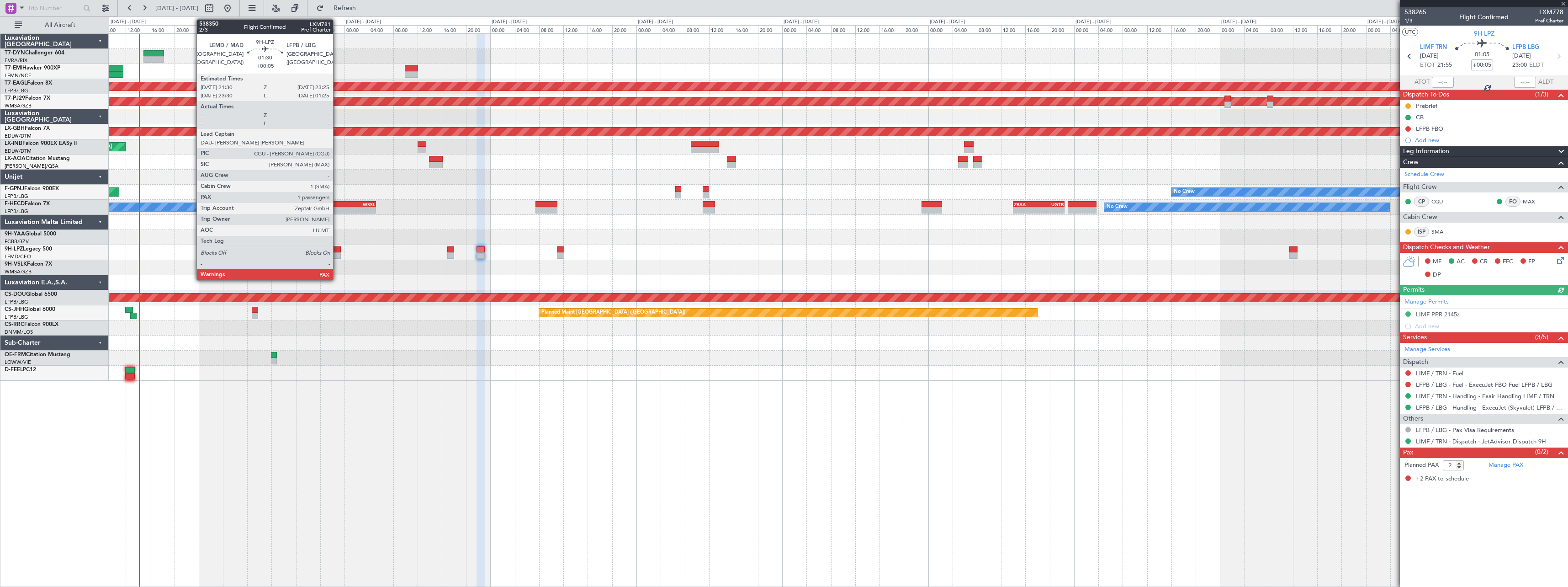
click at [337, 250] on div at bounding box center [335, 250] width 12 height 7
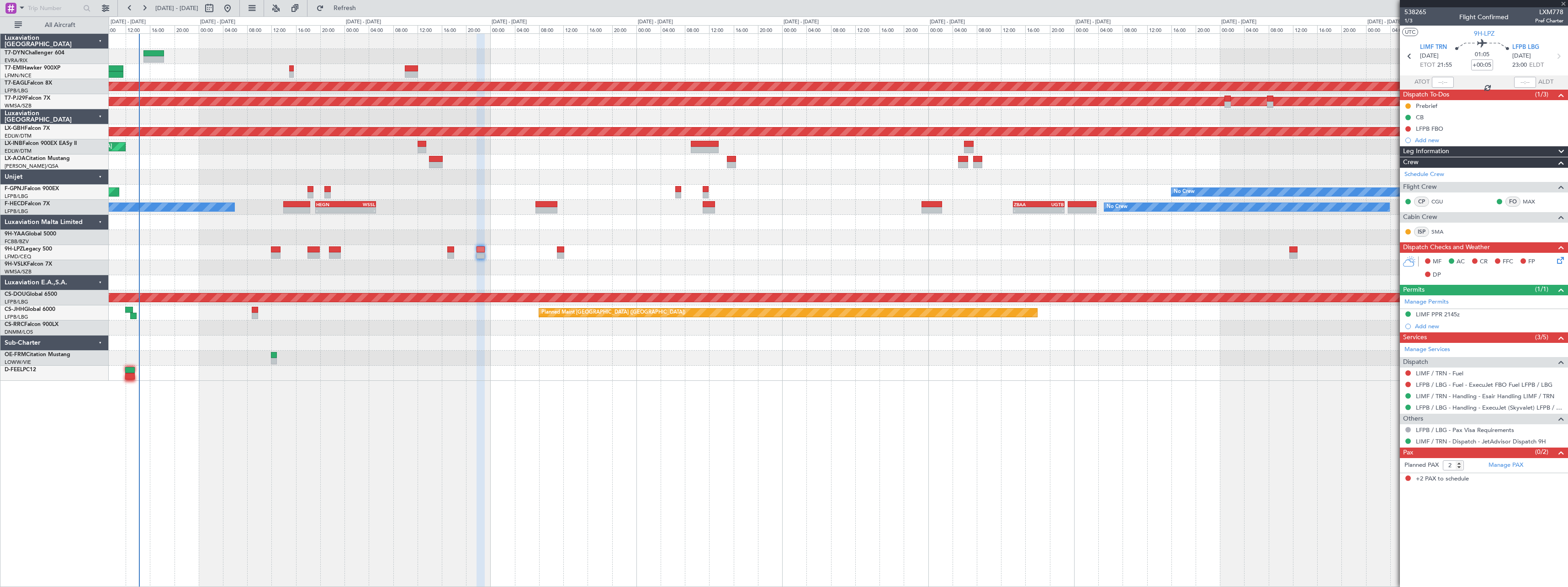
type input "1"
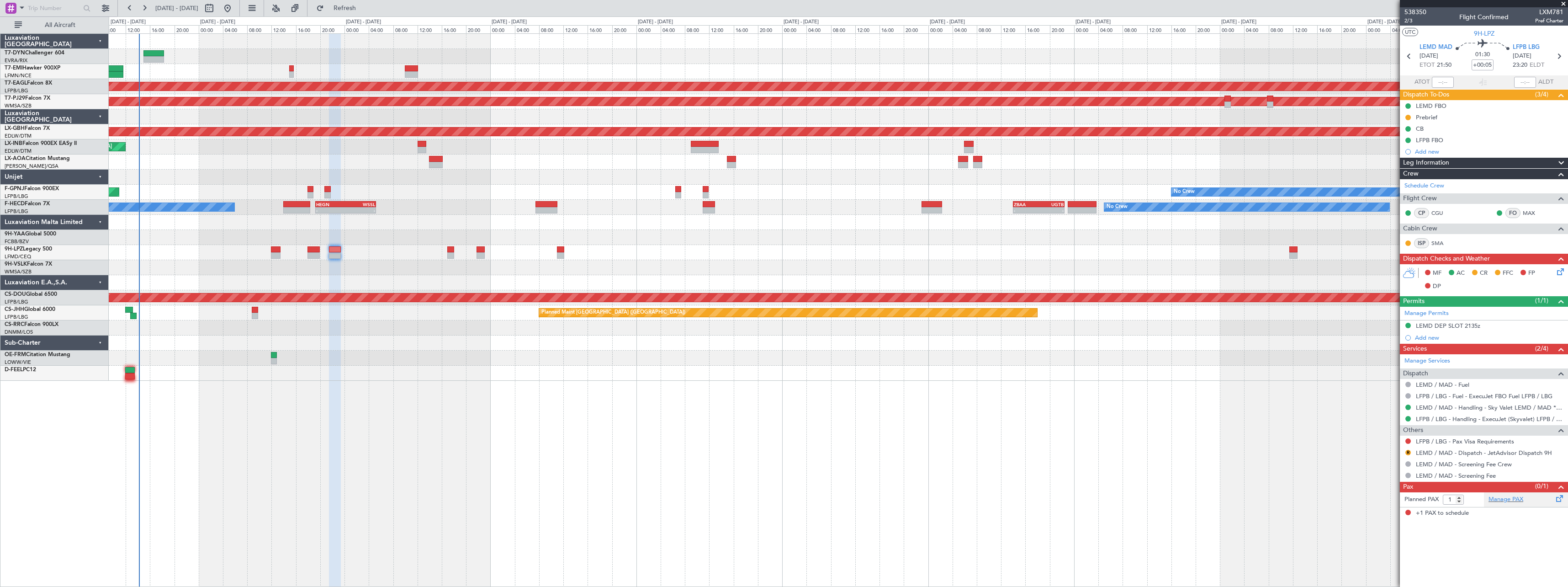
click at [1546, 499] on div "Manage PAX" at bounding box center [1526, 499] width 84 height 15
click at [1539, 502] on div "Manage PAX" at bounding box center [1526, 499] width 84 height 15
click at [1434, 242] on link "SMA" at bounding box center [1442, 244] width 21 height 9
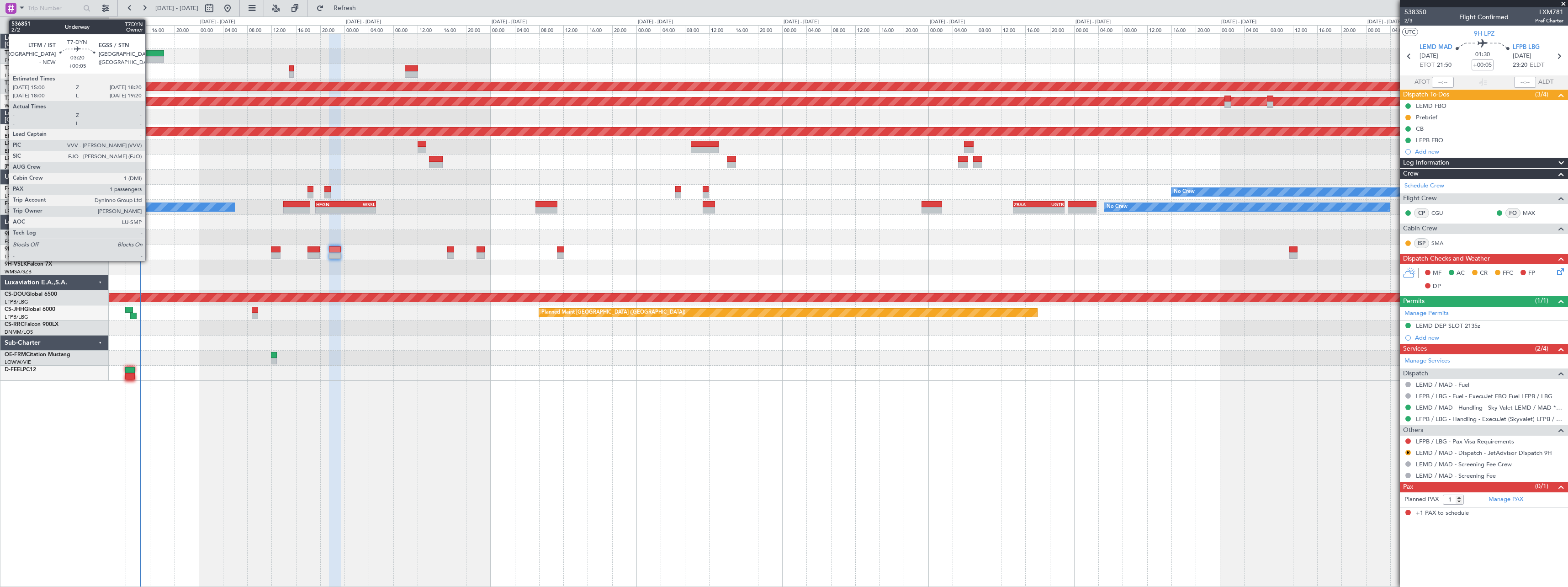
click at [149, 51] on div at bounding box center [154, 54] width 21 height 7
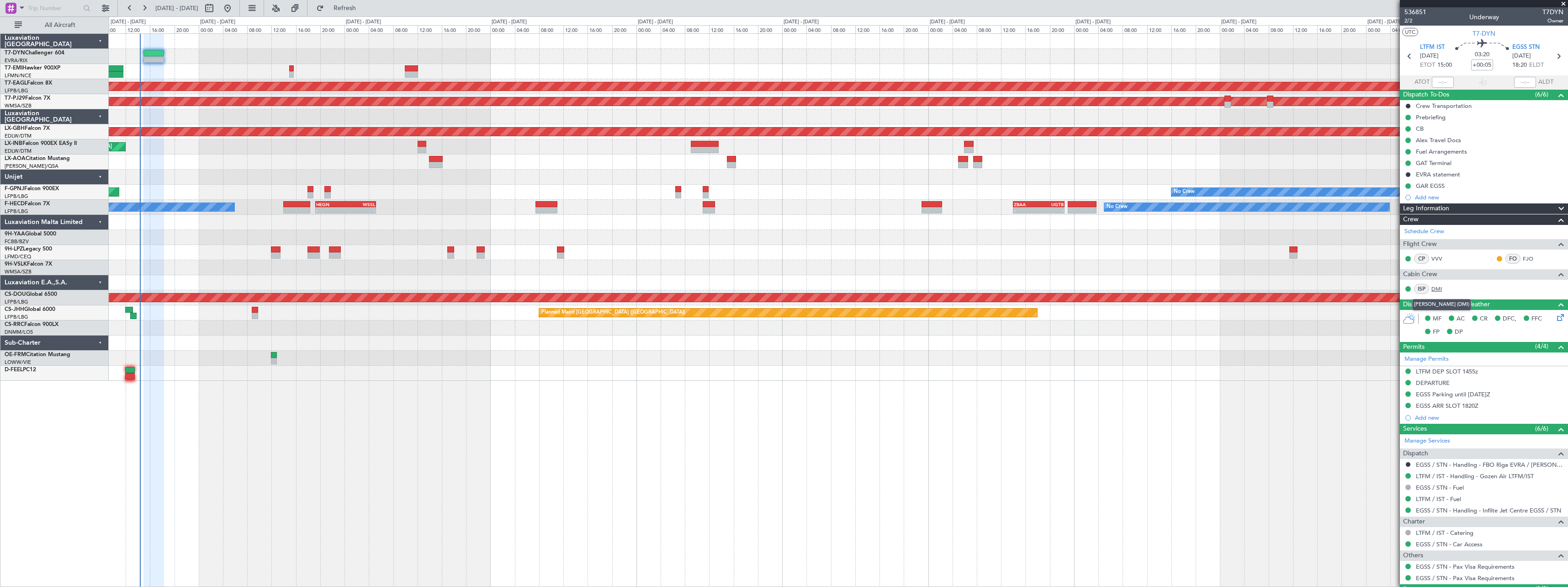
click at [1435, 287] on link "DMI" at bounding box center [1442, 289] width 21 height 9
click at [364, 5] on span "Refresh" at bounding box center [345, 8] width 38 height 7
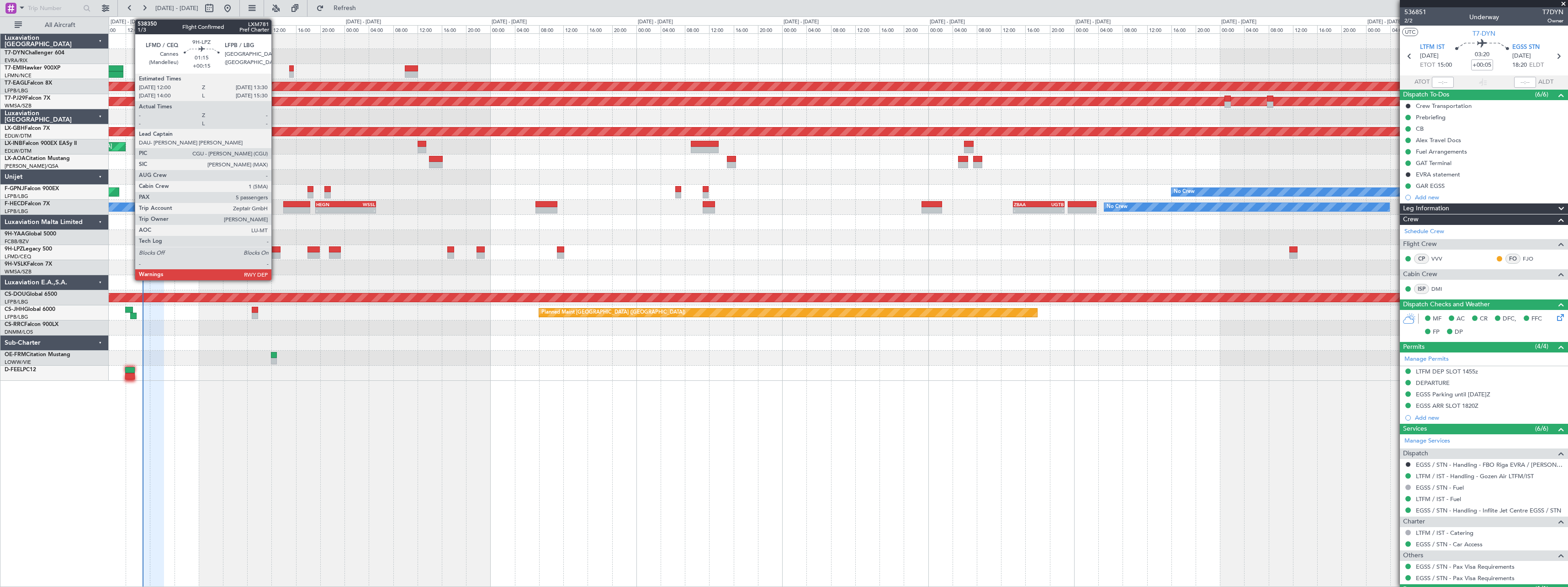
click at [276, 255] on div at bounding box center [275, 255] width 9 height 7
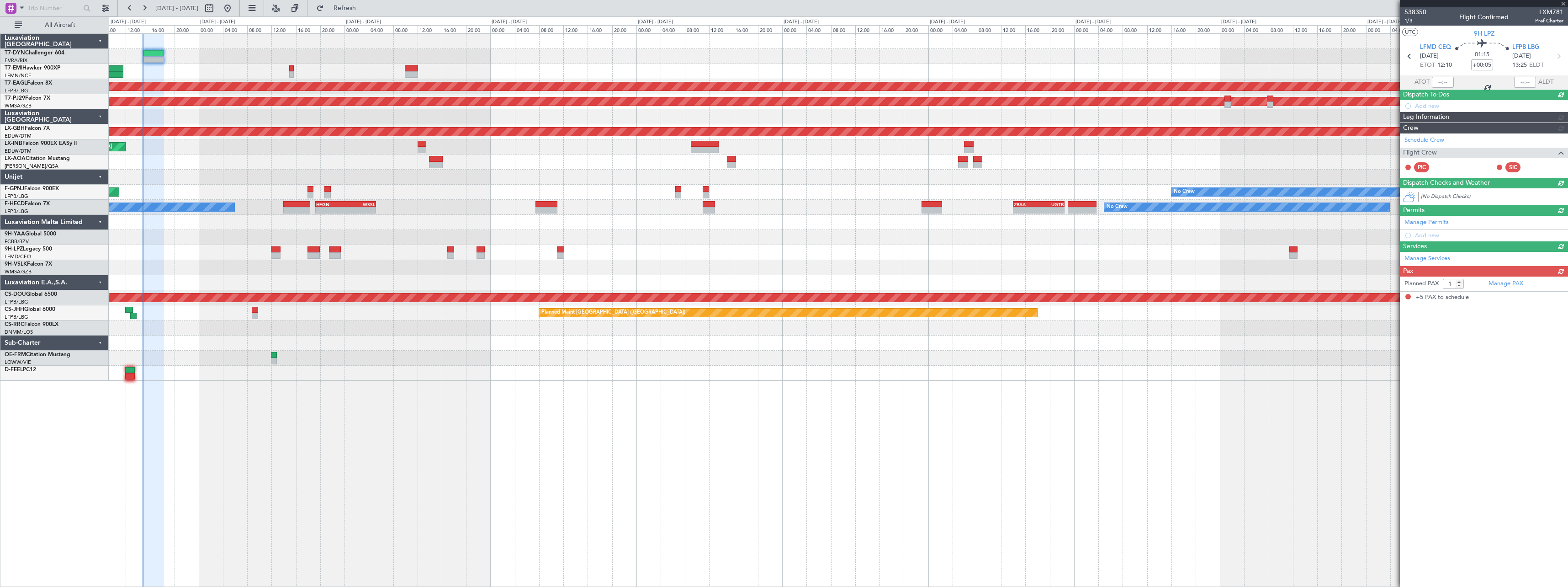
type input "+00:15"
type input "5"
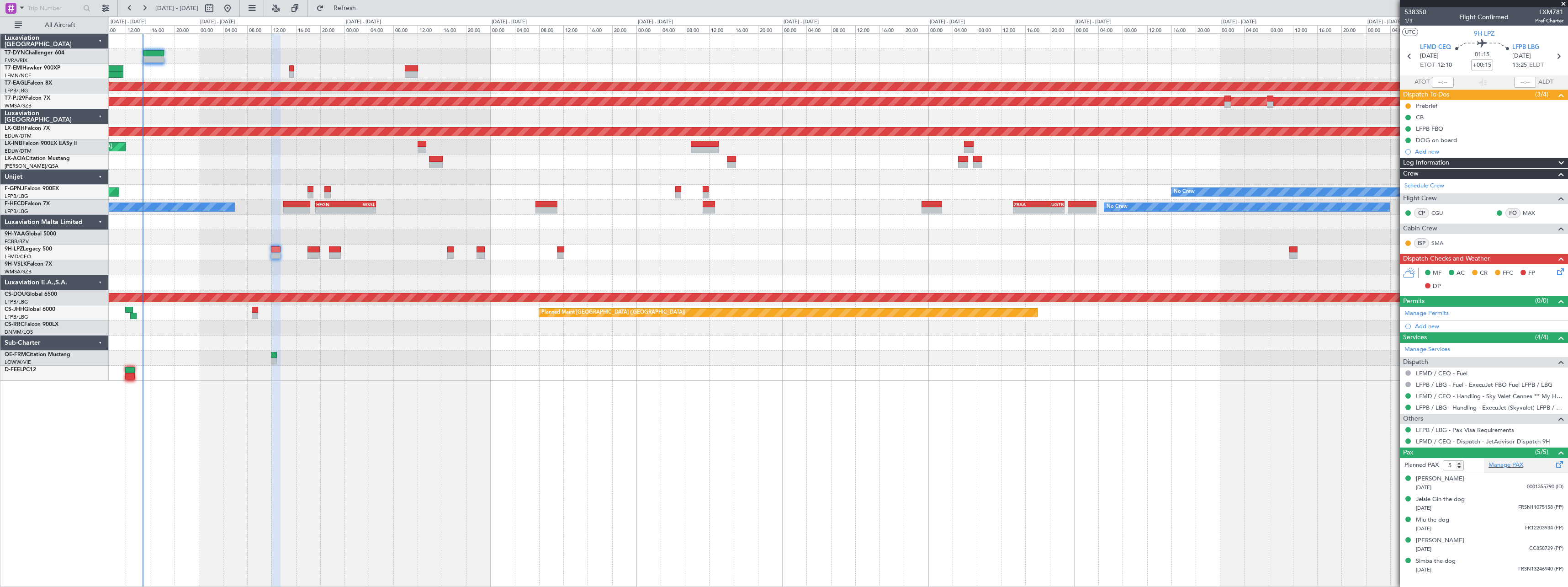
click at [1556, 465] on span at bounding box center [1559, 462] width 11 height 7
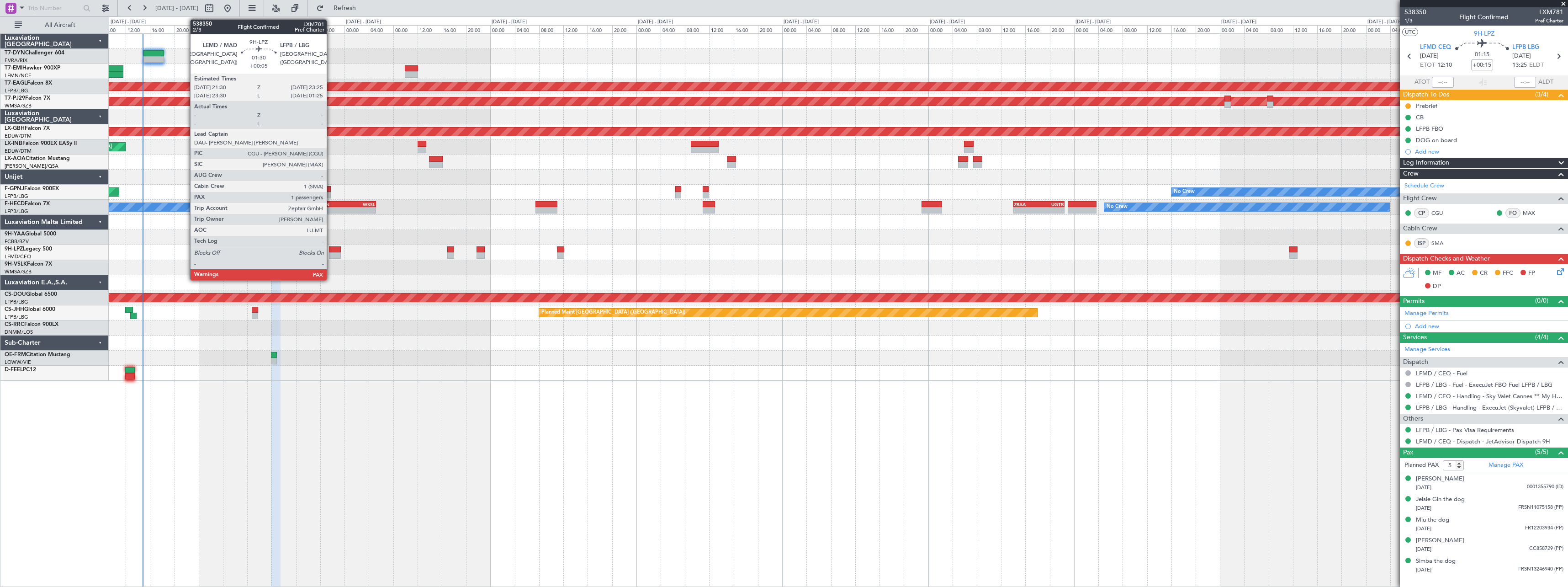
click at [331, 250] on div at bounding box center [335, 250] width 12 height 7
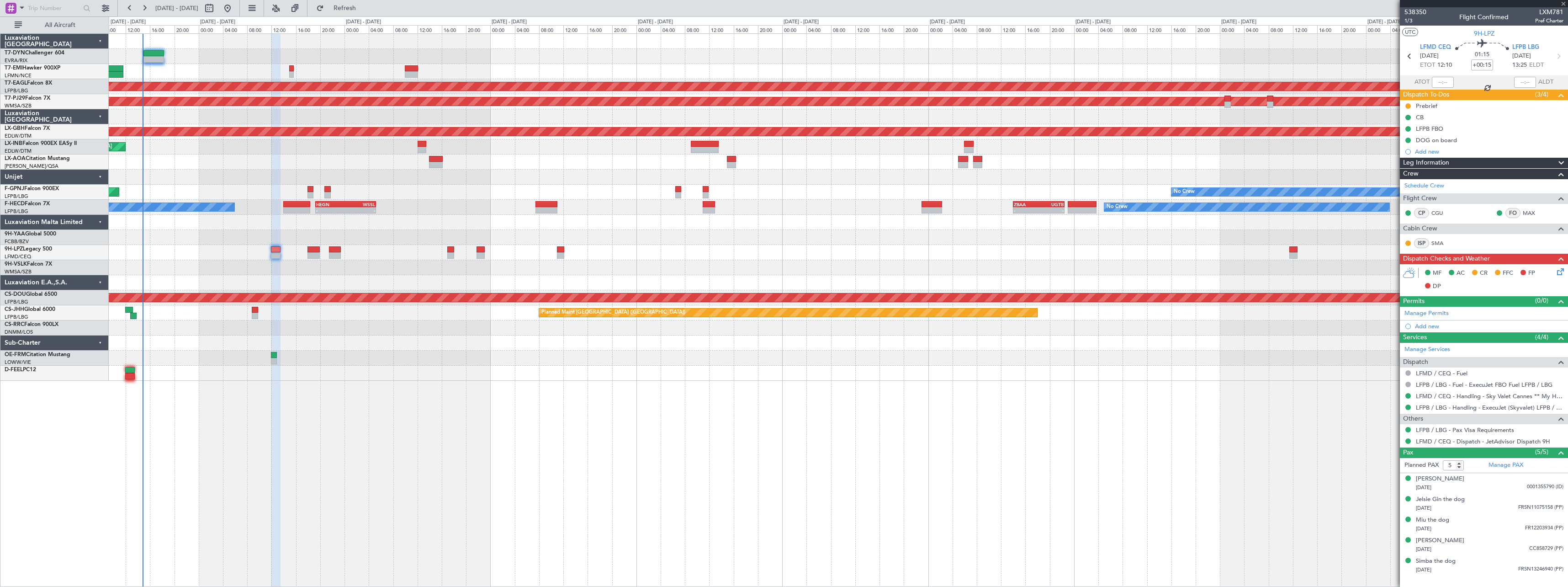
type input "+00:05"
type input "1"
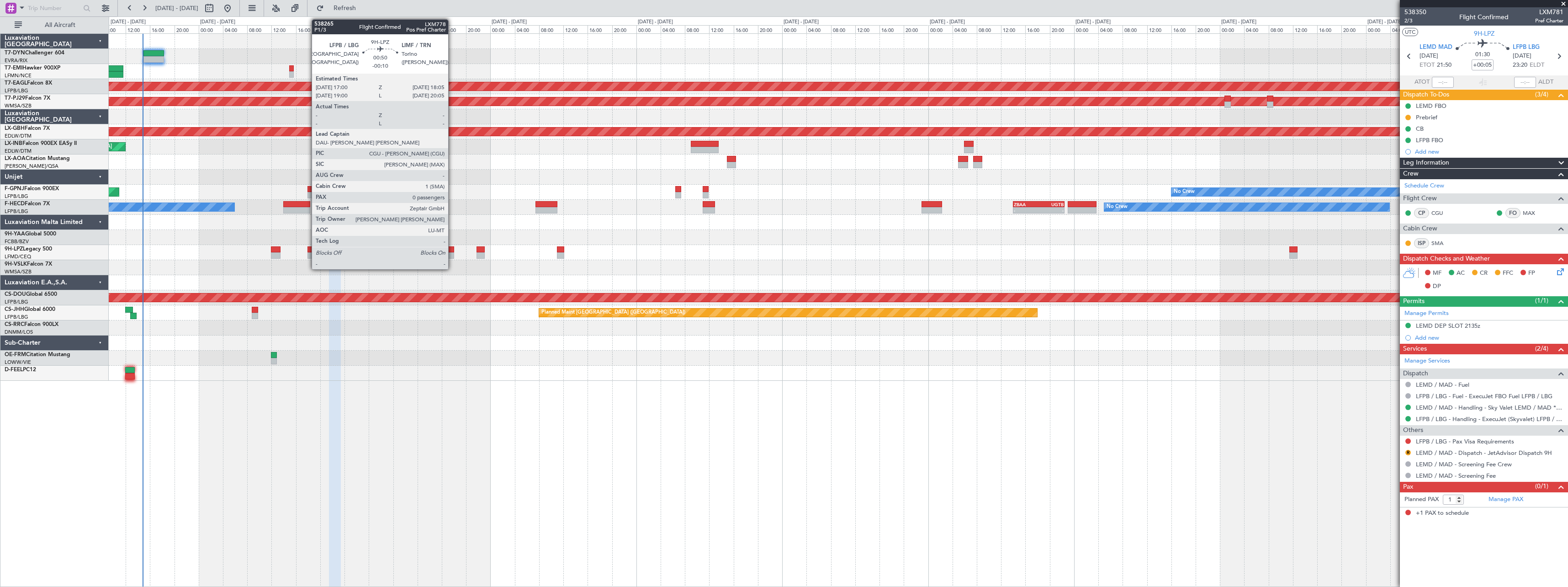
click at [452, 250] on div at bounding box center [450, 250] width 7 height 7
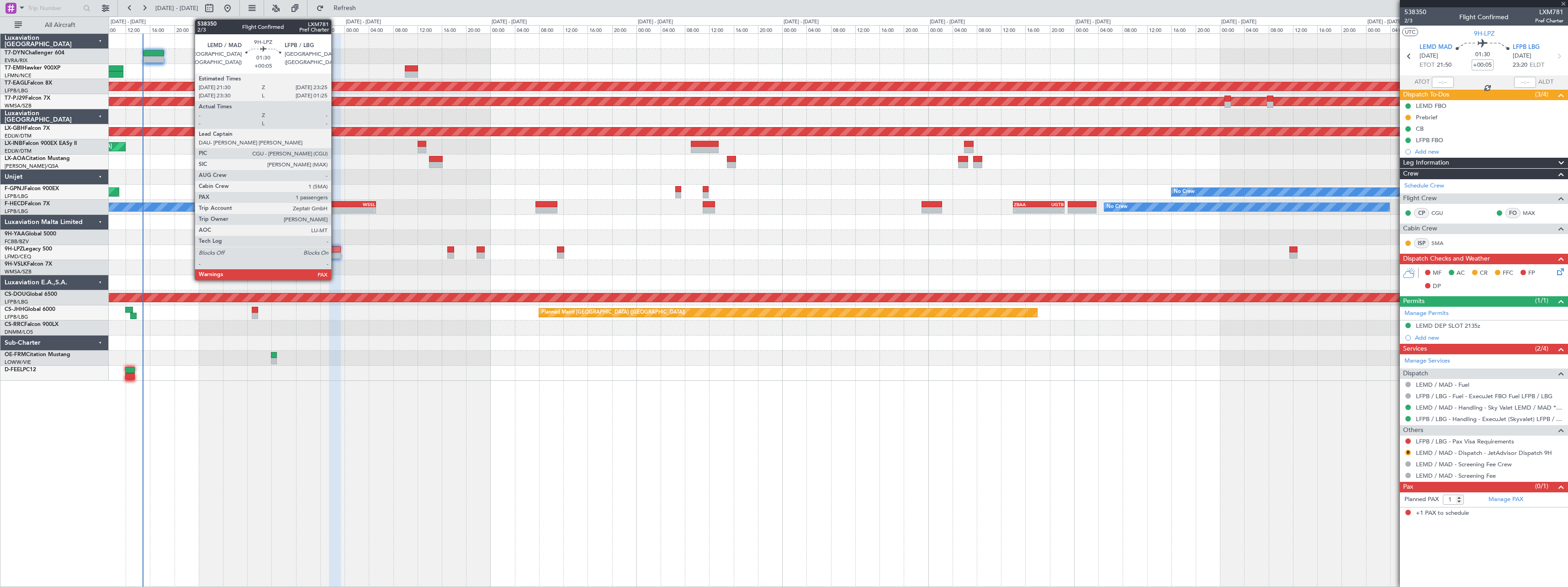
type input "-00:10"
type input "0"
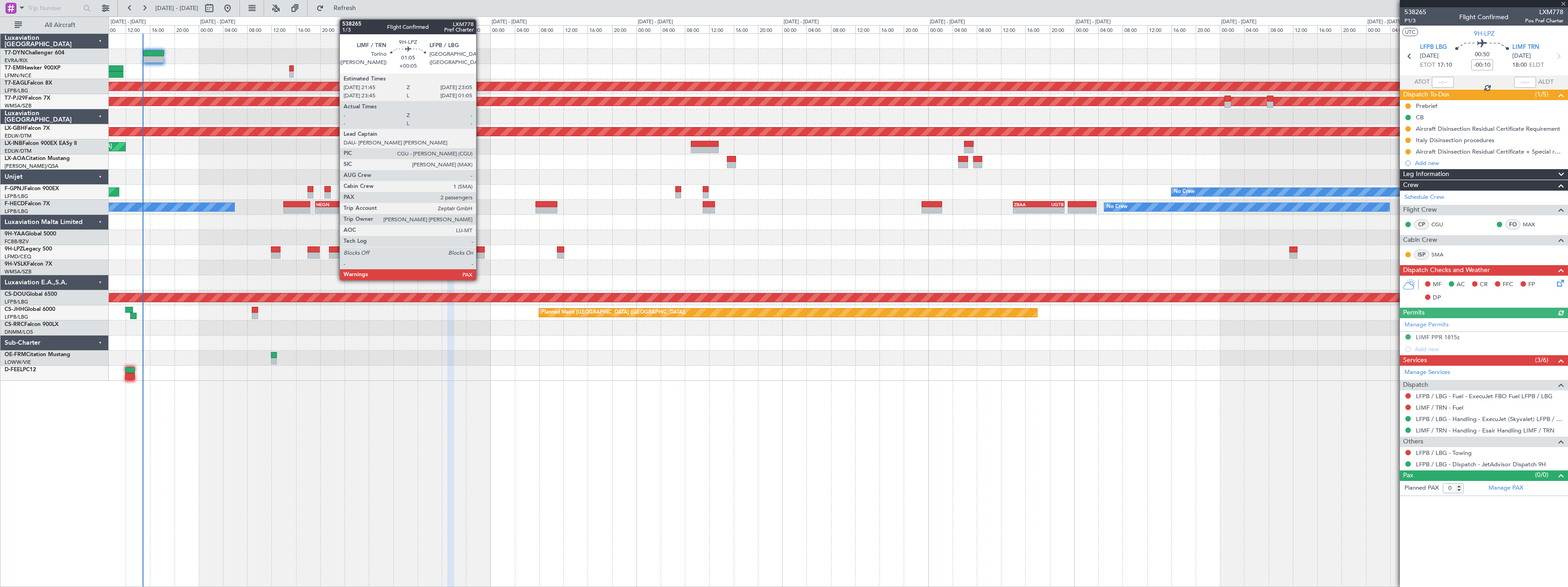
click at [480, 253] on div at bounding box center [481, 255] width 9 height 7
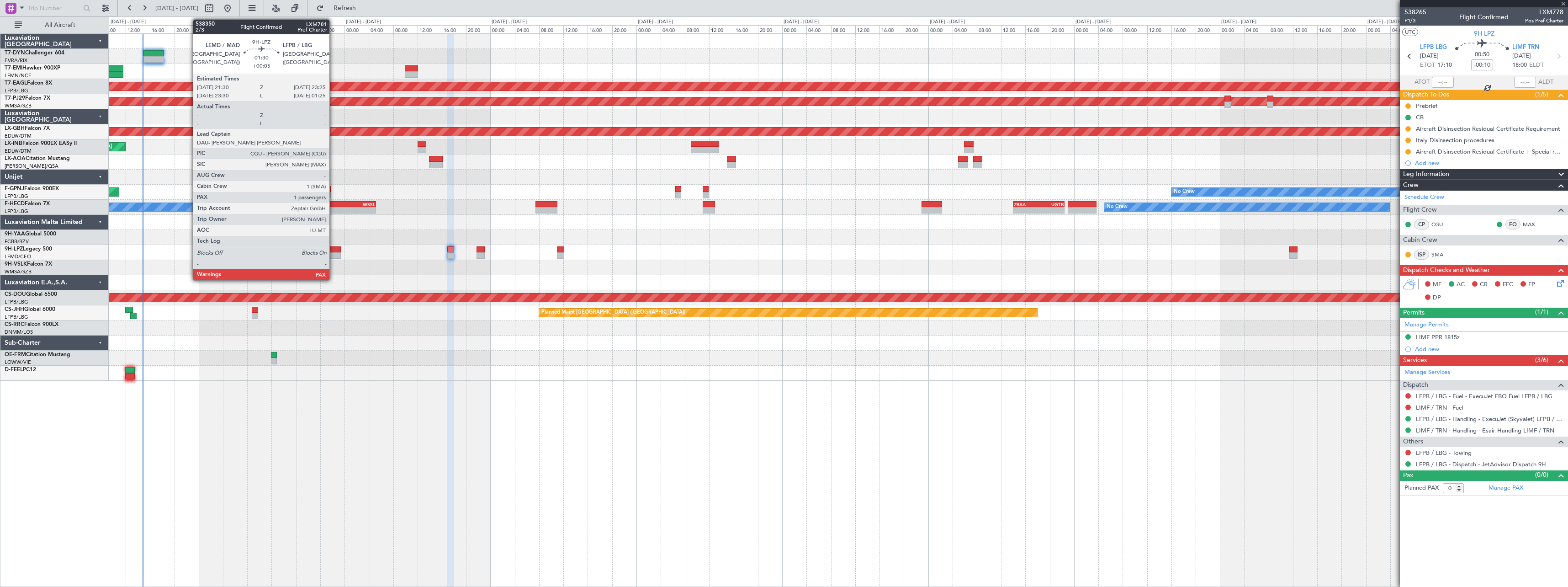
type input "+00:05"
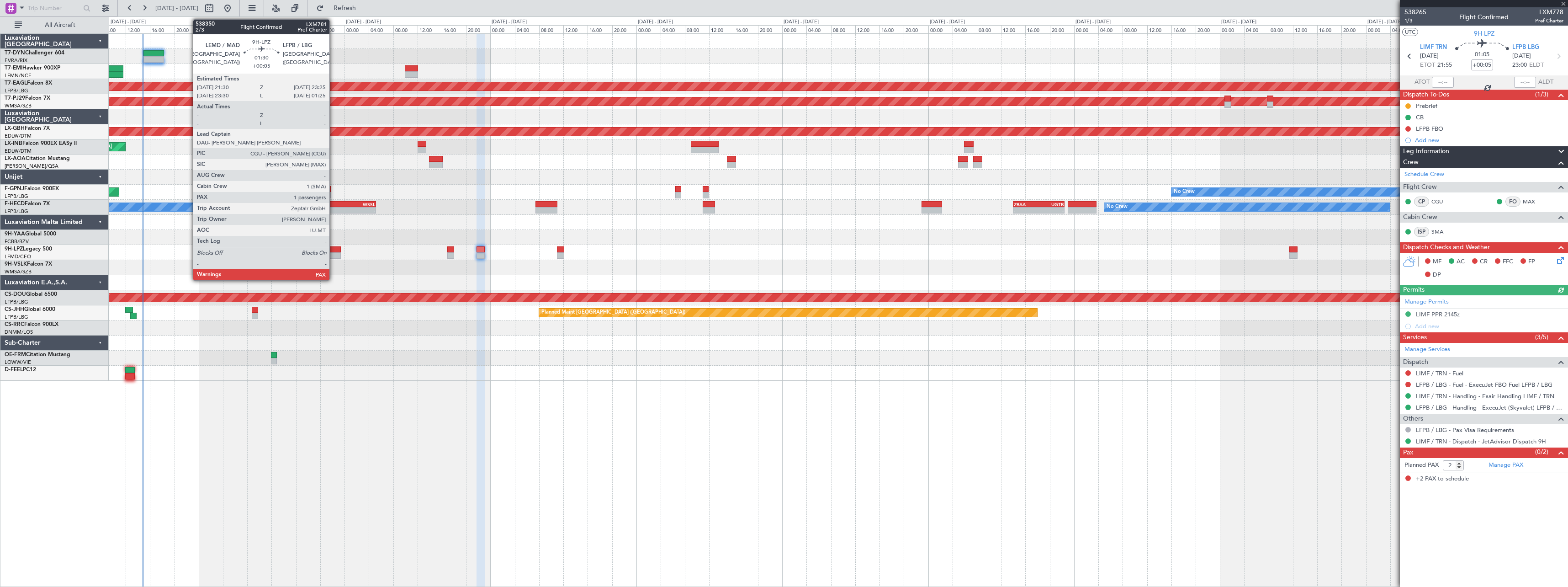
click at [334, 248] on div at bounding box center [335, 250] width 12 height 7
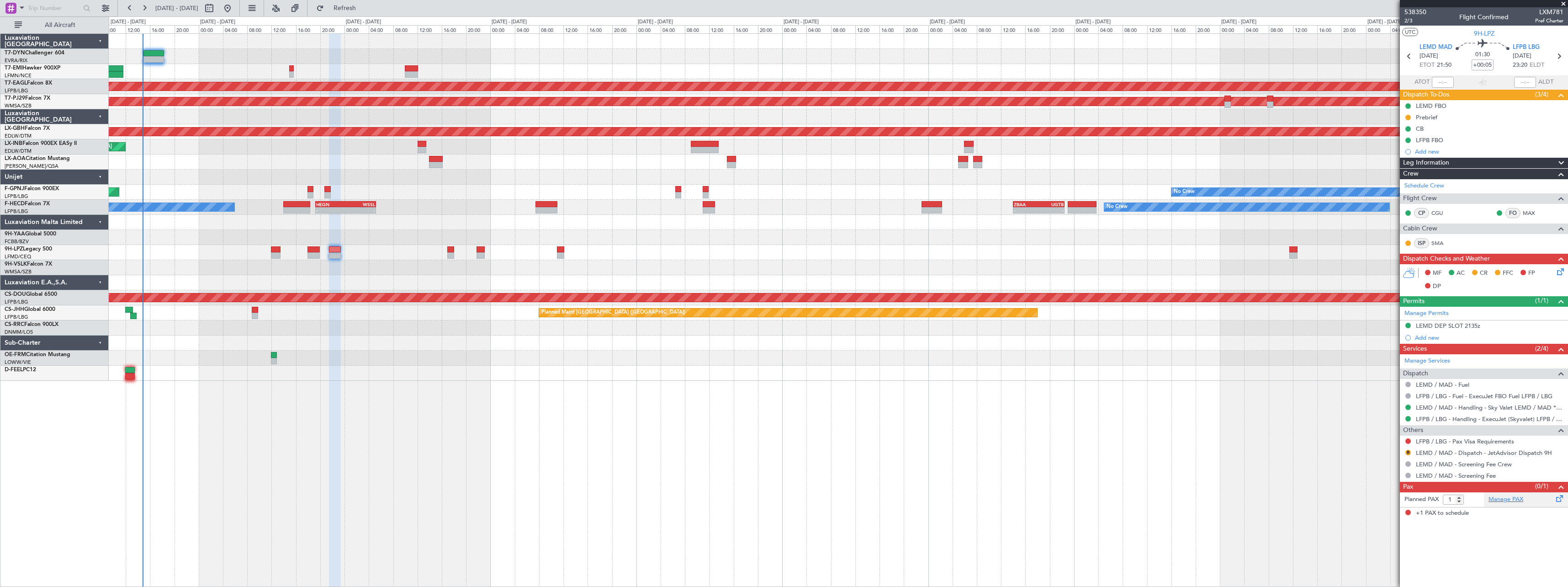
click at [1536, 497] on div "Manage PAX" at bounding box center [1526, 499] width 84 height 15
click at [365, 13] on button "Refresh" at bounding box center [340, 9] width 55 height 15
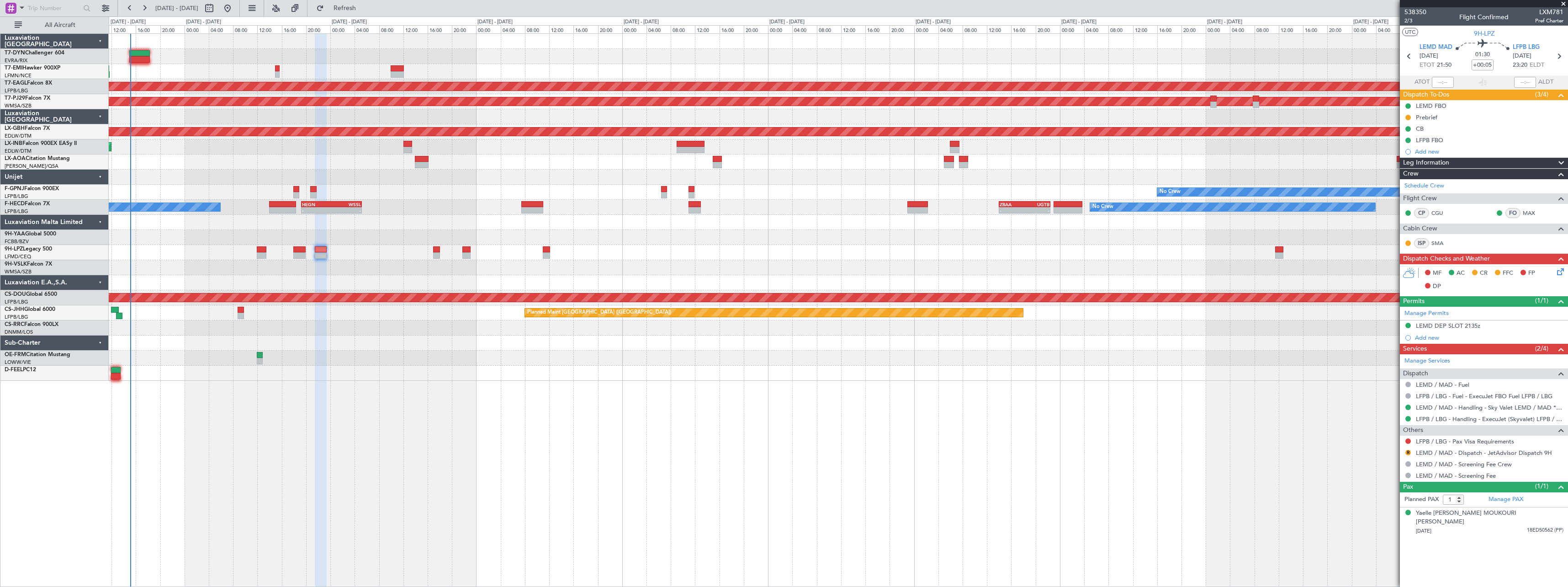
click at [535, 76] on div "No Crew" at bounding box center [838, 71] width 1459 height 15
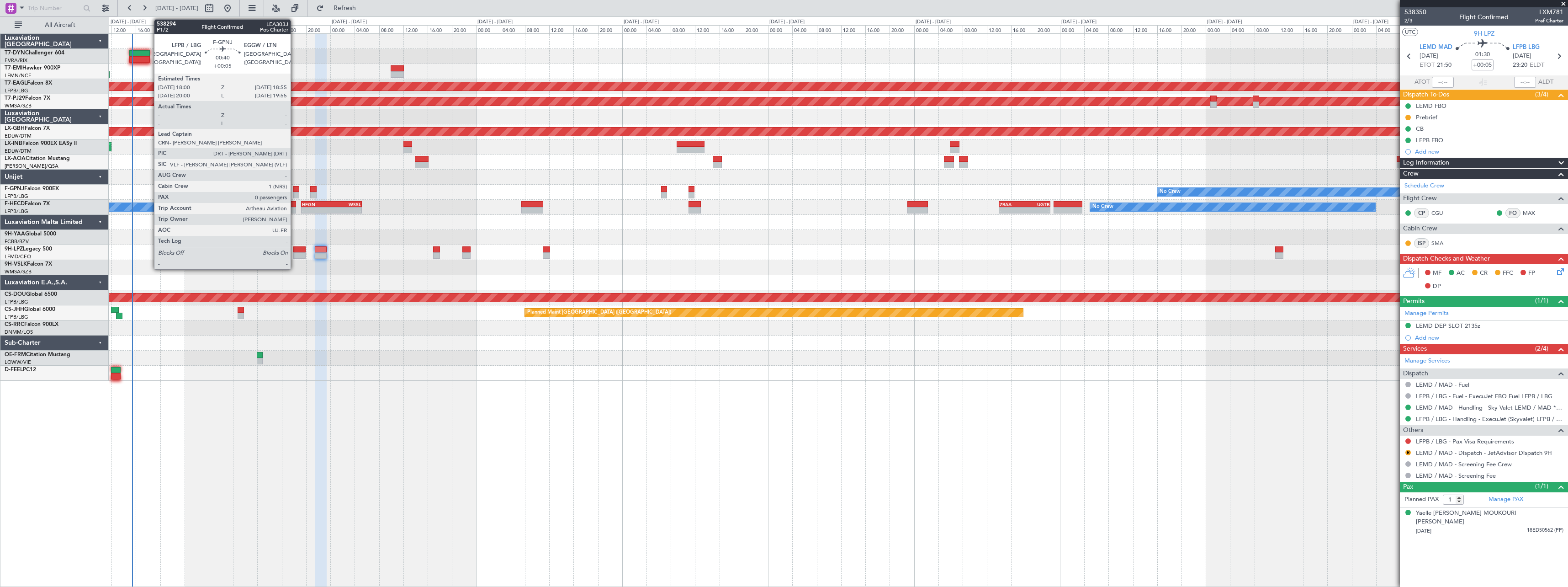
click at [295, 189] on div at bounding box center [296, 189] width 6 height 7
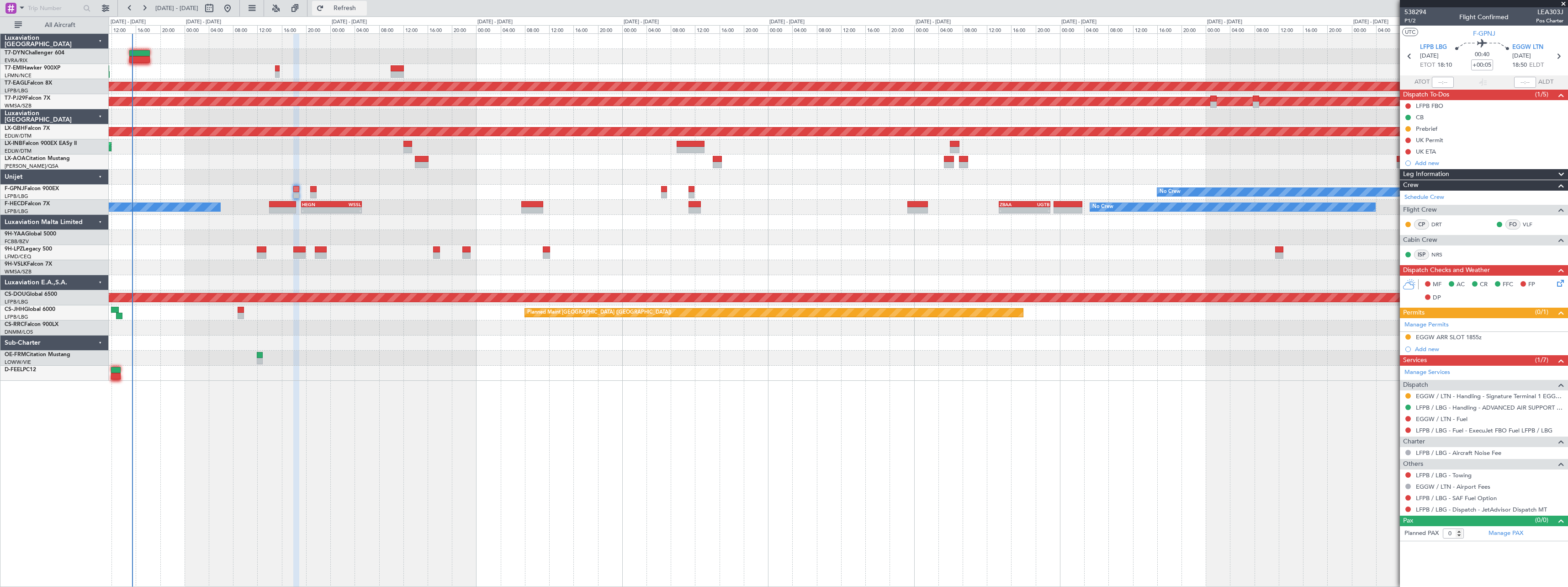
click at [364, 10] on span "Refresh" at bounding box center [345, 8] width 38 height 7
click at [1555, 309] on div "(0/1)" at bounding box center [1551, 312] width 32 height 11
click at [367, 13] on button "Refresh" at bounding box center [340, 9] width 55 height 15
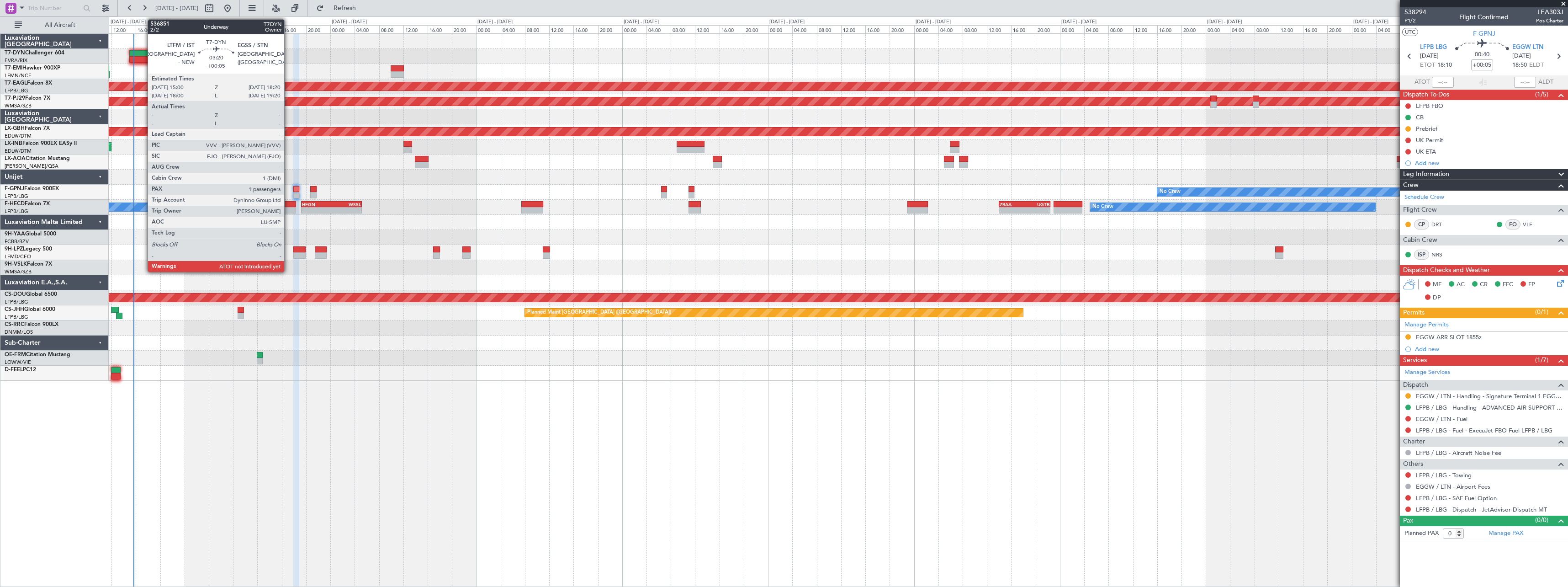
click at [143, 57] on div at bounding box center [139, 59] width 21 height 7
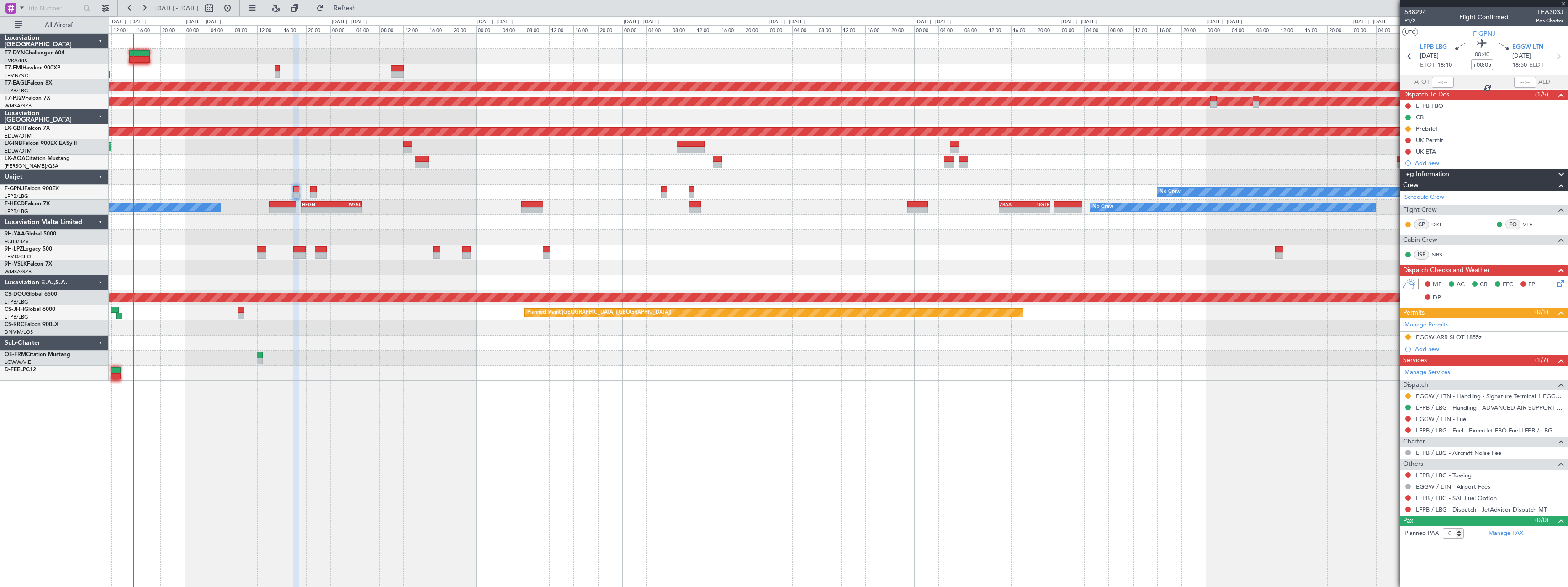
type input "1"
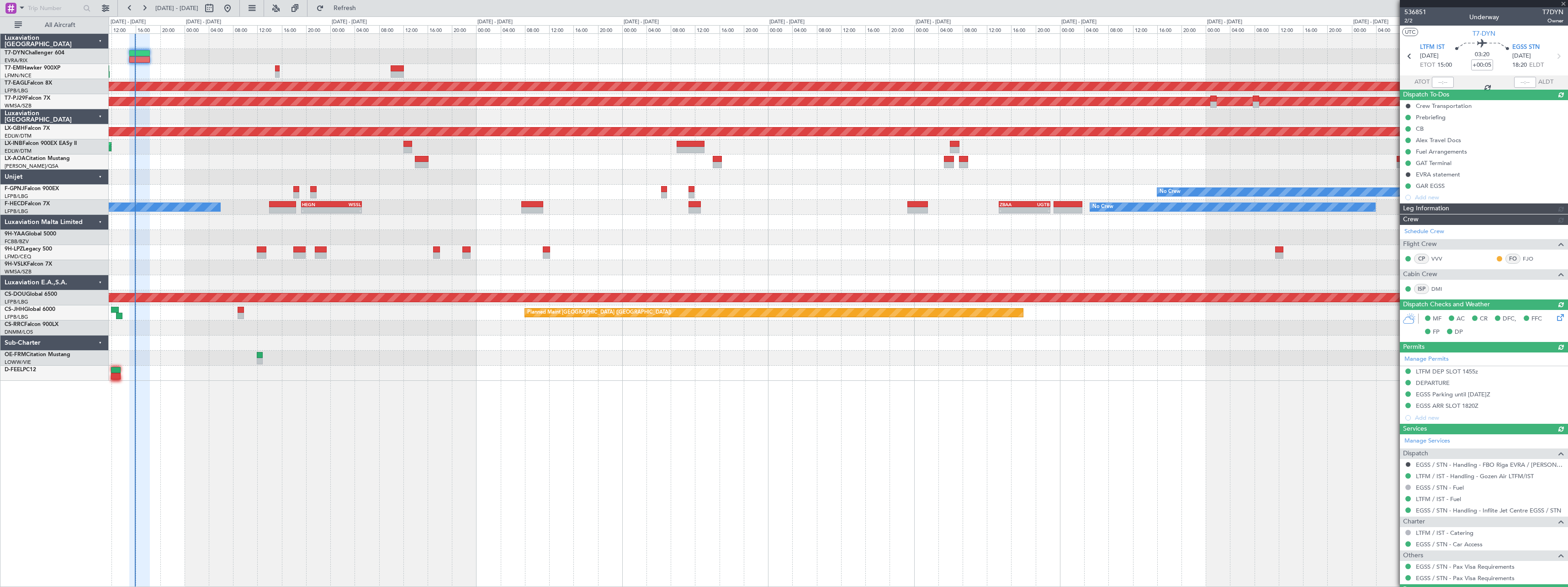
type input "15:39"
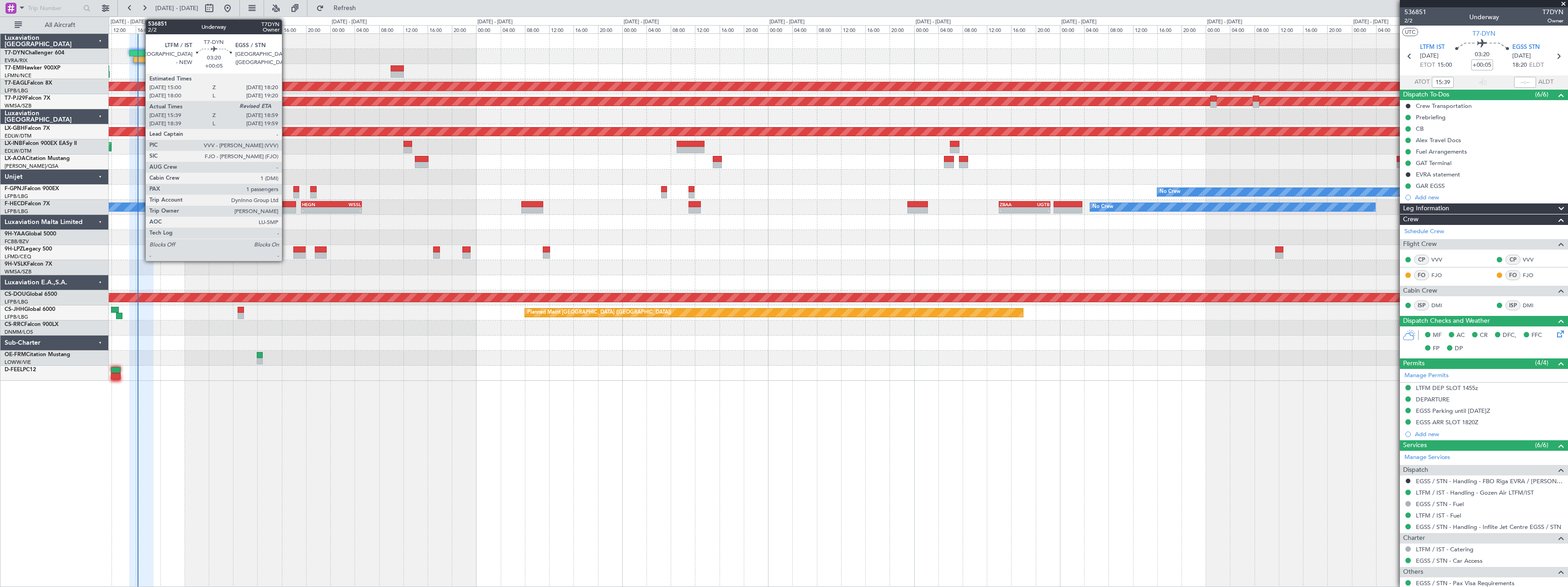
click at [141, 52] on div at bounding box center [139, 54] width 21 height 7
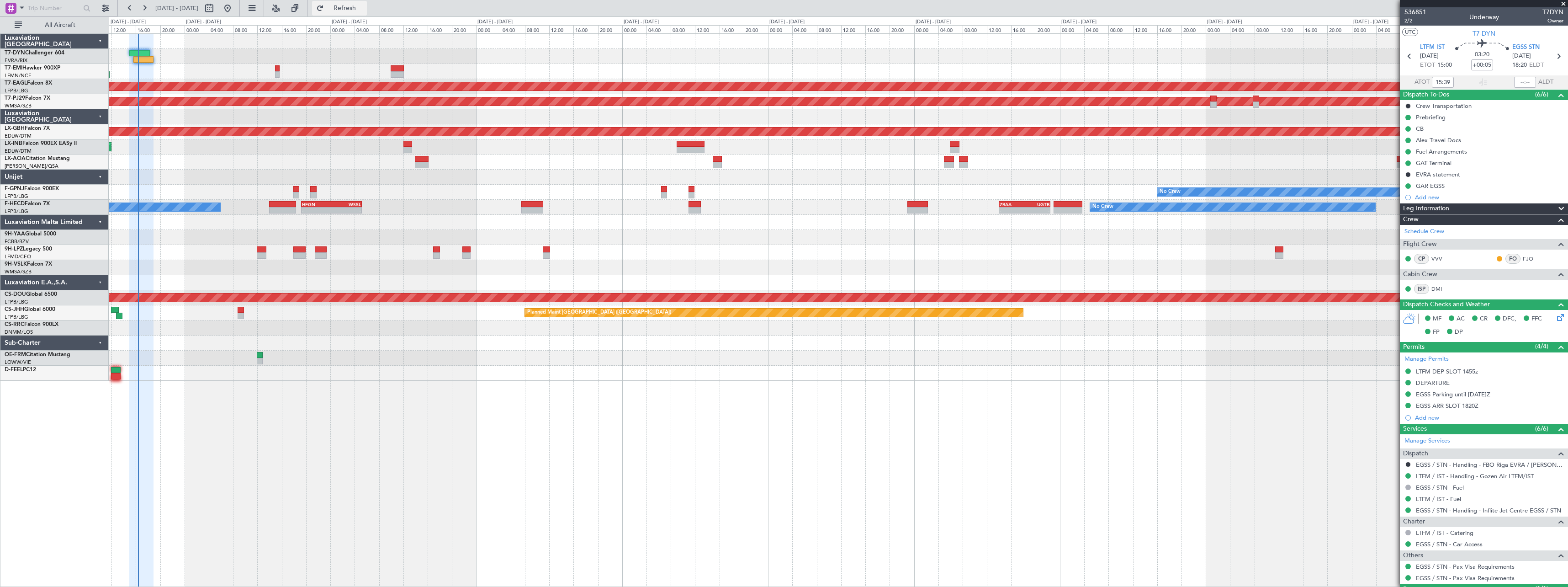
drag, startPoint x: 383, startPoint y: 11, endPoint x: 391, endPoint y: 14, distance: 8.5
click at [364, 11] on span "Refresh" at bounding box center [345, 8] width 38 height 7
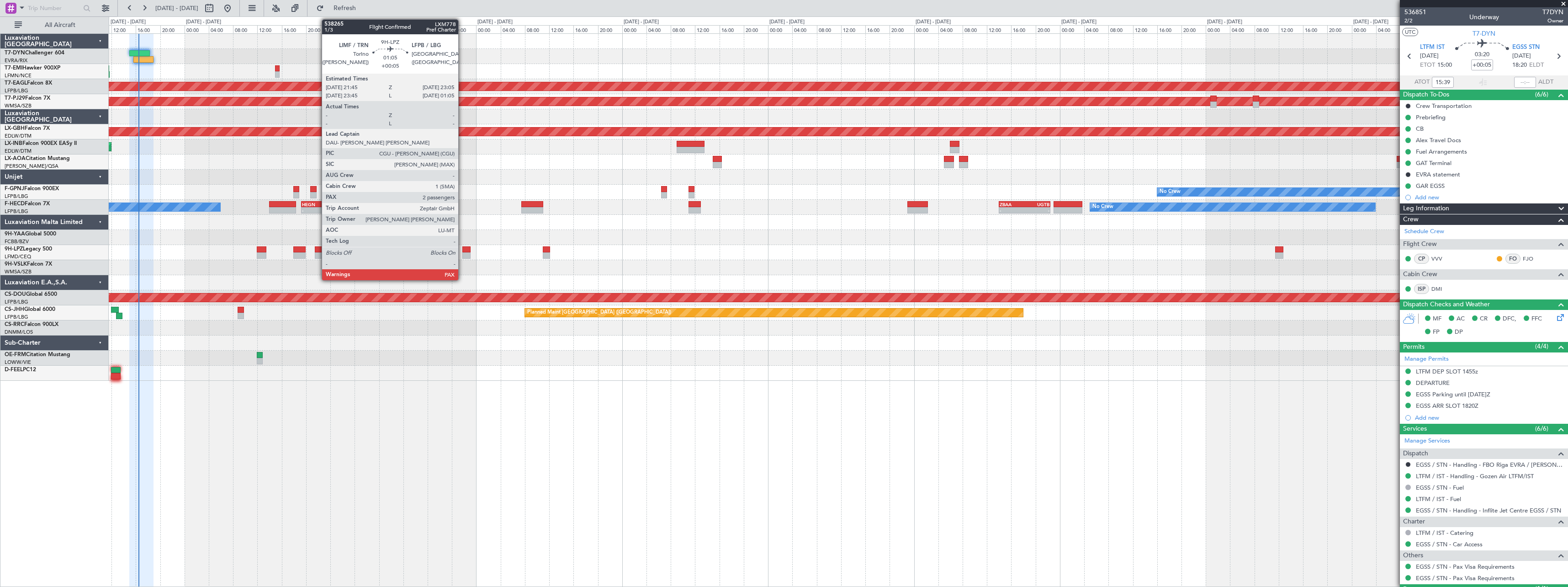
click at [463, 248] on div at bounding box center [467, 250] width 9 height 7
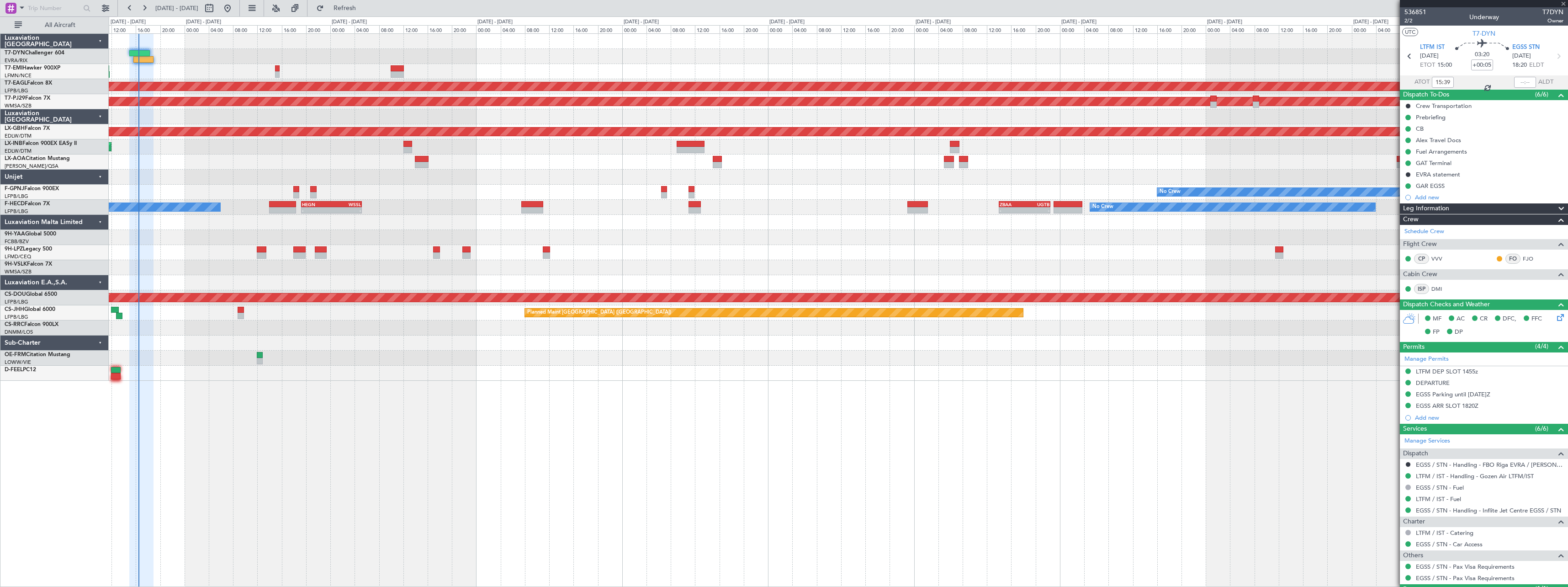
type input "2"
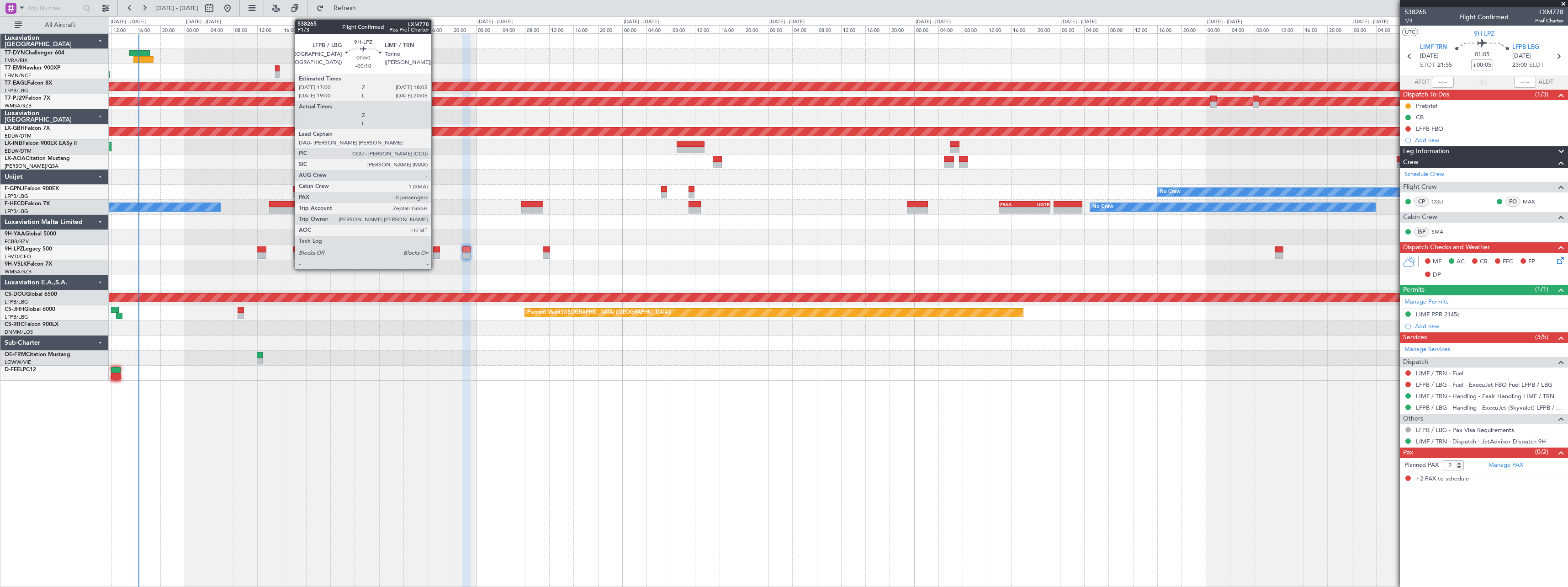
click at [435, 247] on div at bounding box center [436, 250] width 7 height 7
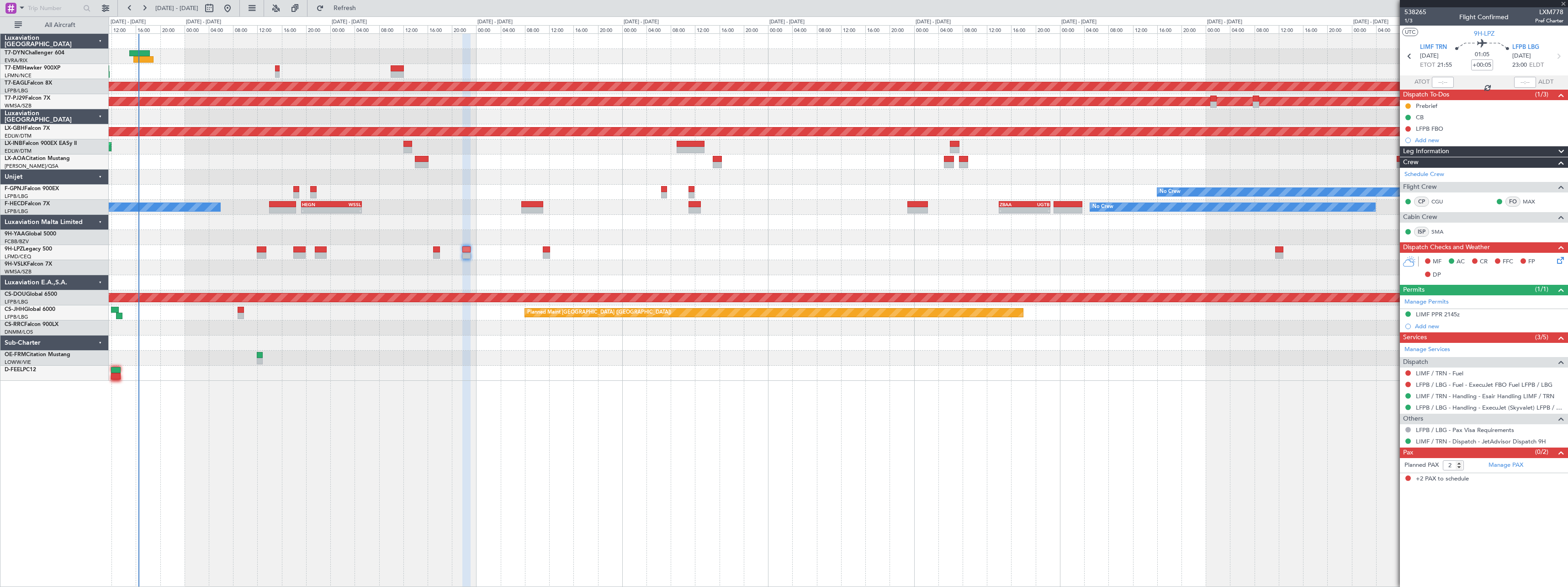
type input "-00:10"
type input "0"
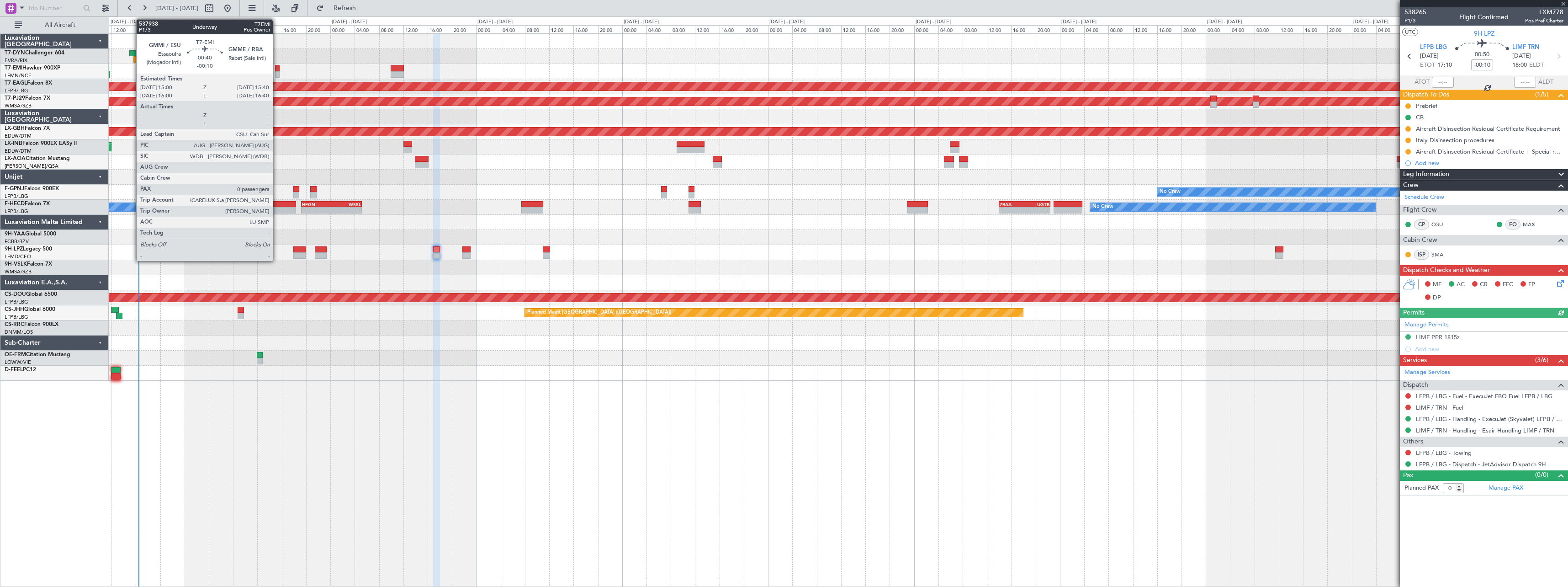
click at [277, 70] on div at bounding box center [277, 68] width 4 height 7
